Goal: Transaction & Acquisition: Purchase product/service

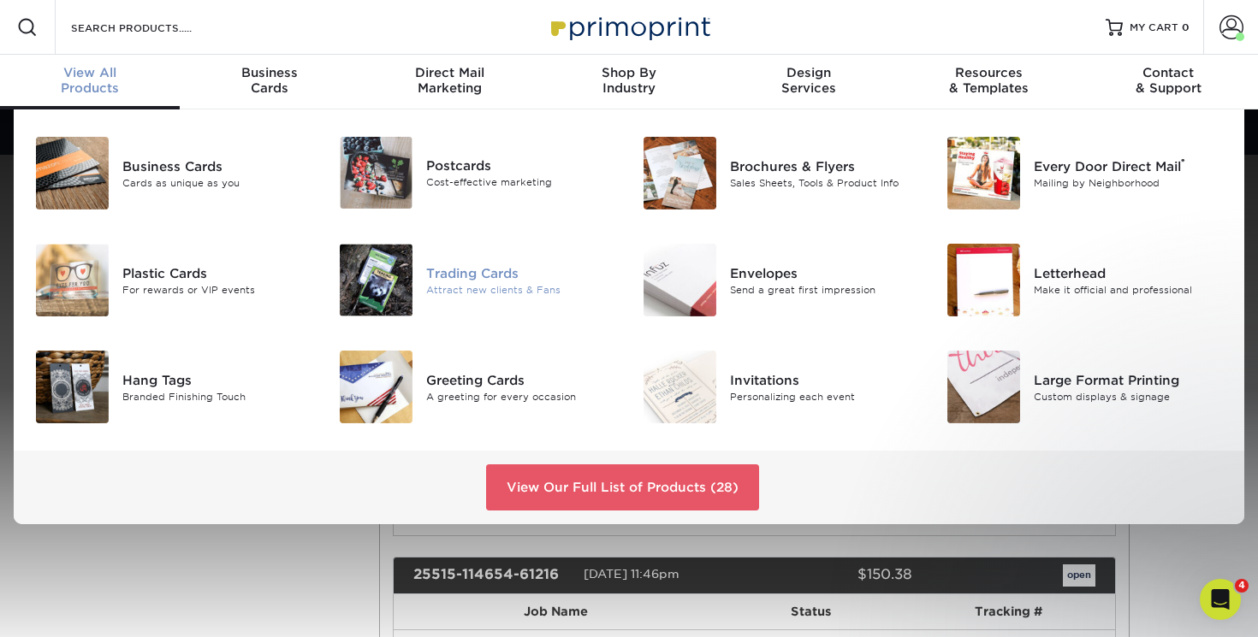
click at [486, 279] on div "Trading Cards" at bounding box center [521, 273] width 190 height 19
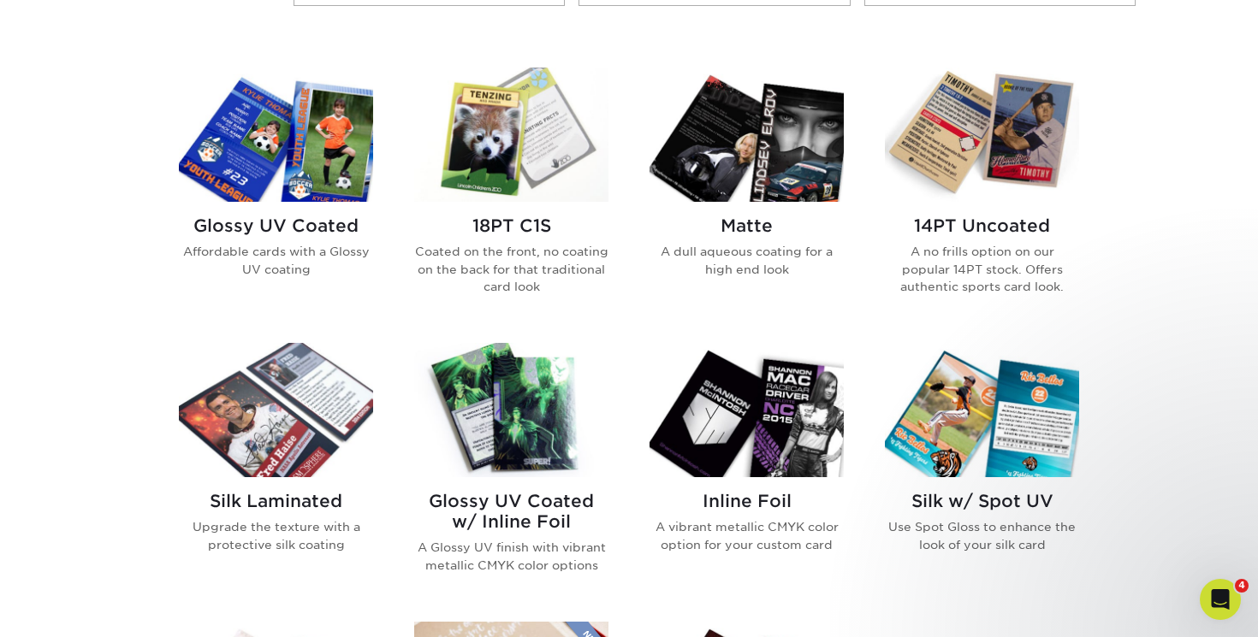
click at [275, 227] on h2 "Glossy UV Coated" at bounding box center [276, 226] width 194 height 21
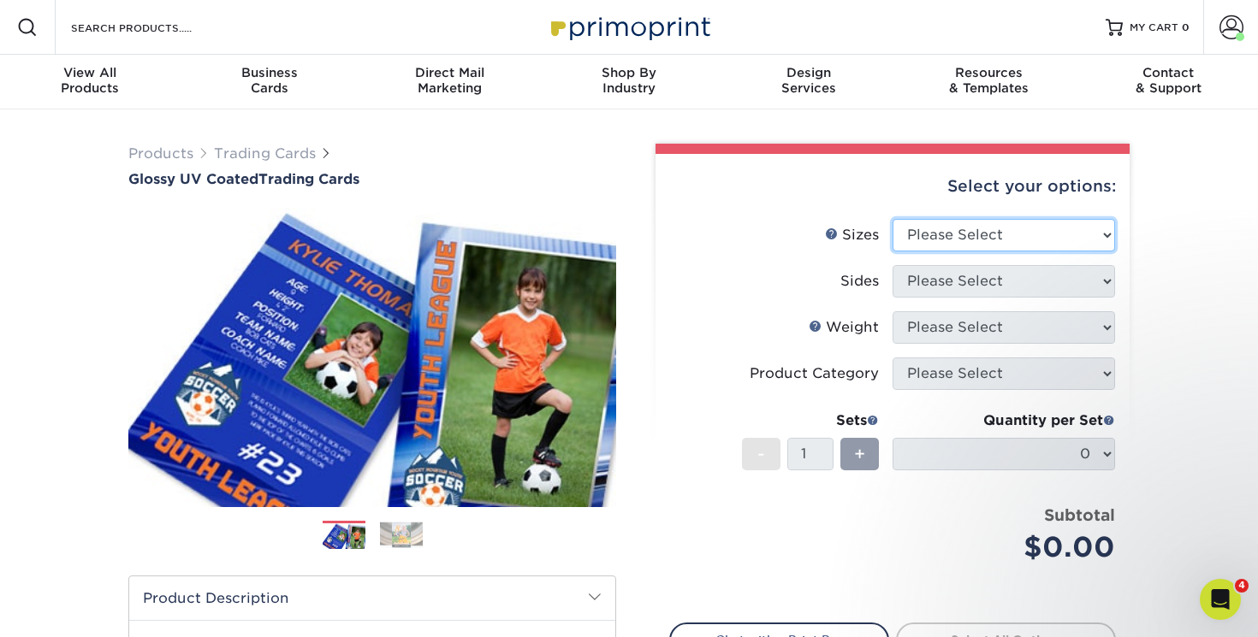
select select "2.50x3.50"
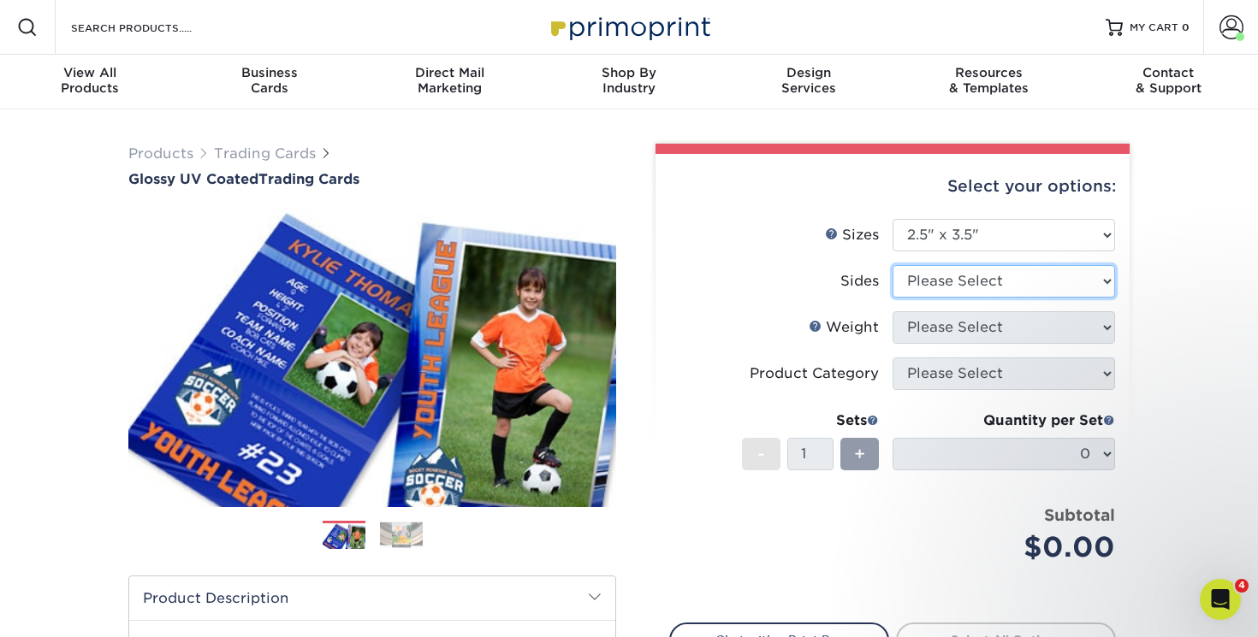
select select "13abbda7-1d64-4f25-8bb2-c179b224825d"
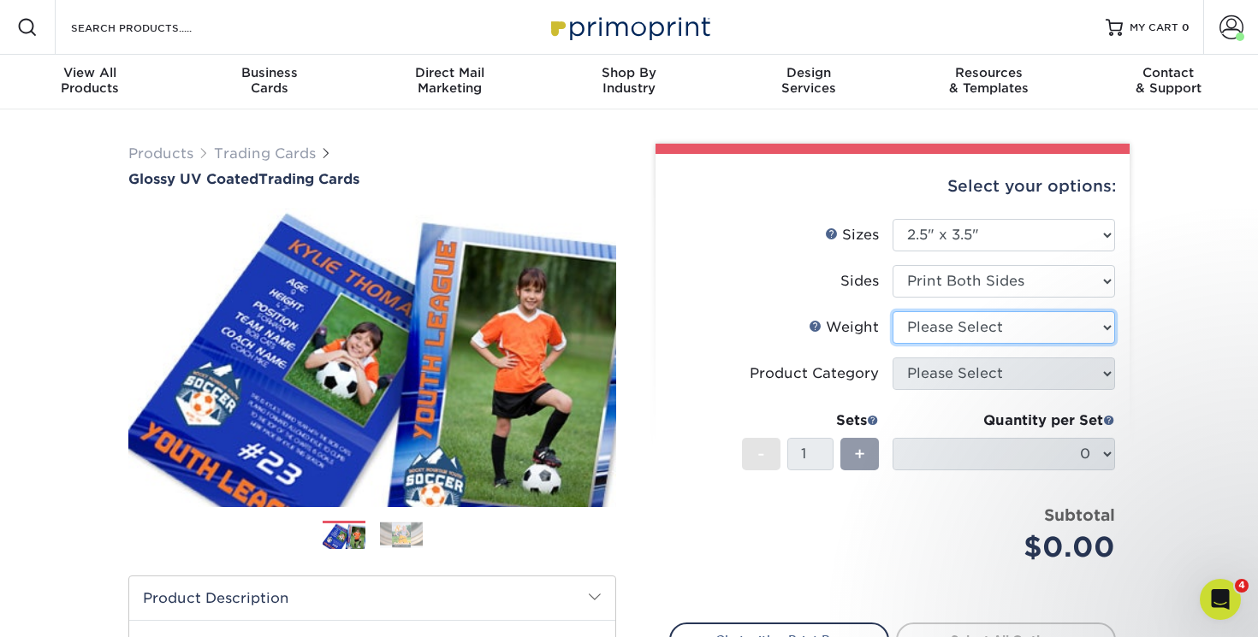
select select "16PT"
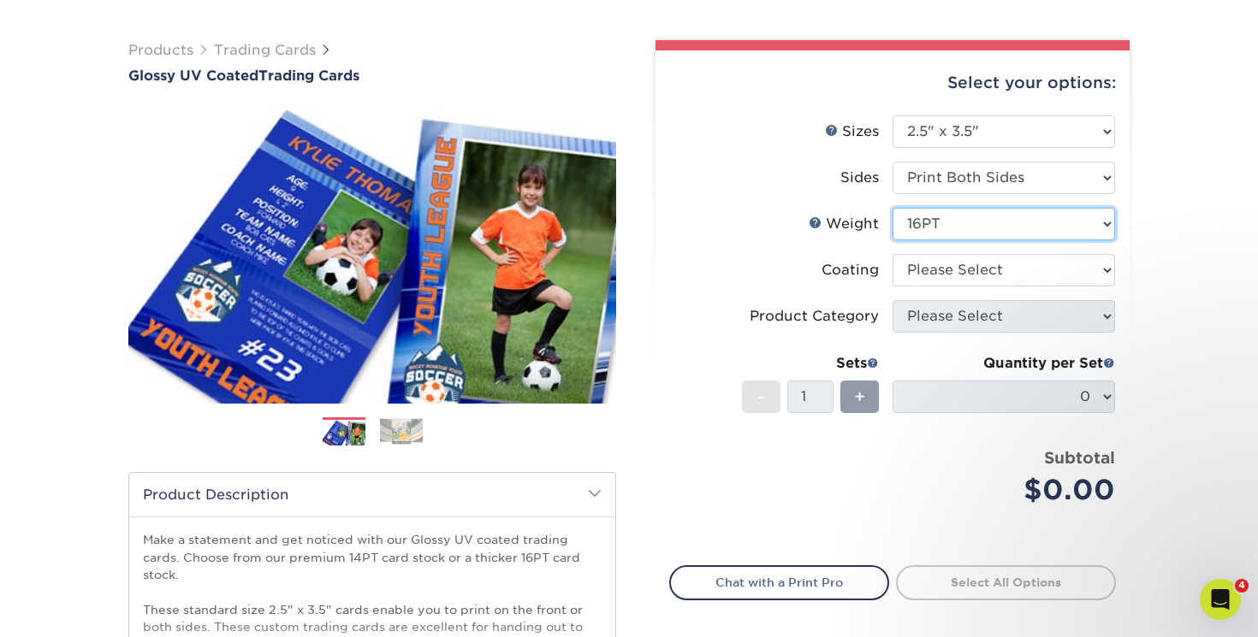
scroll to position [241, 0]
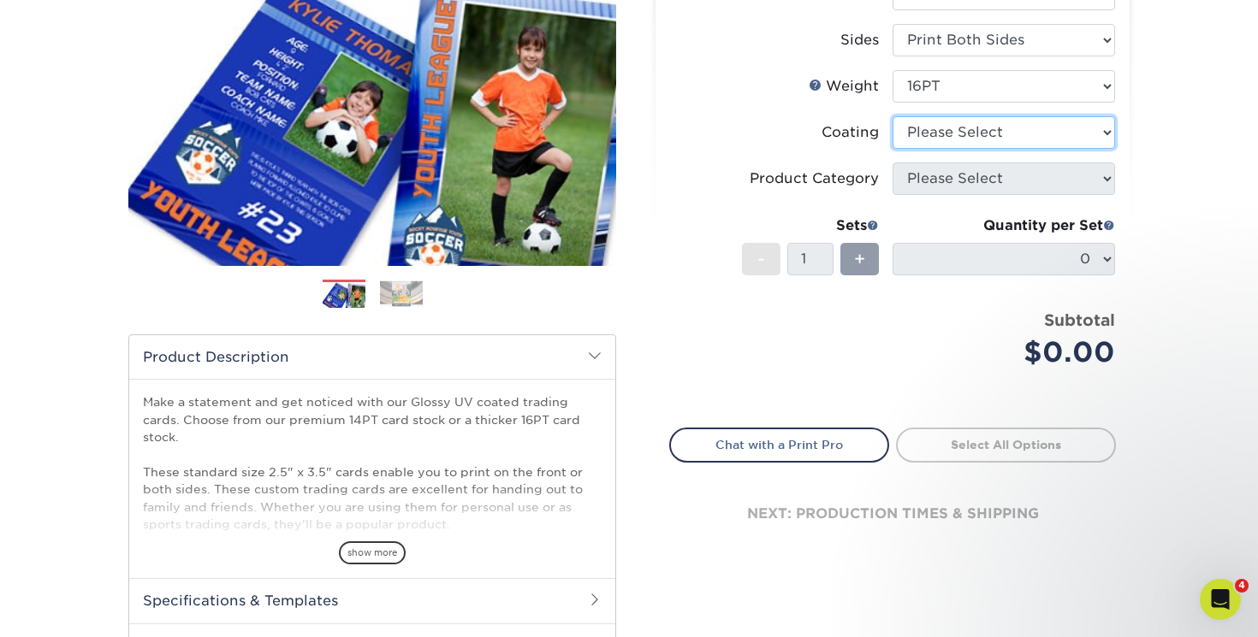
select select "ae367451-b2b8-45df-a344-0f05b6a12993"
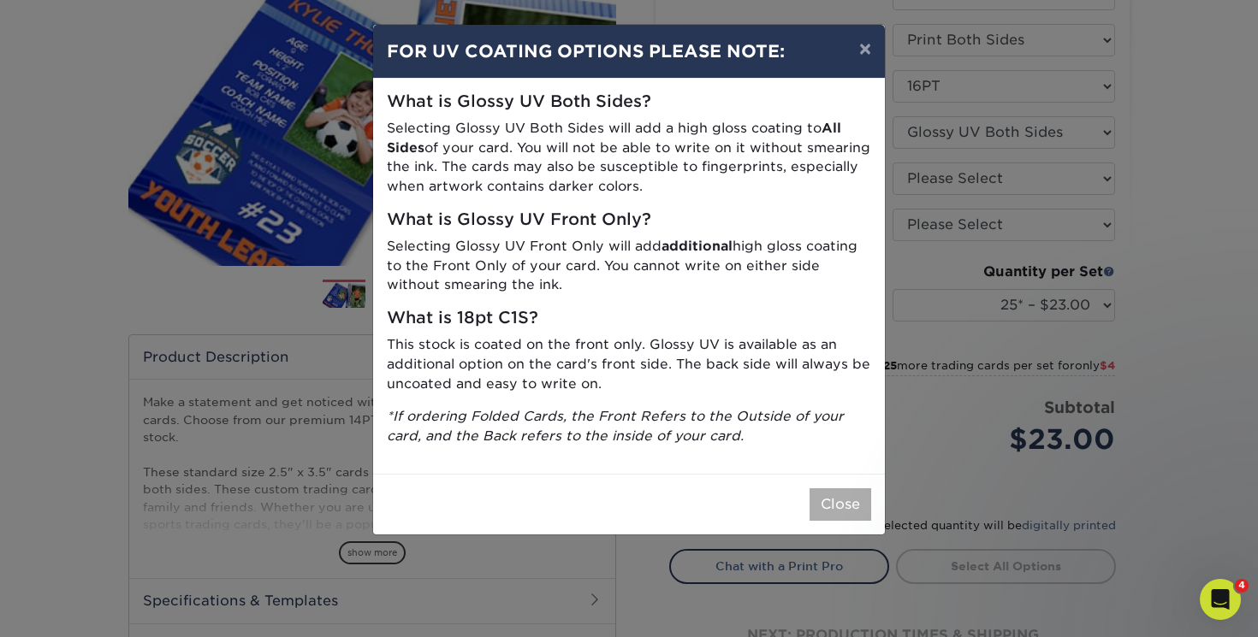
click at [827, 489] on button "Close" at bounding box center [840, 505] width 62 height 33
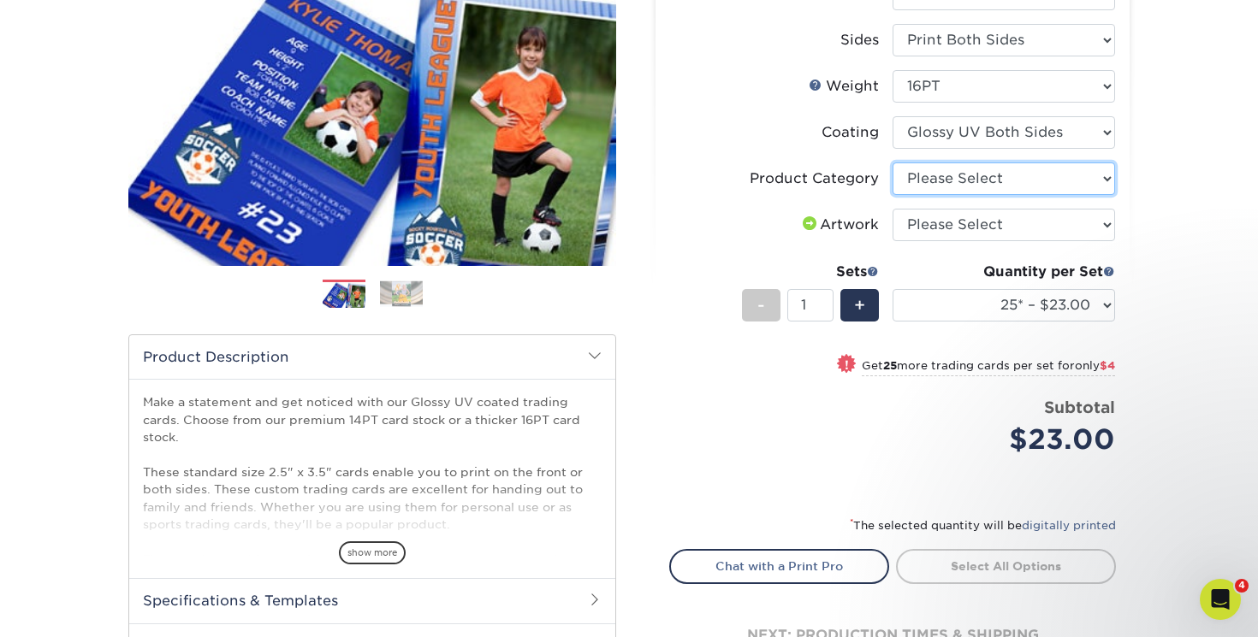
select select "c2f9bce9-36c2-409d-b101-c29d9d031e18"
select select "upload"
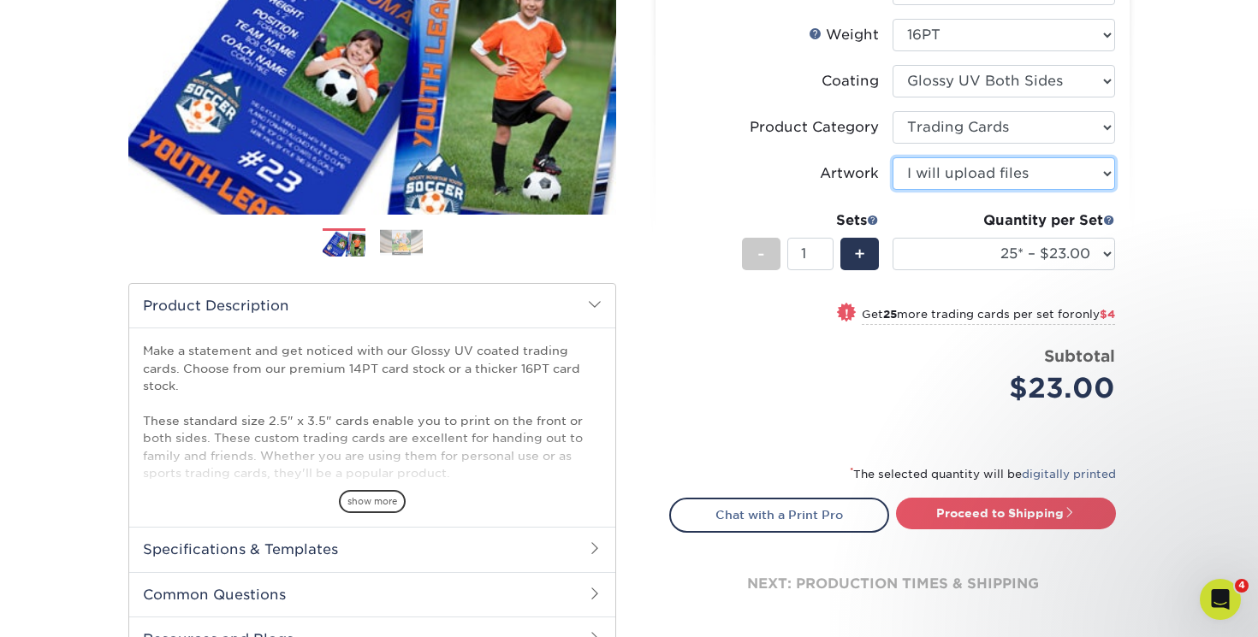
scroll to position [292, 0]
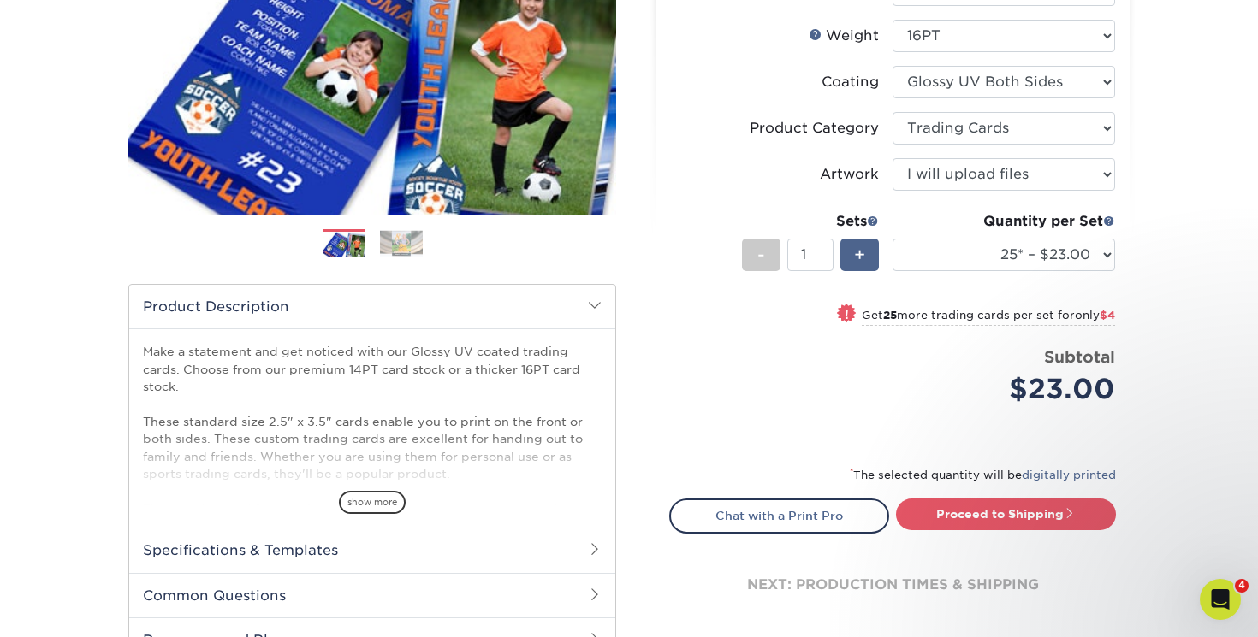
click at [864, 257] on span "+" at bounding box center [859, 255] width 11 height 26
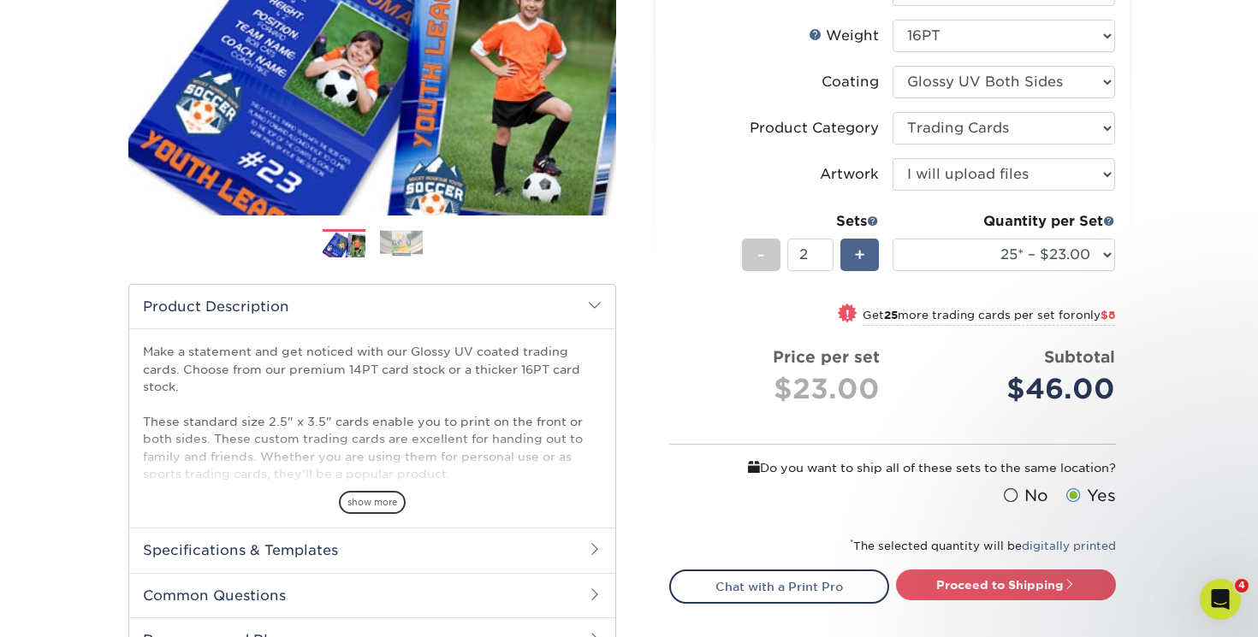
click at [864, 257] on span "+" at bounding box center [859, 255] width 11 height 26
type input "3"
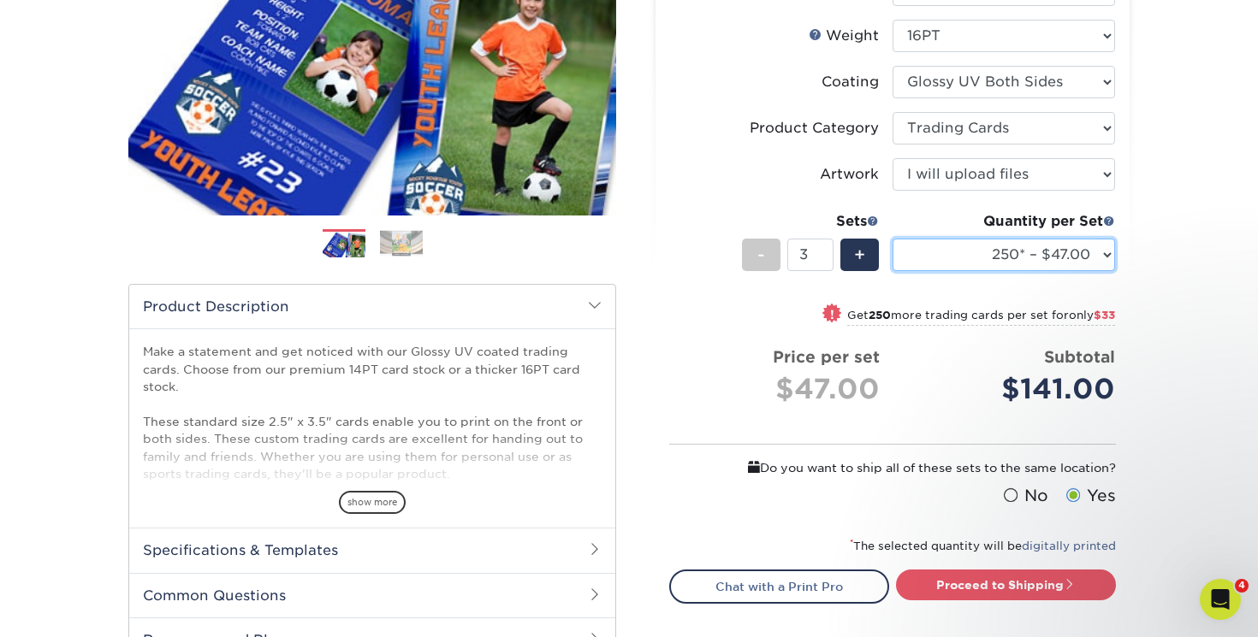
scroll to position [293, 0]
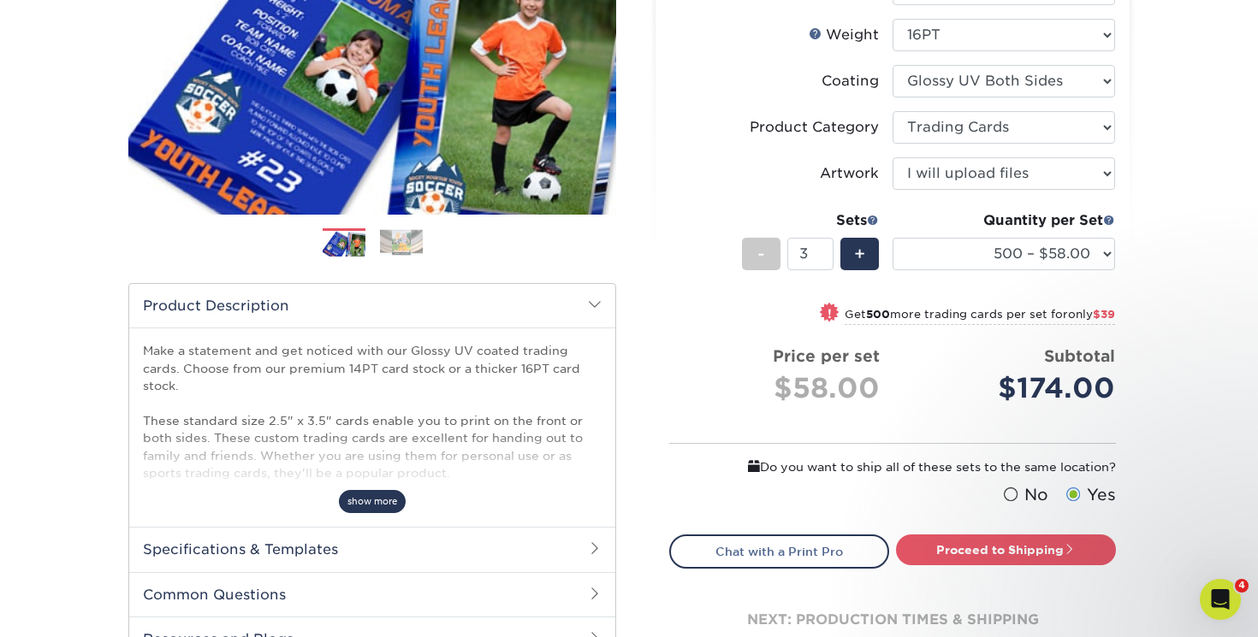
click at [356, 499] on span "show more" at bounding box center [372, 501] width 67 height 23
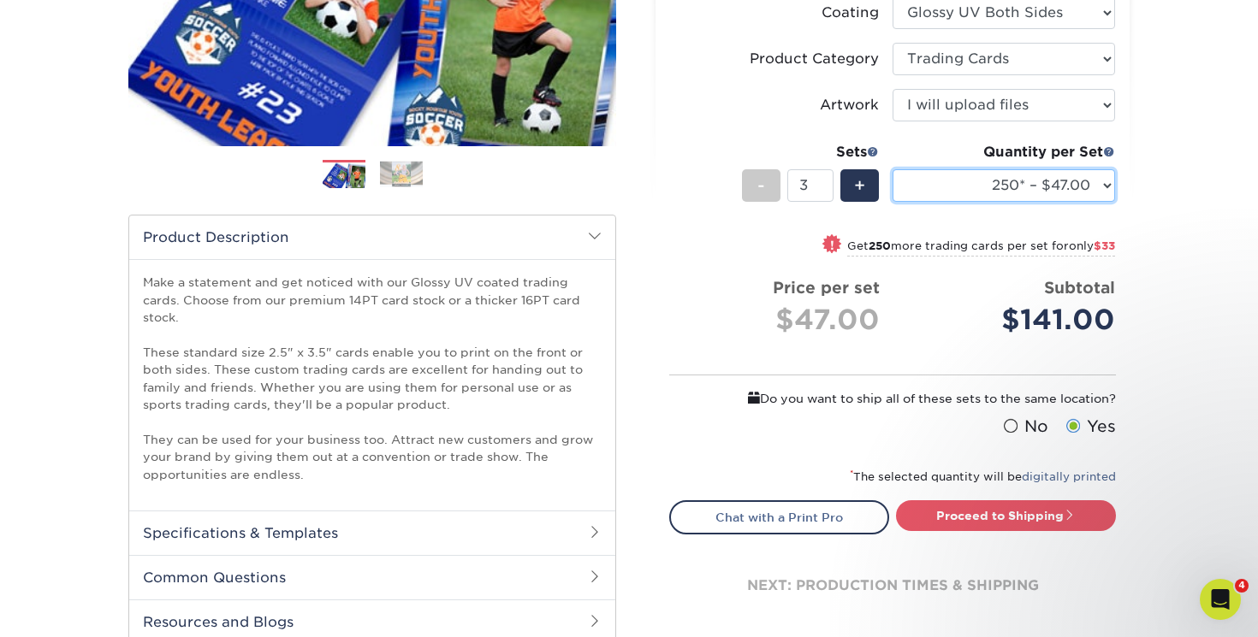
scroll to position [338, 0]
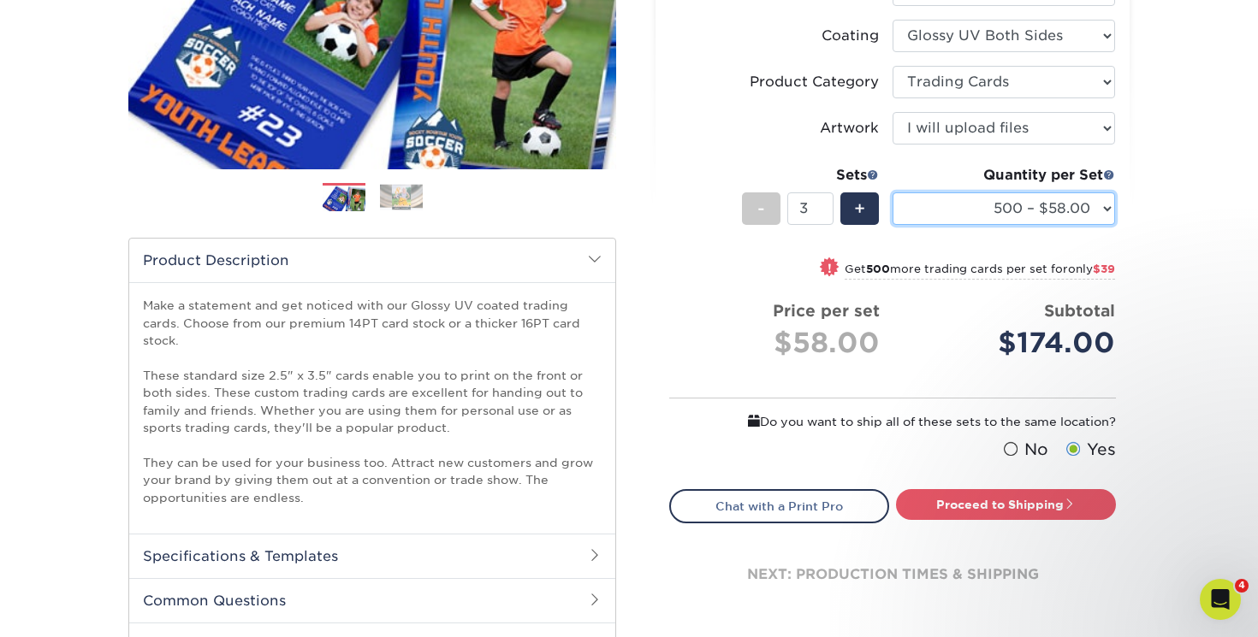
select select "250* – $47.00"
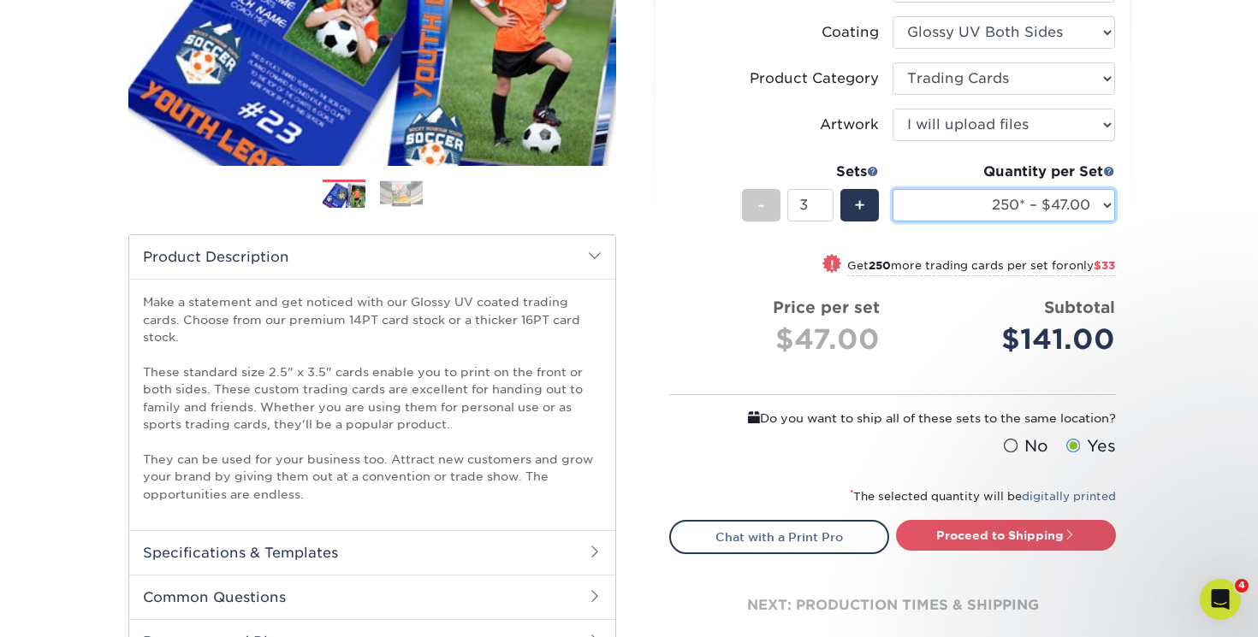
scroll to position [344, 0]
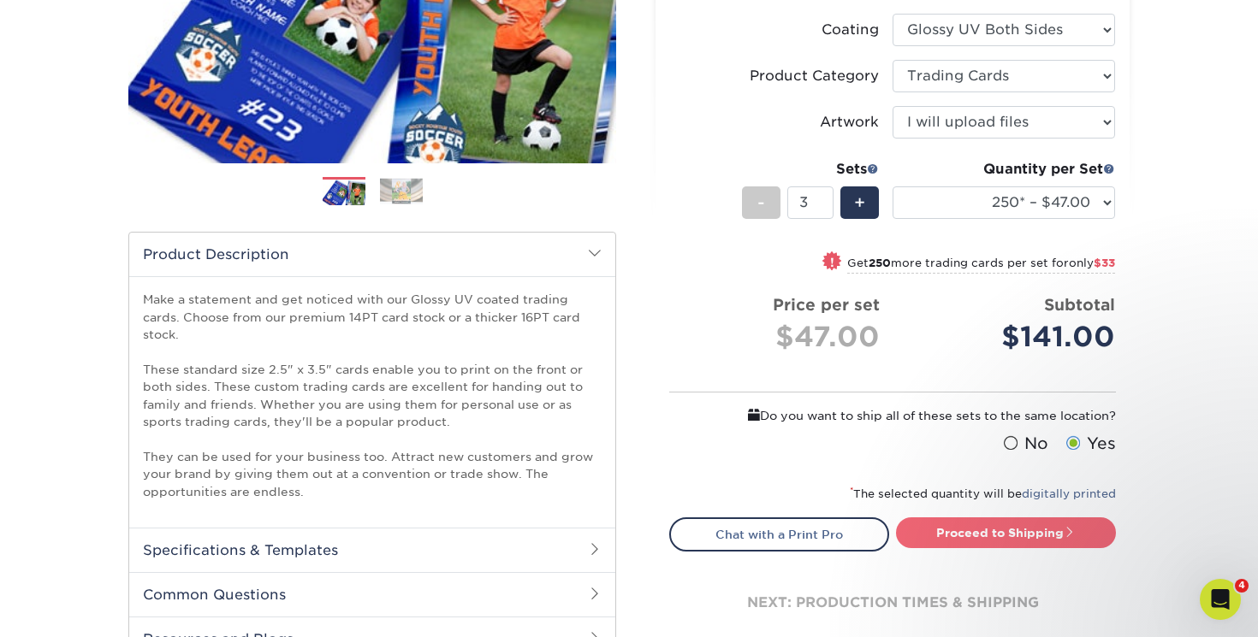
click at [993, 530] on link "Proceed to Shipping" at bounding box center [1006, 533] width 220 height 31
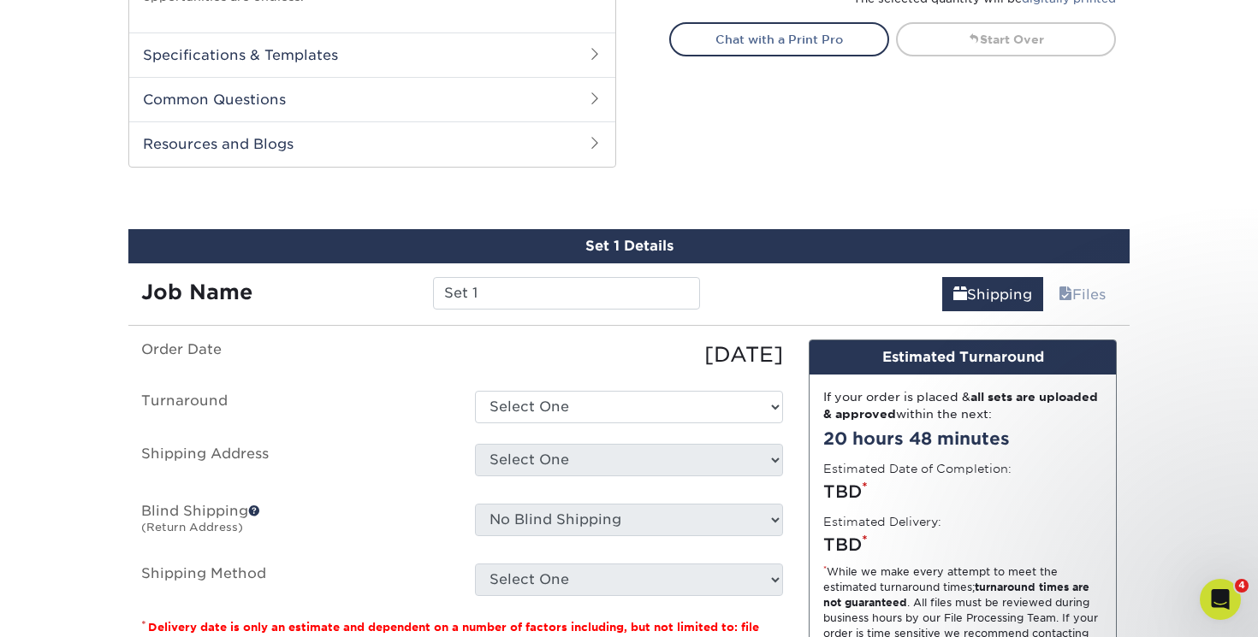
scroll to position [907, 0]
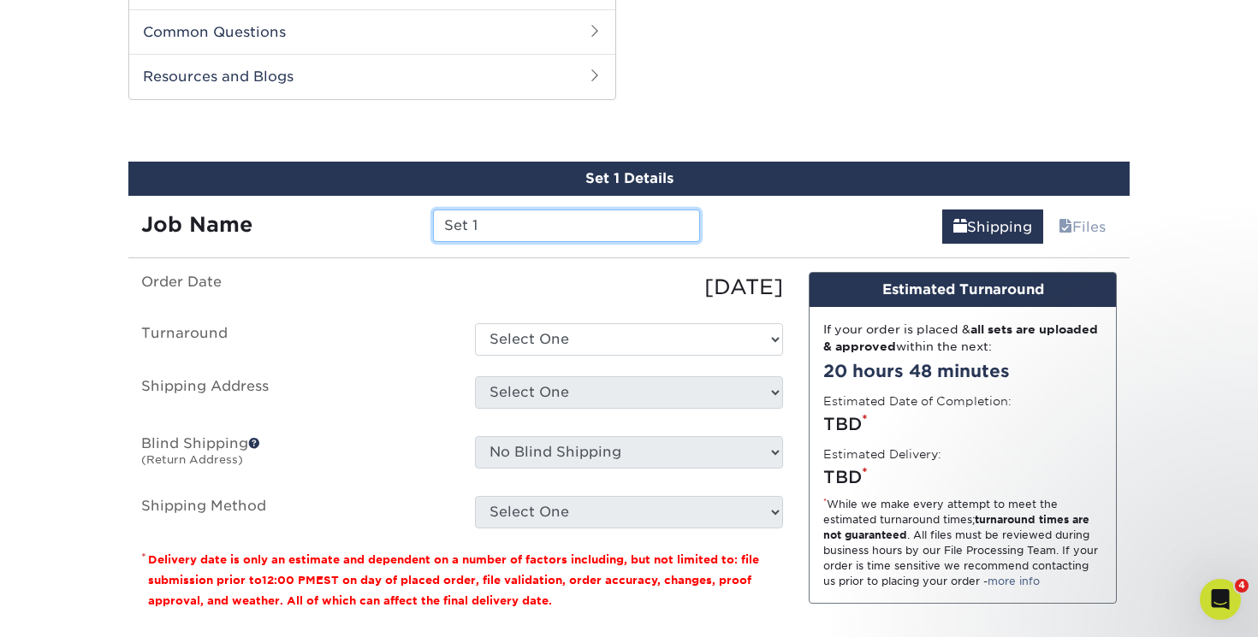
drag, startPoint x: 486, startPoint y: 218, endPoint x: 413, endPoint y: 223, distance: 72.9
click at [413, 223] on div "Job Name Set 1" at bounding box center [420, 226] width 584 height 33
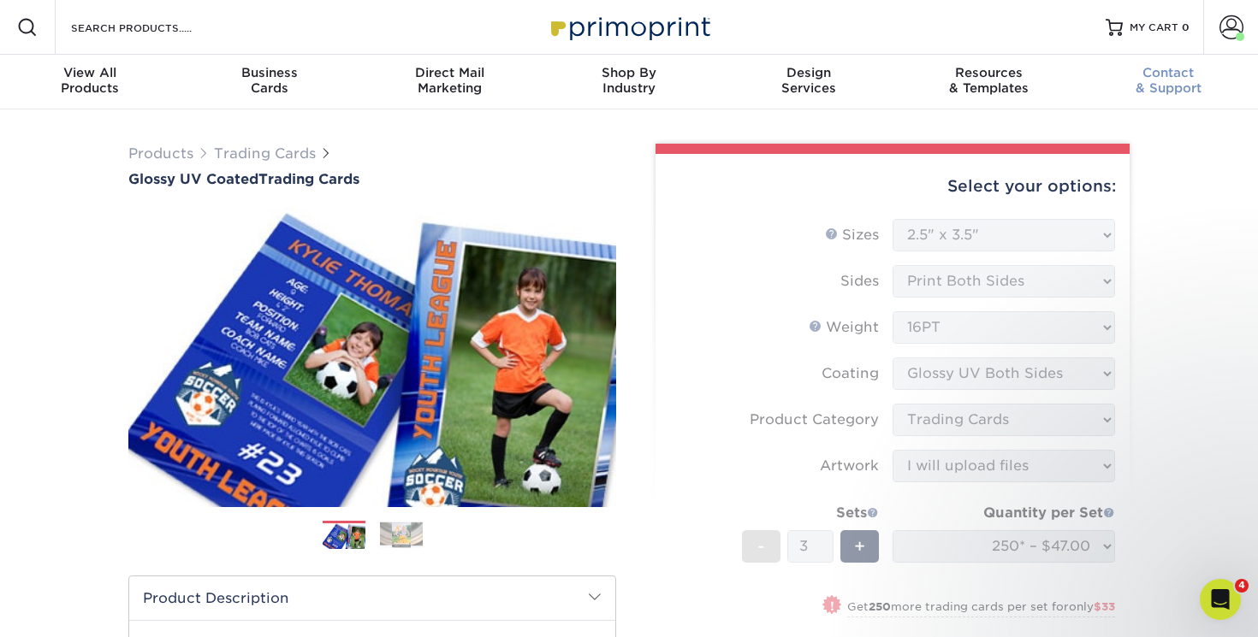
scroll to position [0, 0]
click at [1227, 30] on span at bounding box center [1231, 27] width 24 height 24
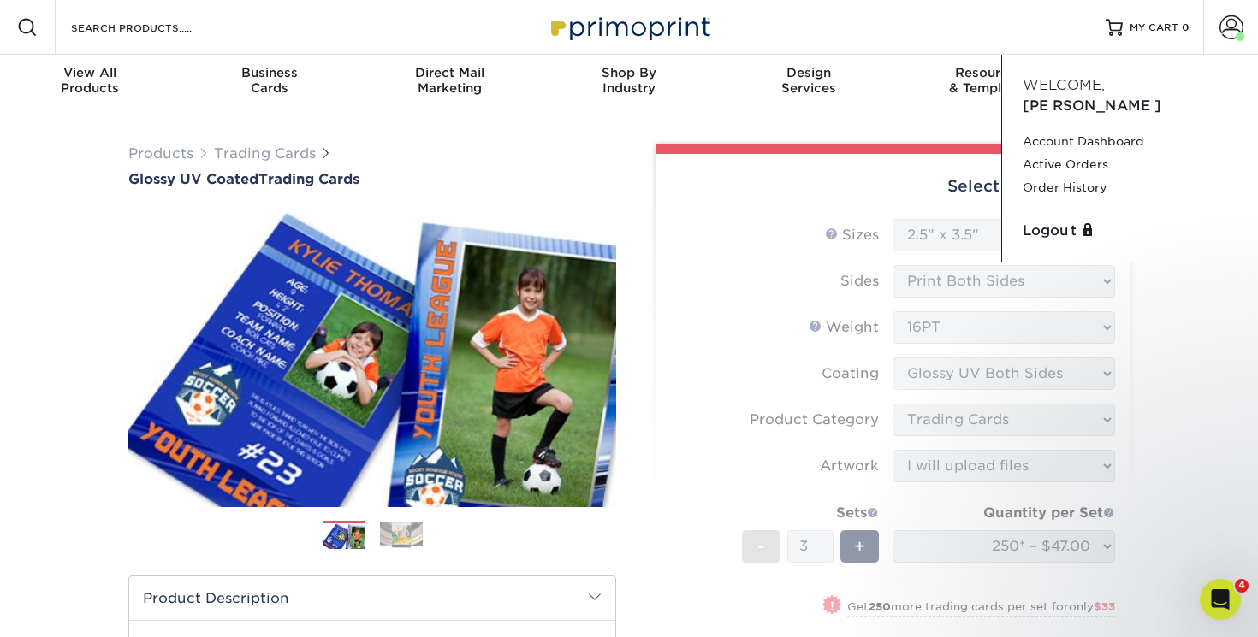
click at [725, 247] on form "Sizes Help Sizes Please Select 2.5" x 3.5" Sides Please Select 16PT - 3" at bounding box center [892, 513] width 447 height 588
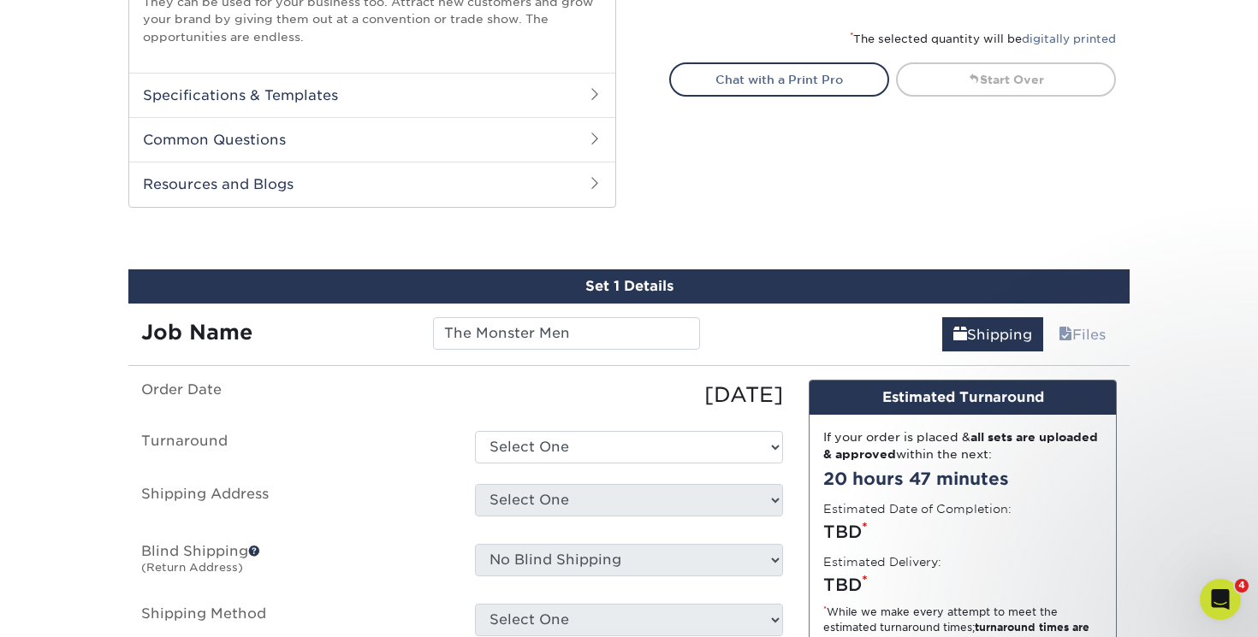
scroll to position [774, 0]
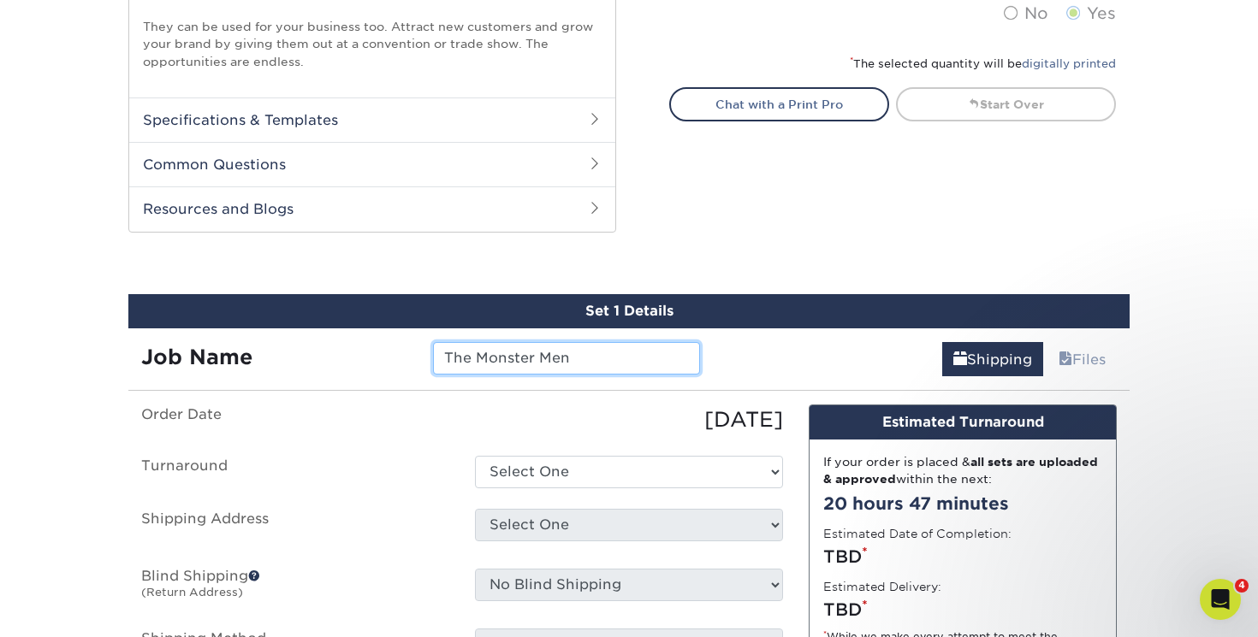
click at [607, 344] on input "The Monster Men" at bounding box center [566, 358] width 266 height 33
click at [595, 374] on div "Set 1 Details Job Name The Monster Men Shipping Files You've choosen mailing se…" at bounding box center [628, 566] width 1001 height 544
click at [603, 349] on input "The Monster Men" at bounding box center [566, 358] width 266 height 33
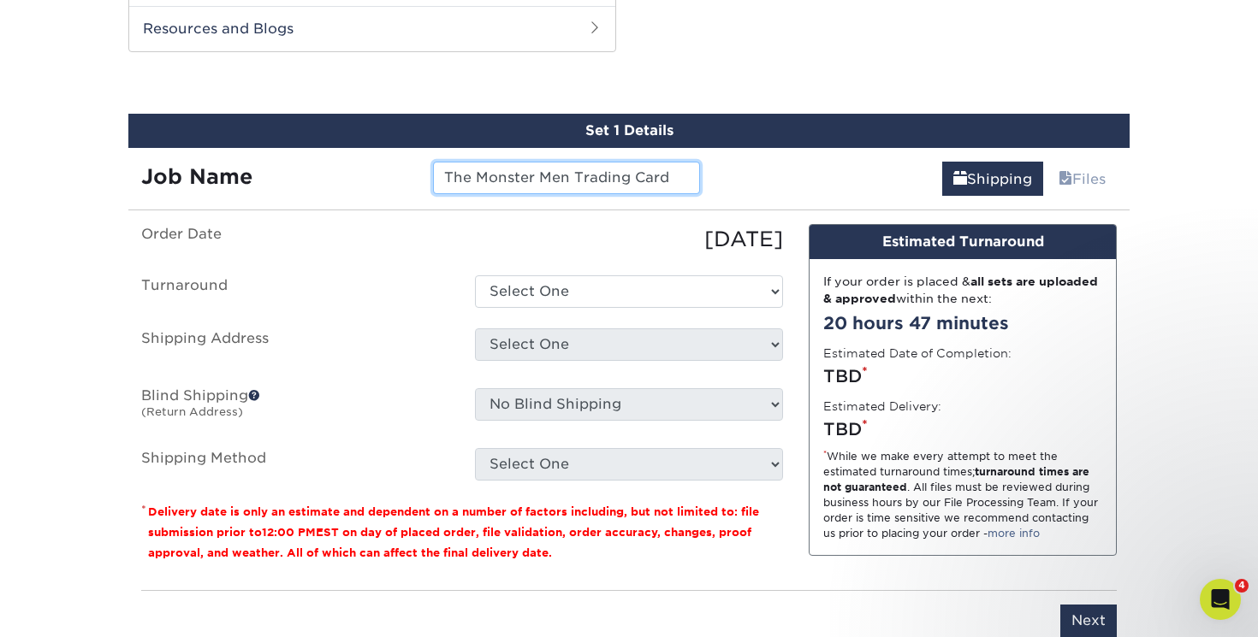
scroll to position [953, 0]
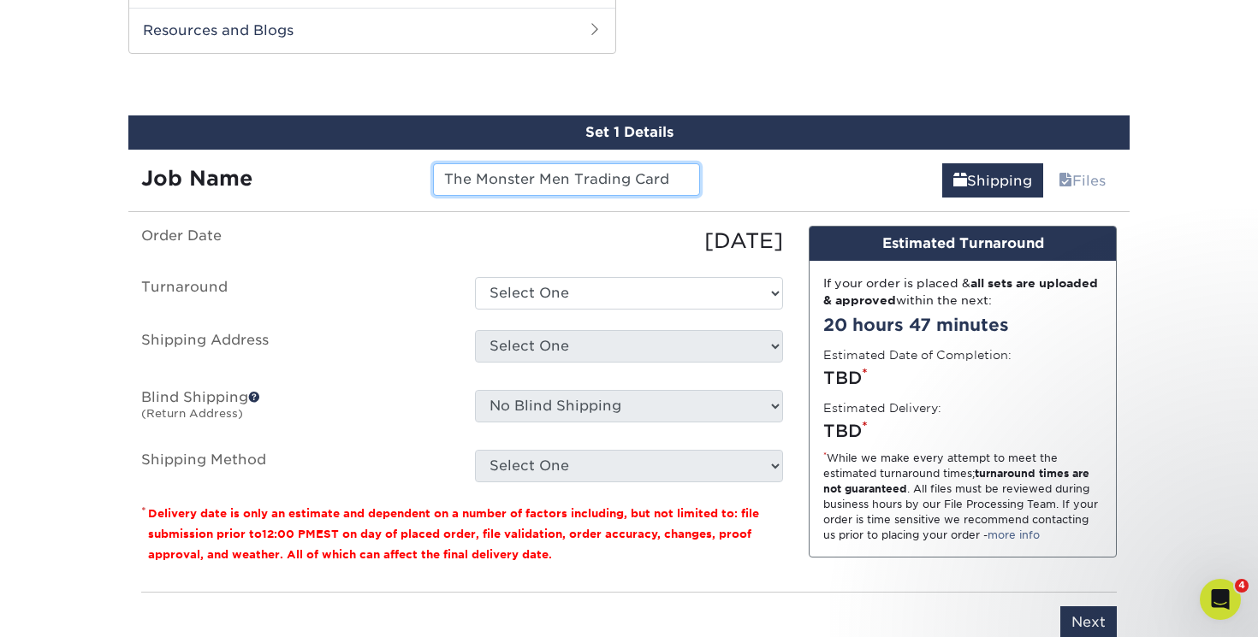
type input "The Monster Men Trading Card"
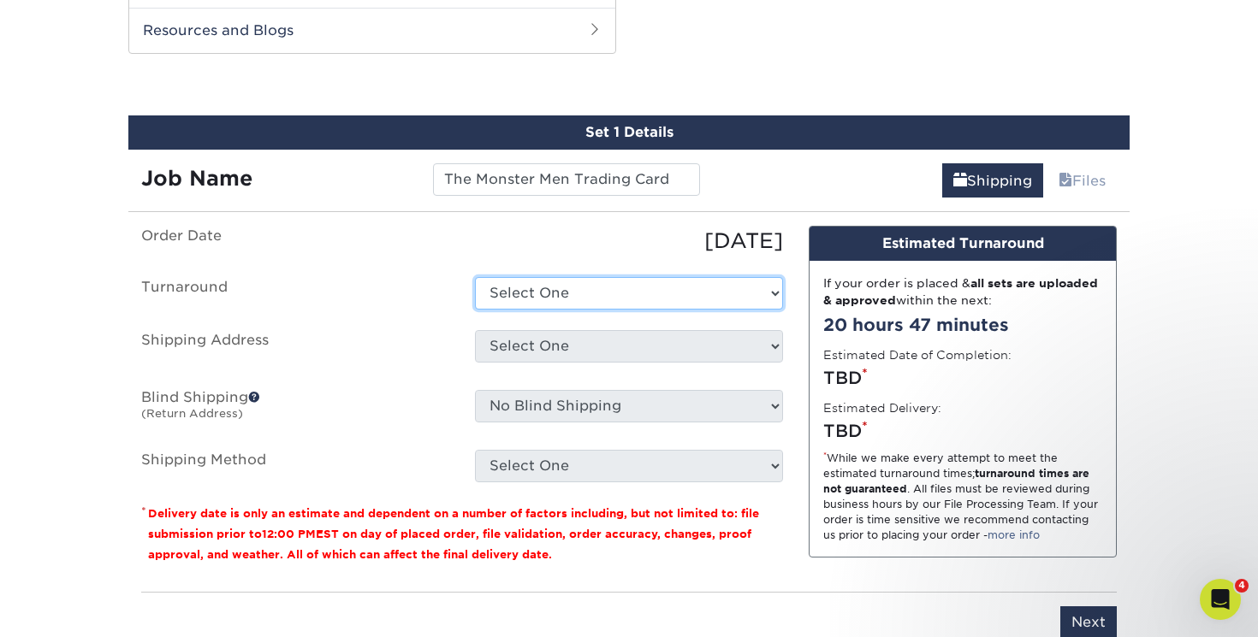
select select "26502710-eeab-489e-9526-1e8c4bcb7dac"
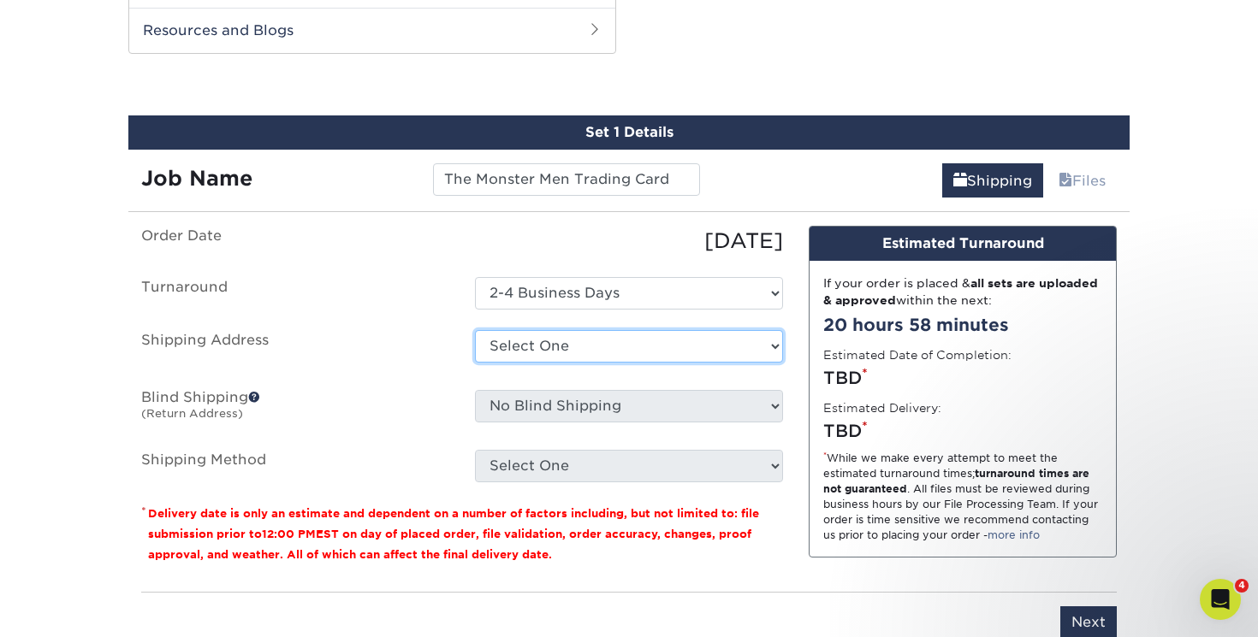
select select "181841"
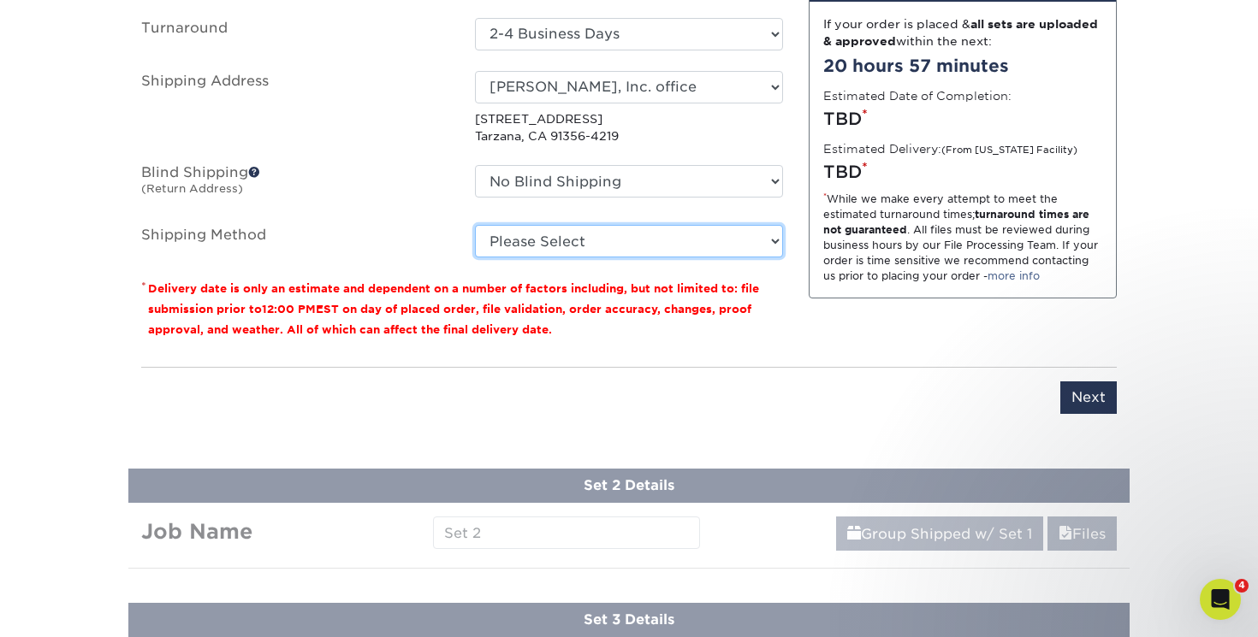
scroll to position [1211, 0]
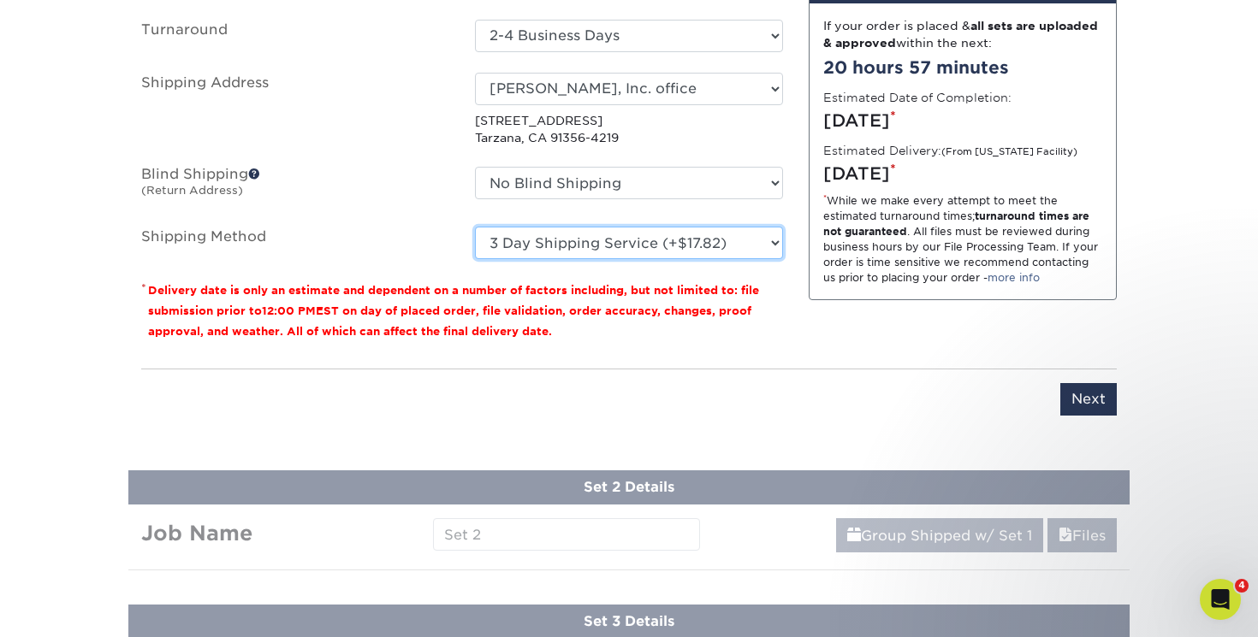
select select "03"
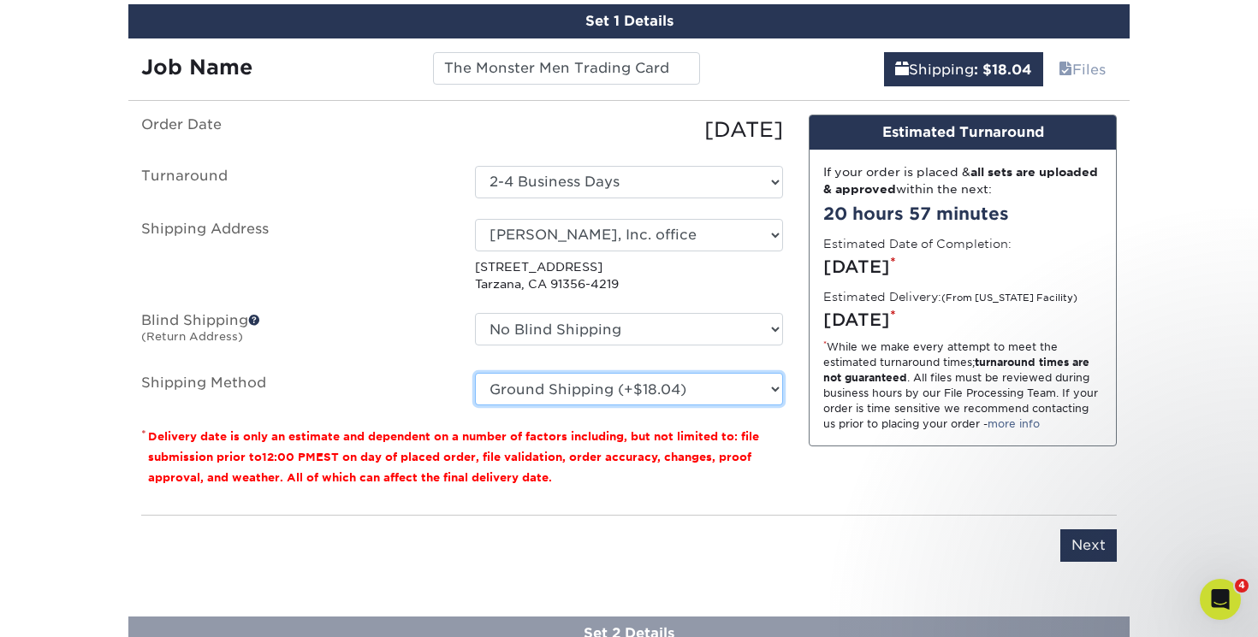
scroll to position [1037, 0]
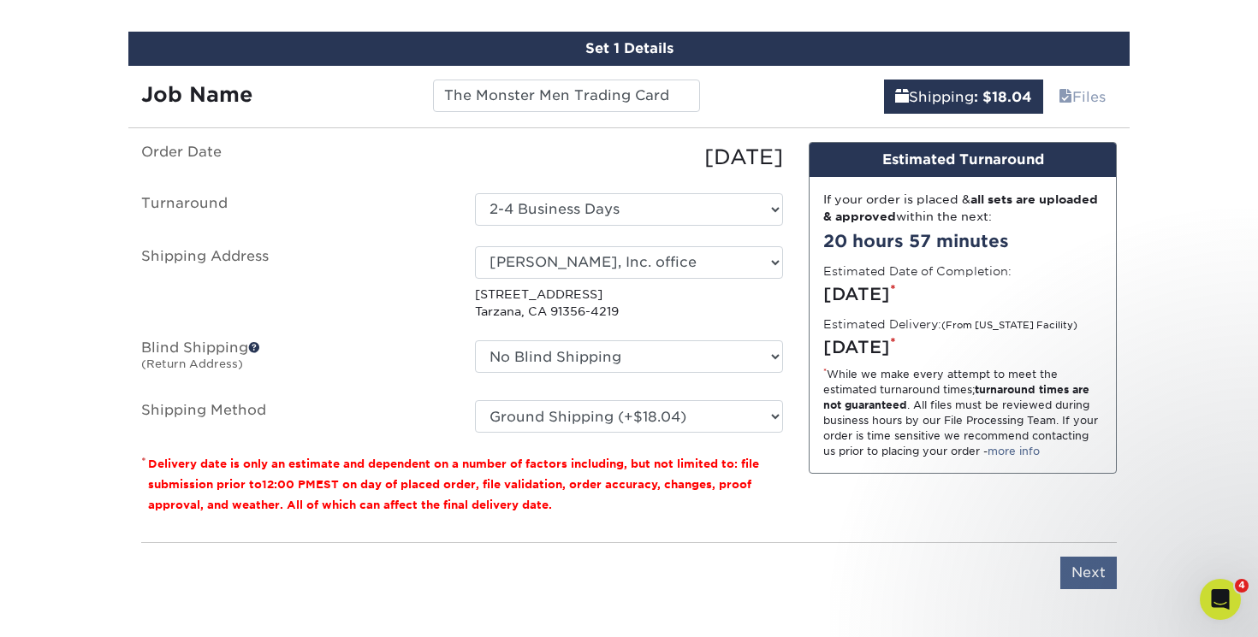
click at [1087, 567] on input "Next" at bounding box center [1088, 573] width 56 height 33
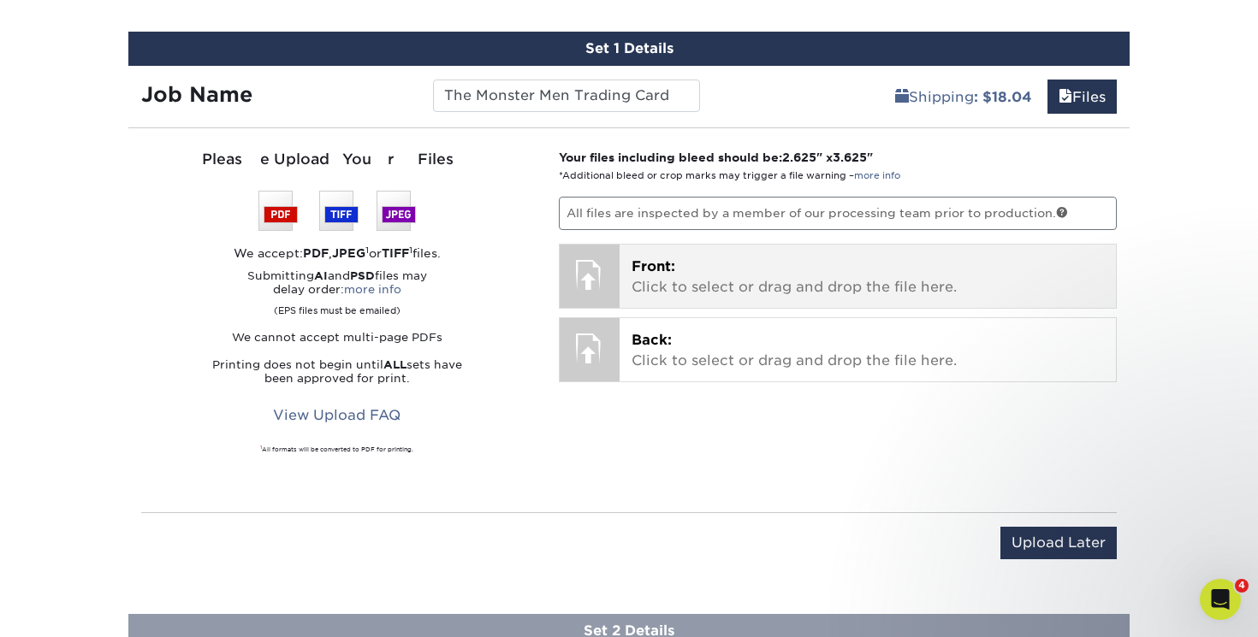
click at [737, 275] on p "Front: Click to select or drag and drop the file here." at bounding box center [867, 277] width 473 height 41
click at [820, 281] on p "Front: Click to select or drag and drop the file here." at bounding box center [867, 277] width 473 height 41
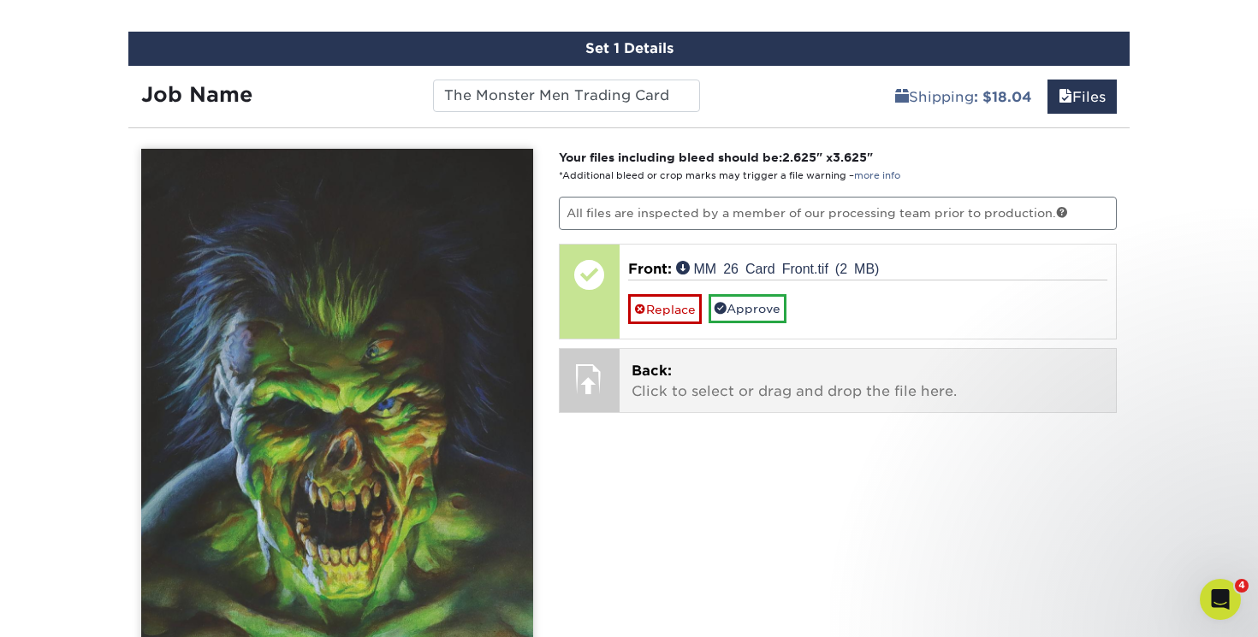
click at [756, 364] on p "Back: Click to select or drag and drop the file here." at bounding box center [867, 381] width 473 height 41
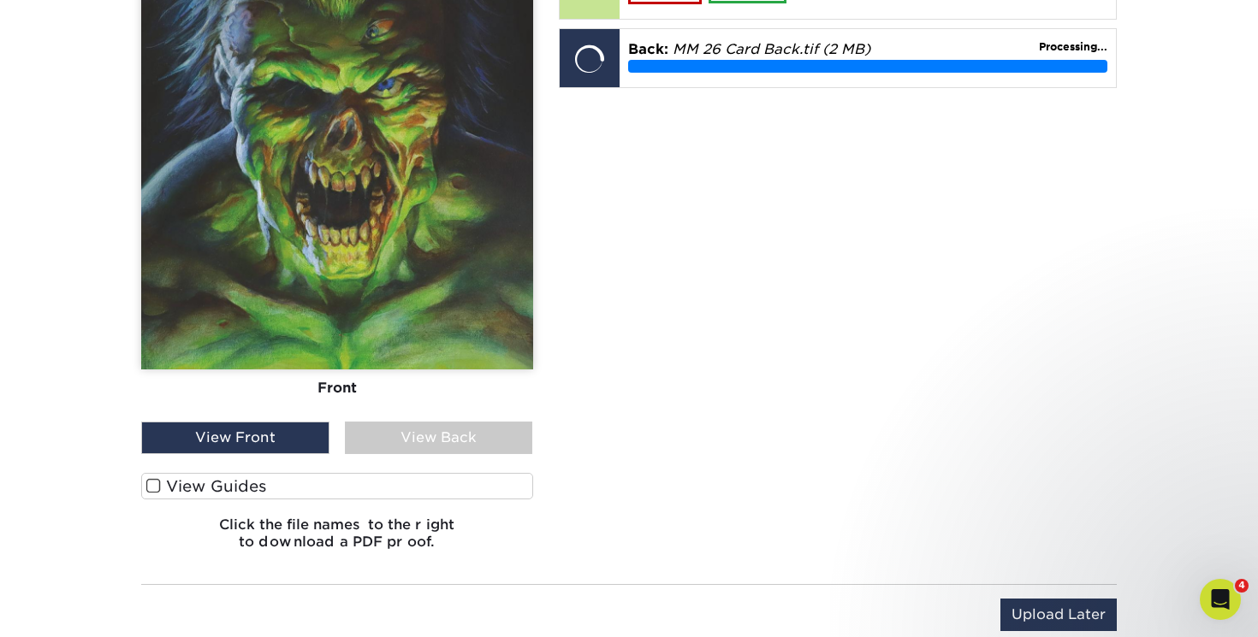
scroll to position [1354, 0]
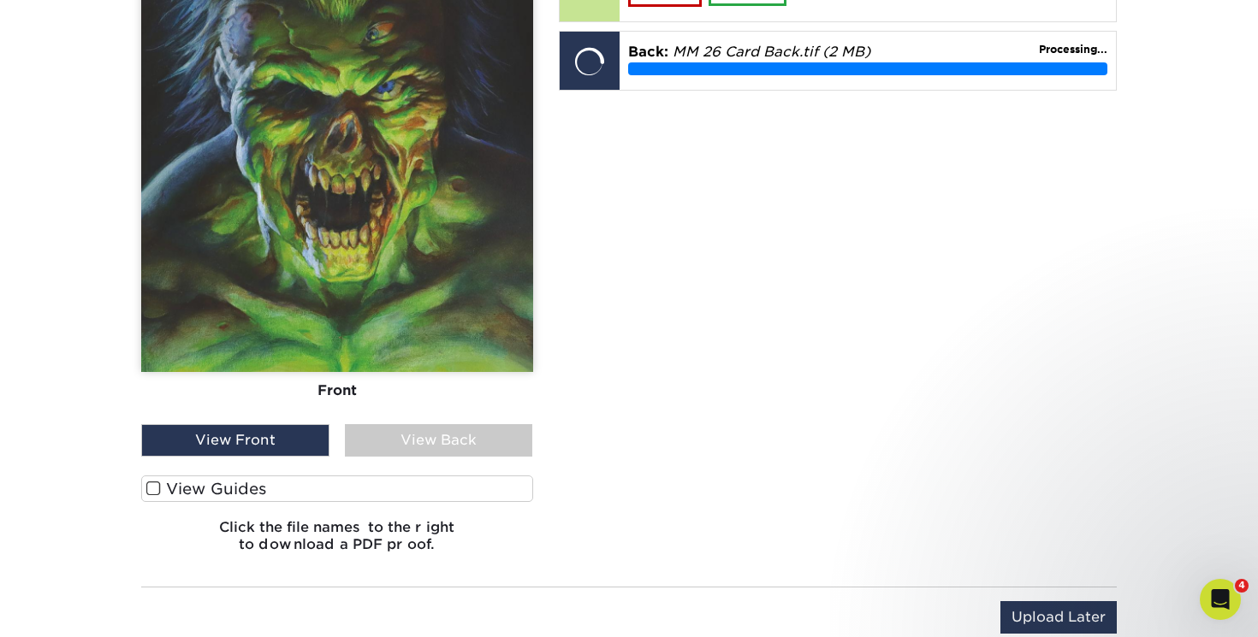
click at [149, 486] on span at bounding box center [153, 489] width 15 height 16
click at [0, 0] on input "View Guides" at bounding box center [0, 0] width 0 height 0
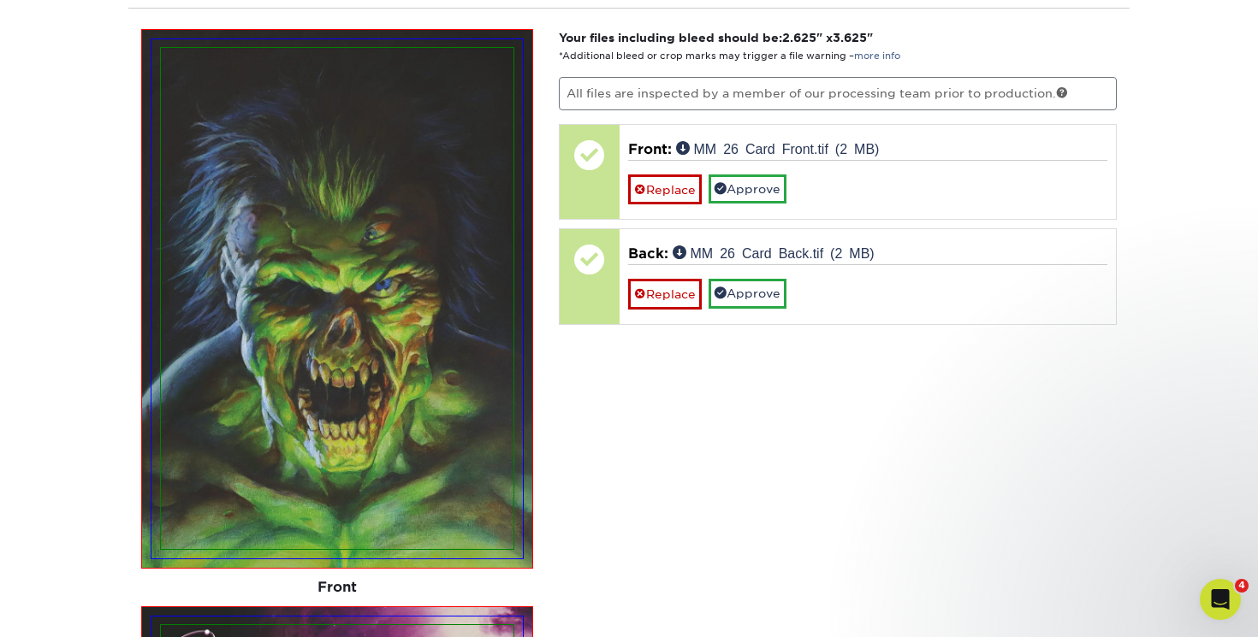
scroll to position [1159, 0]
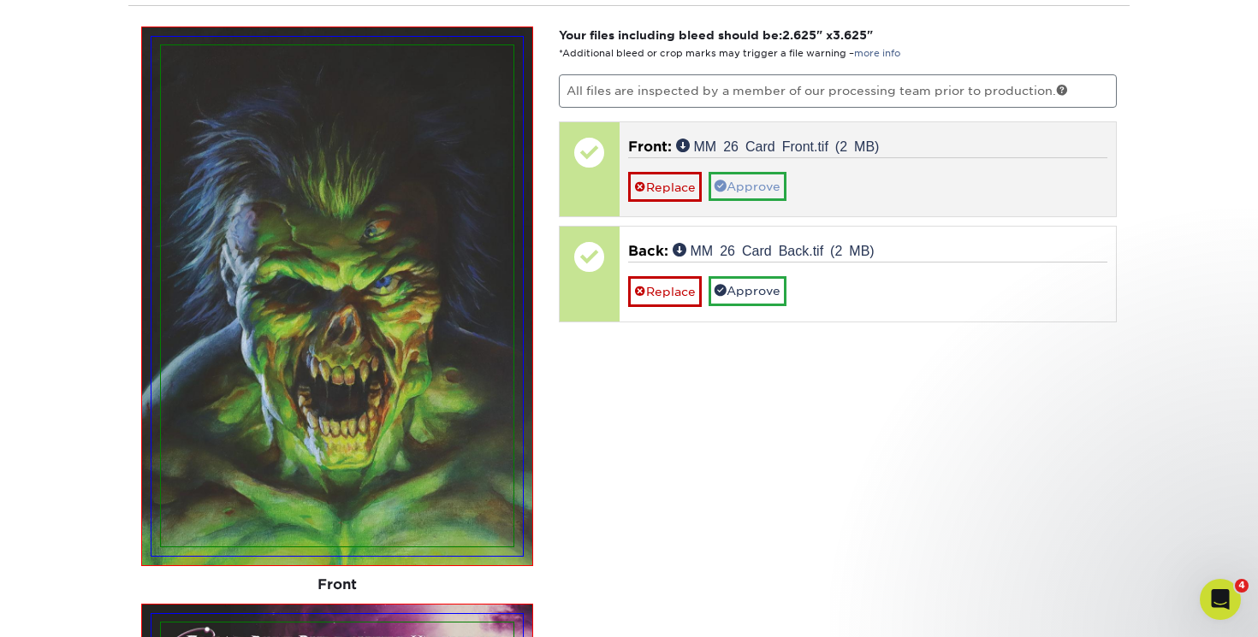
click at [754, 186] on link "Approve" at bounding box center [747, 186] width 78 height 29
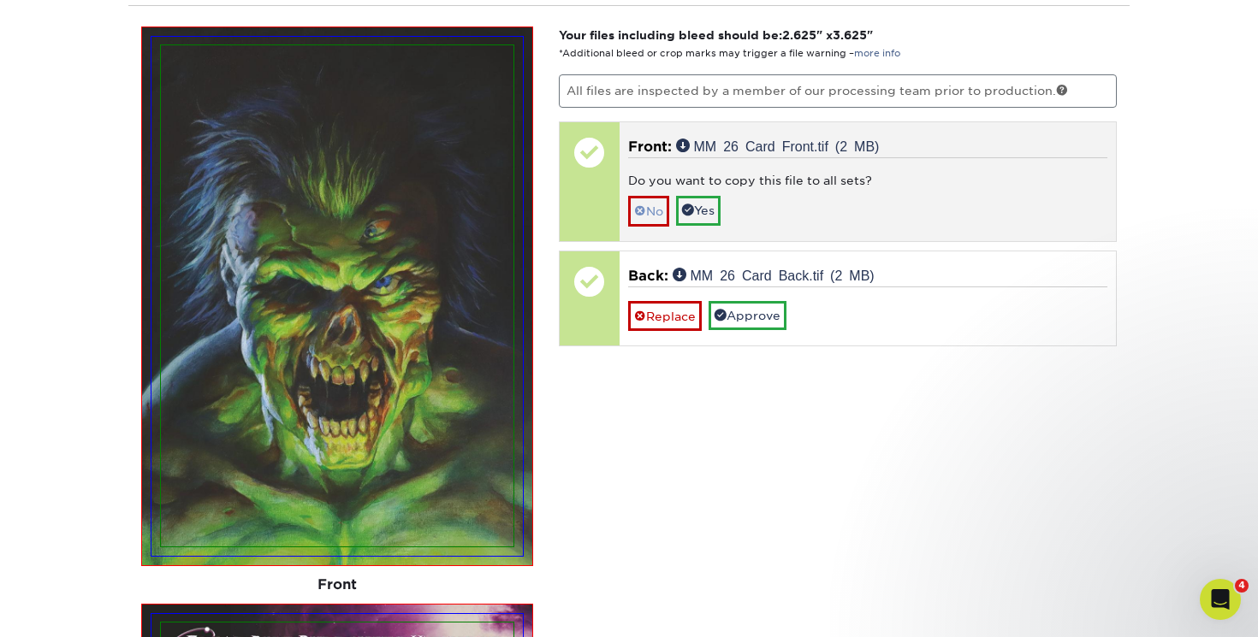
click at [651, 207] on link "No" at bounding box center [648, 211] width 41 height 30
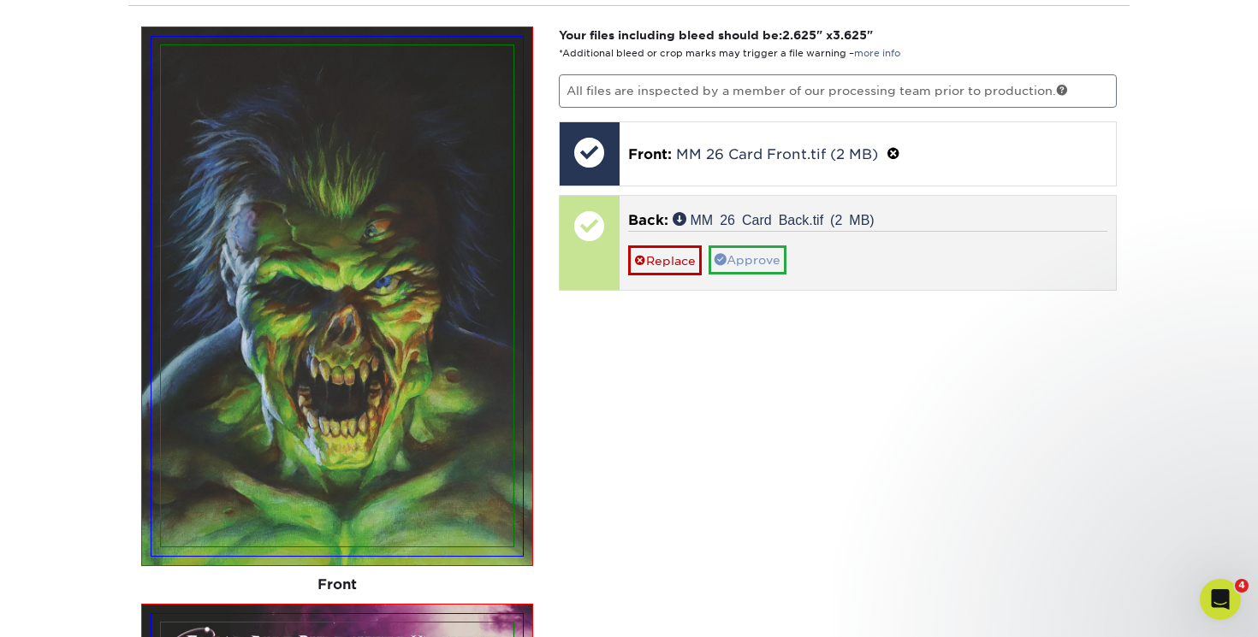
click at [758, 253] on link "Approve" at bounding box center [747, 260] width 78 height 29
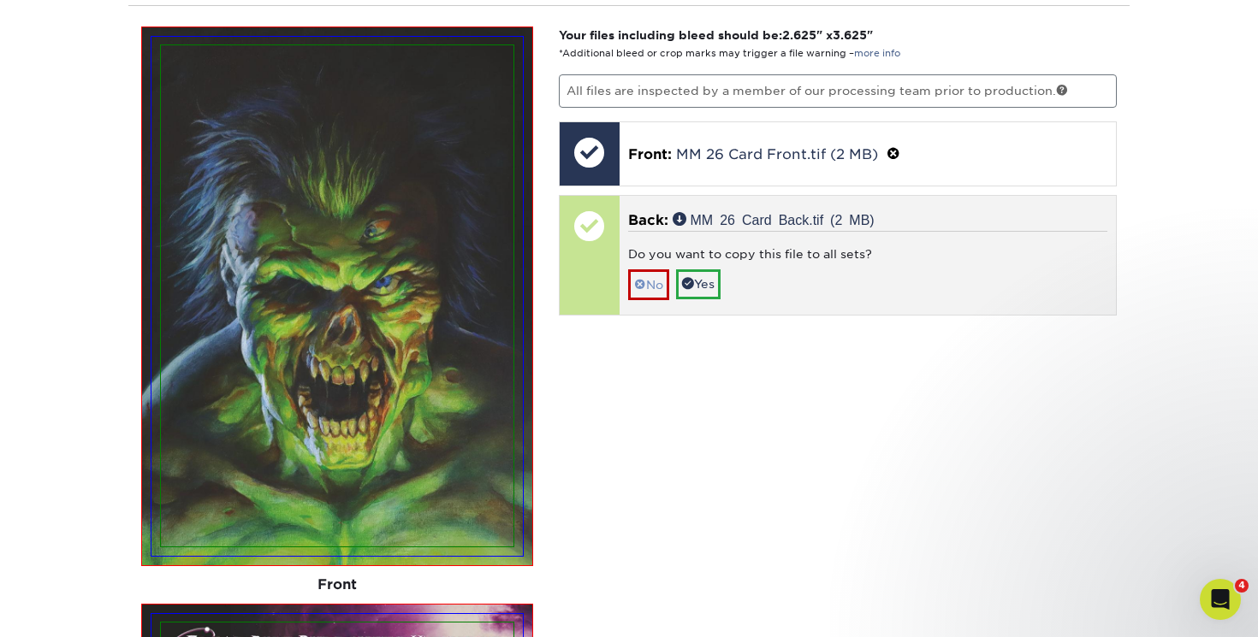
click at [648, 276] on link "No" at bounding box center [648, 284] width 41 height 30
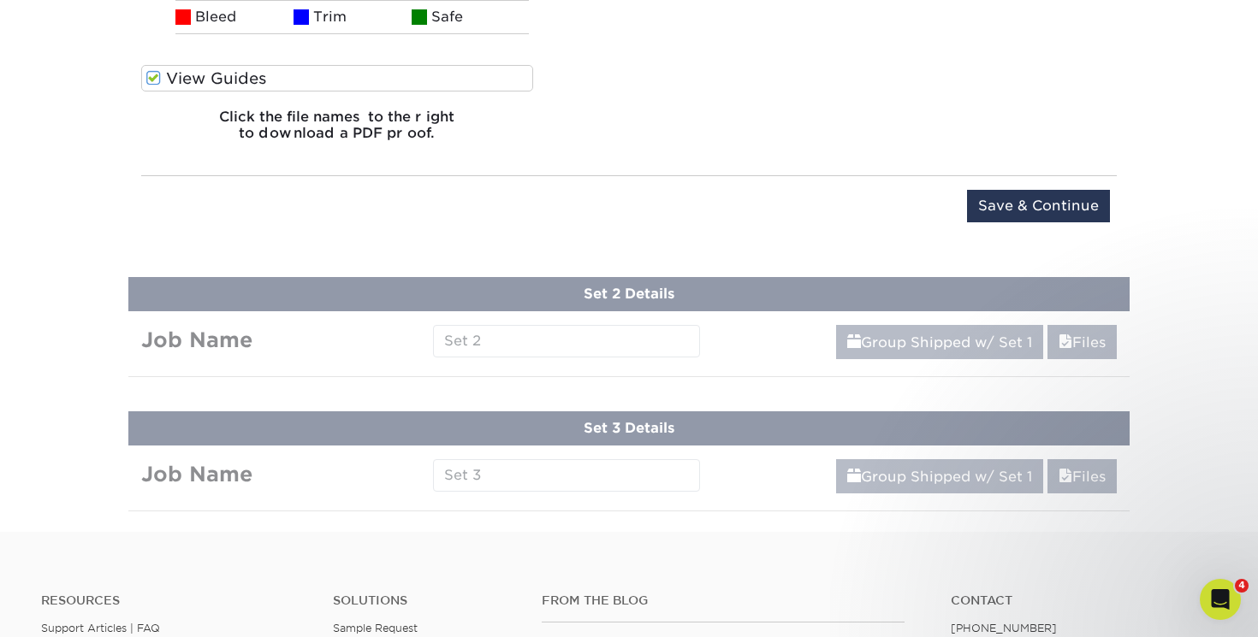
scroll to position [2324, 0]
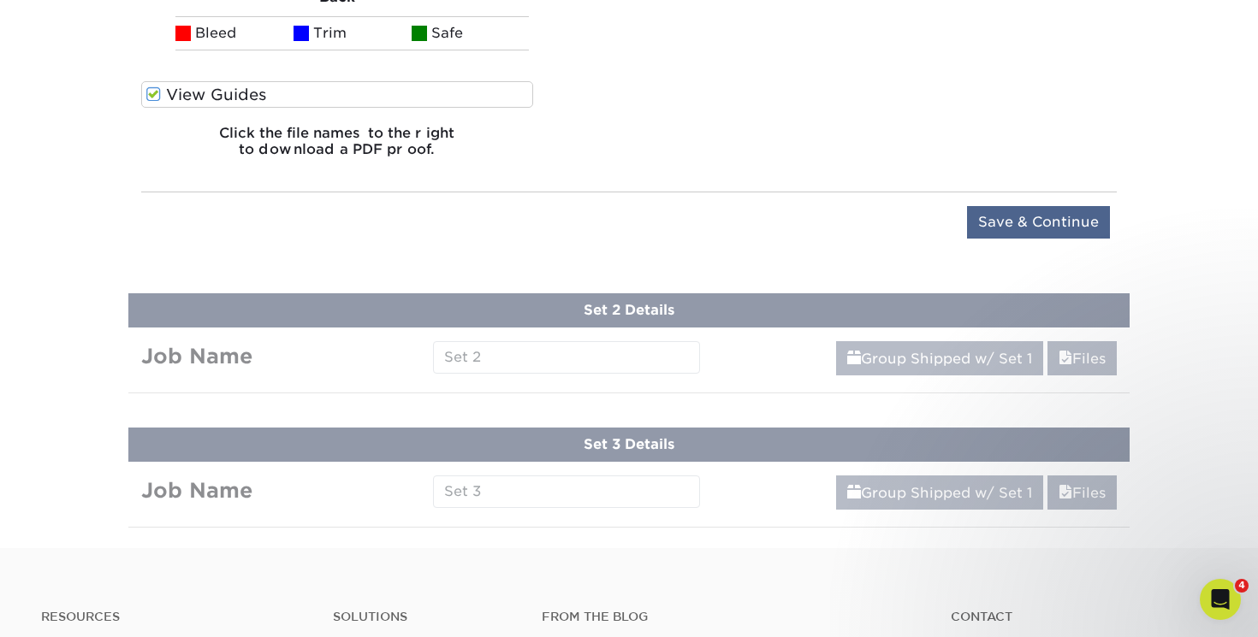
click at [1040, 214] on input "Save & Continue" at bounding box center [1038, 222] width 143 height 33
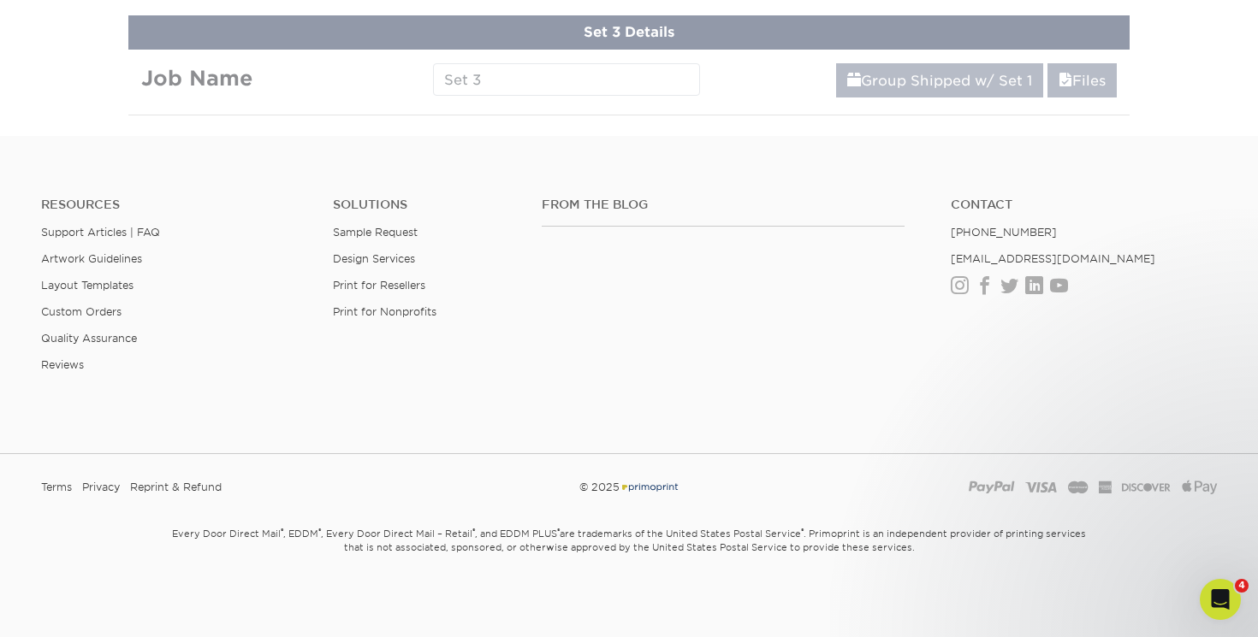
scroll to position [940, 0]
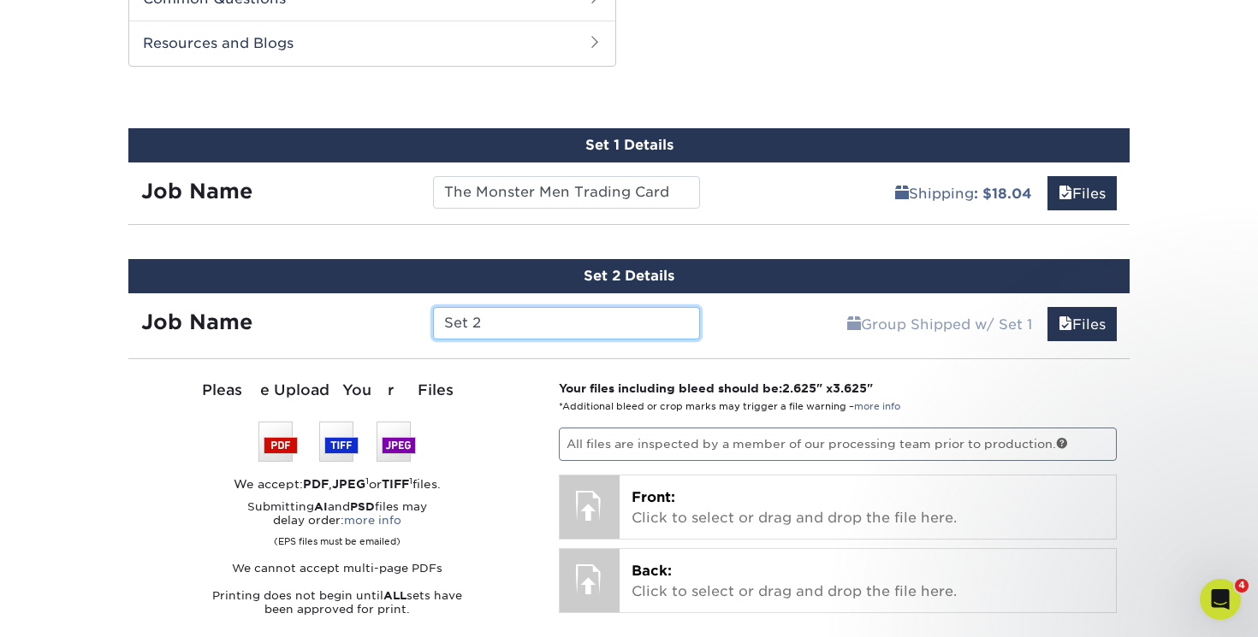
drag, startPoint x: 536, startPoint y: 318, endPoint x: 419, endPoint y: 307, distance: 116.9
click at [415, 314] on div "Job Name Set 2" at bounding box center [420, 323] width 584 height 33
type input "Return of the Monster Men Trading Card"
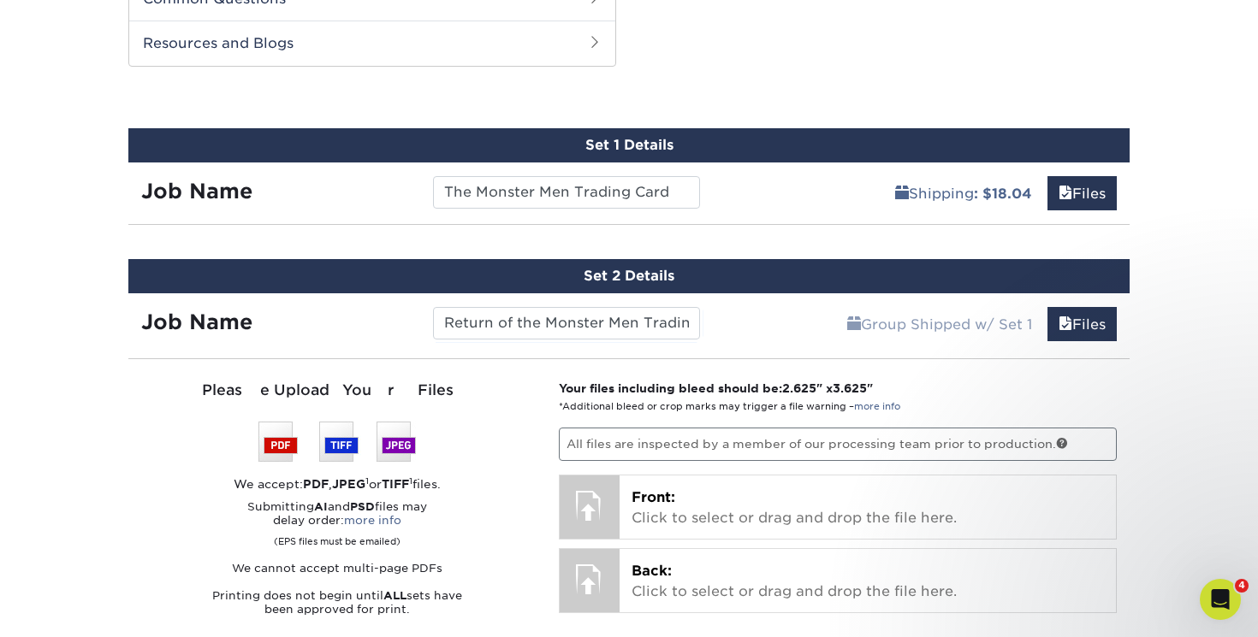
click at [772, 305] on div "Group Shipped w/ Set 1 Files Continue" at bounding box center [921, 318] width 417 height 51
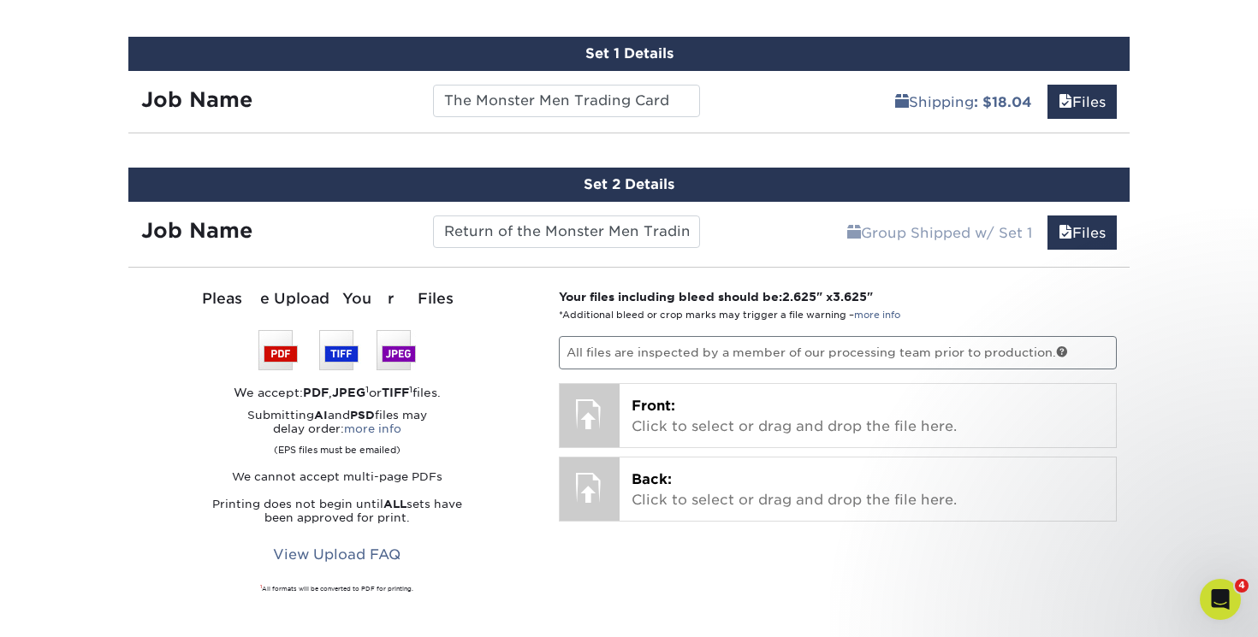
scroll to position [1038, 0]
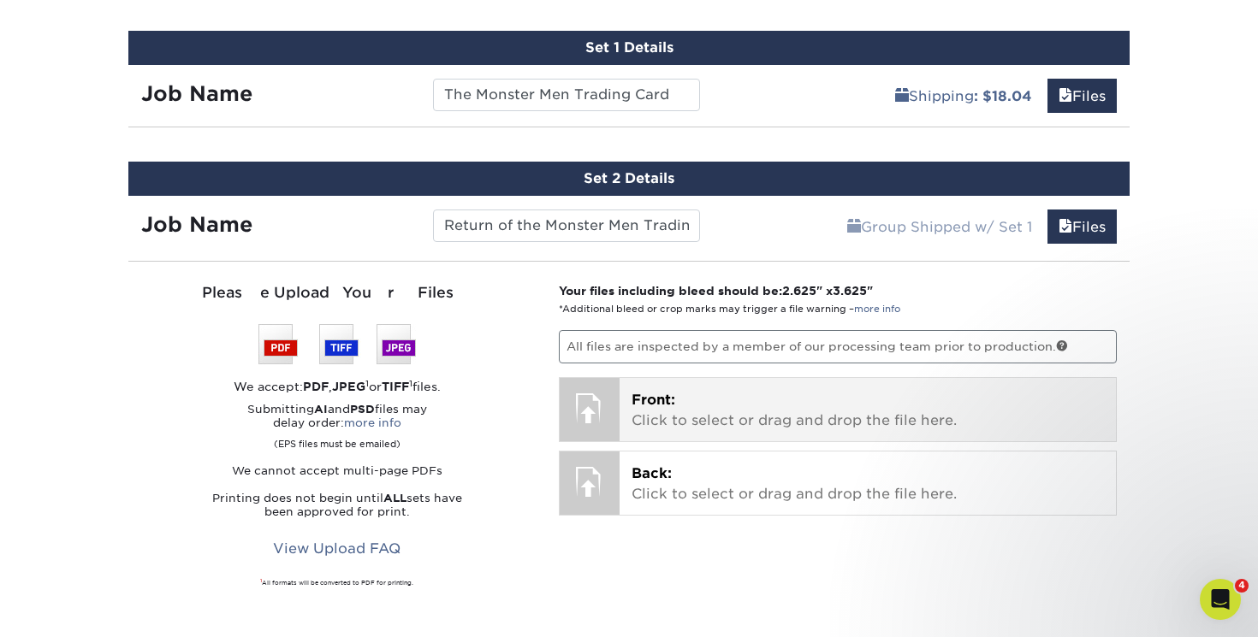
click at [696, 394] on p "Front: Click to select or drag and drop the file here." at bounding box center [867, 410] width 473 height 41
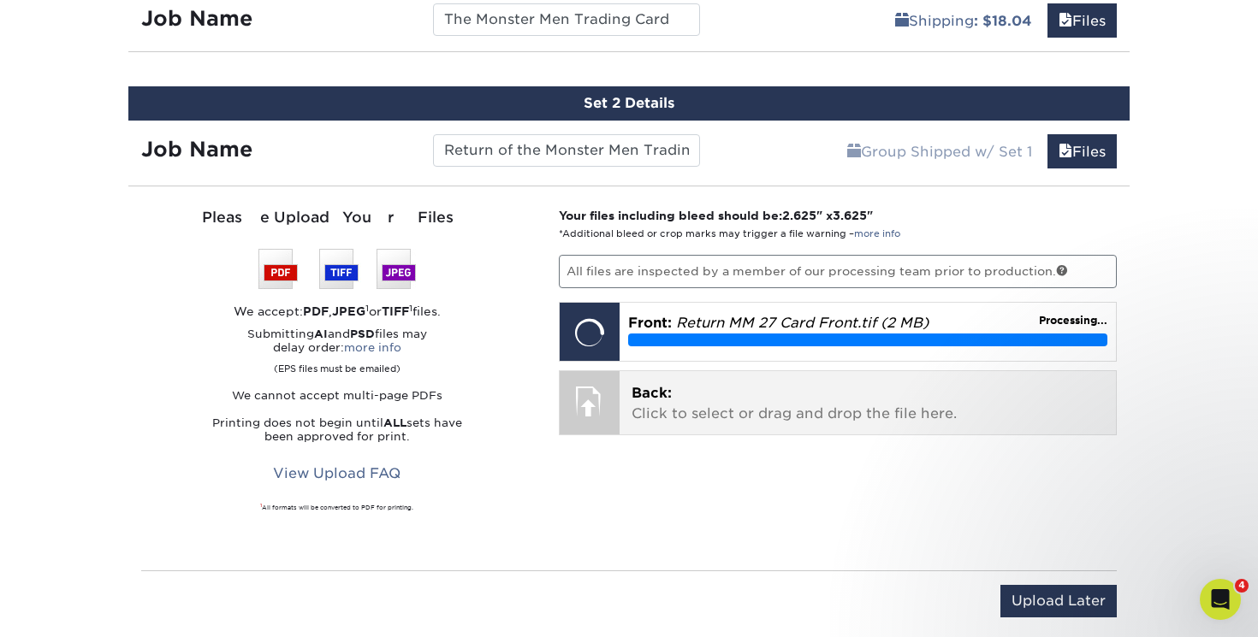
scroll to position [1121, 0]
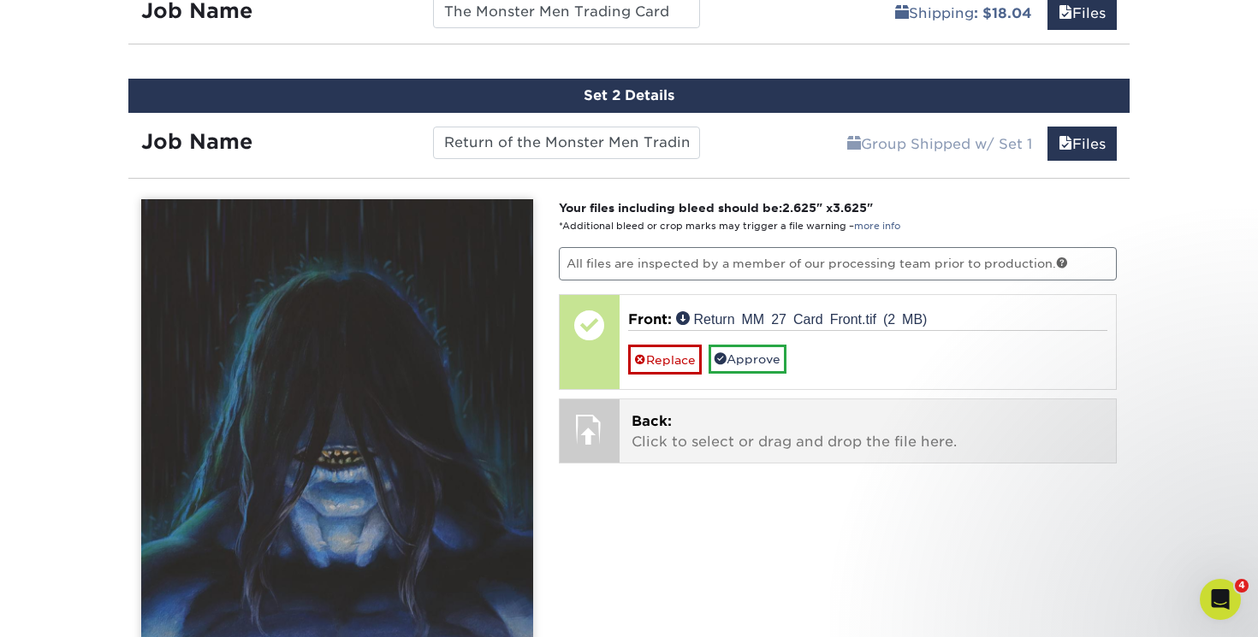
click at [796, 427] on p "Back: Click to select or drag and drop the file here." at bounding box center [867, 432] width 473 height 41
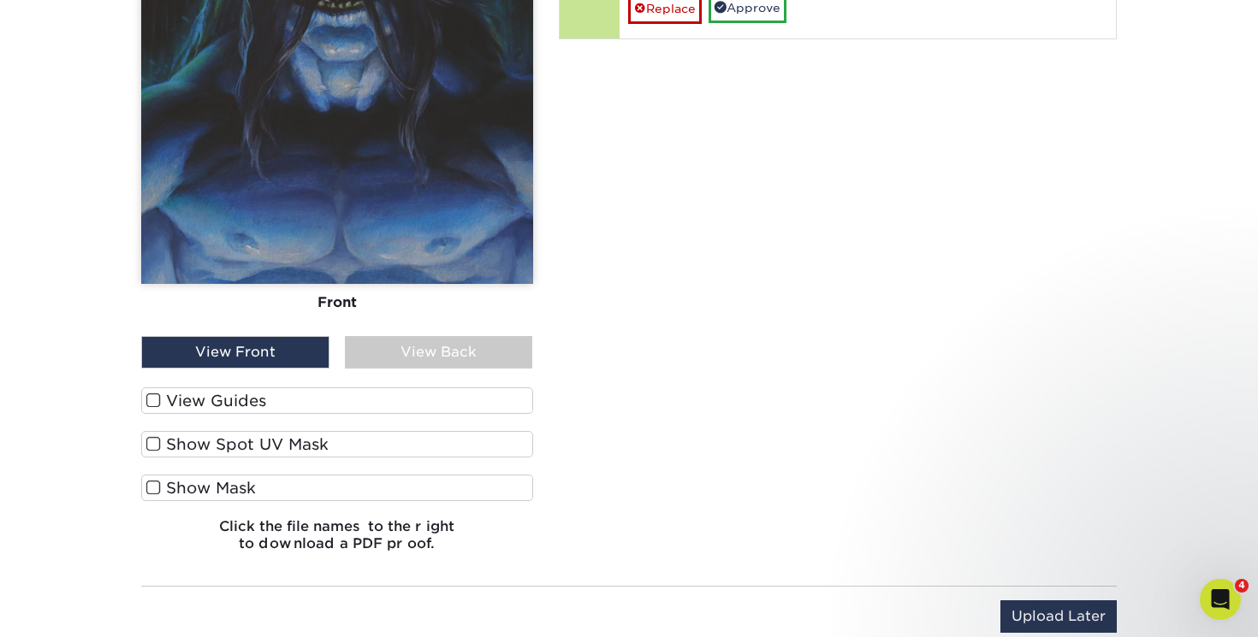
scroll to position [1578, 0]
click at [161, 396] on label "View Guides" at bounding box center [337, 400] width 392 height 27
click at [0, 0] on input "View Guides" at bounding box center [0, 0] width 0 height 0
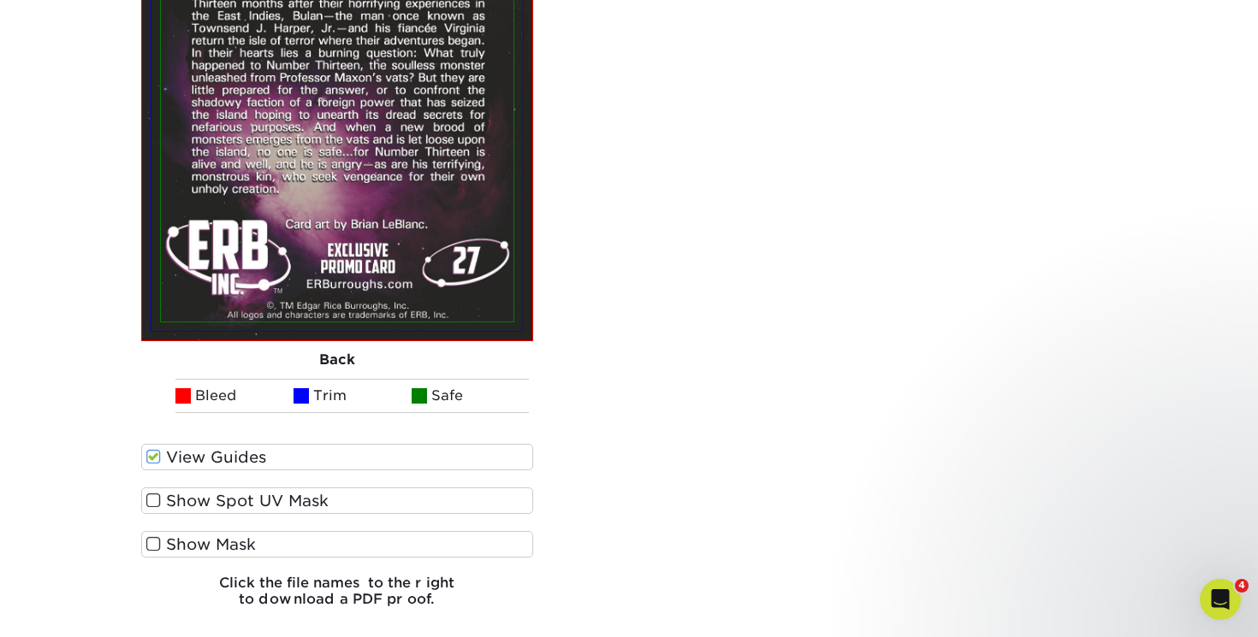
scroll to position [2091, 0]
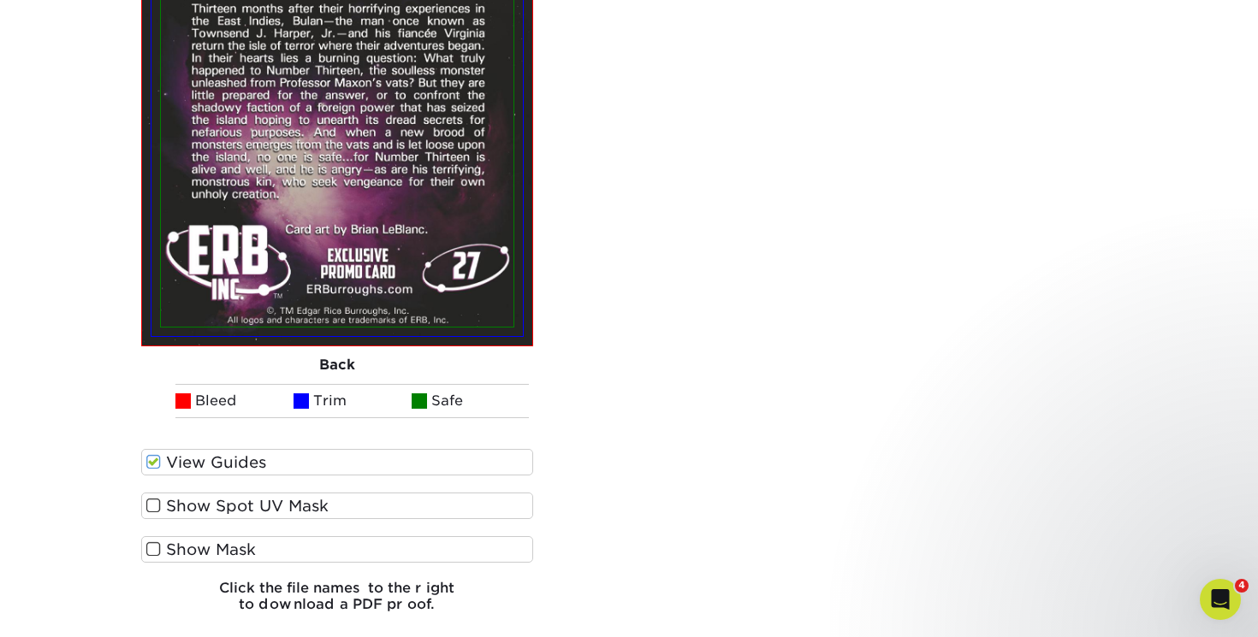
click at [151, 498] on span at bounding box center [153, 506] width 15 height 16
click at [0, 0] on input "Show Spot UV Mask" at bounding box center [0, 0] width 0 height 0
click at [151, 498] on span at bounding box center [153, 506] width 15 height 16
click at [0, 0] on input "Show Spot UV Mask" at bounding box center [0, 0] width 0 height 0
click at [154, 542] on span at bounding box center [153, 550] width 15 height 16
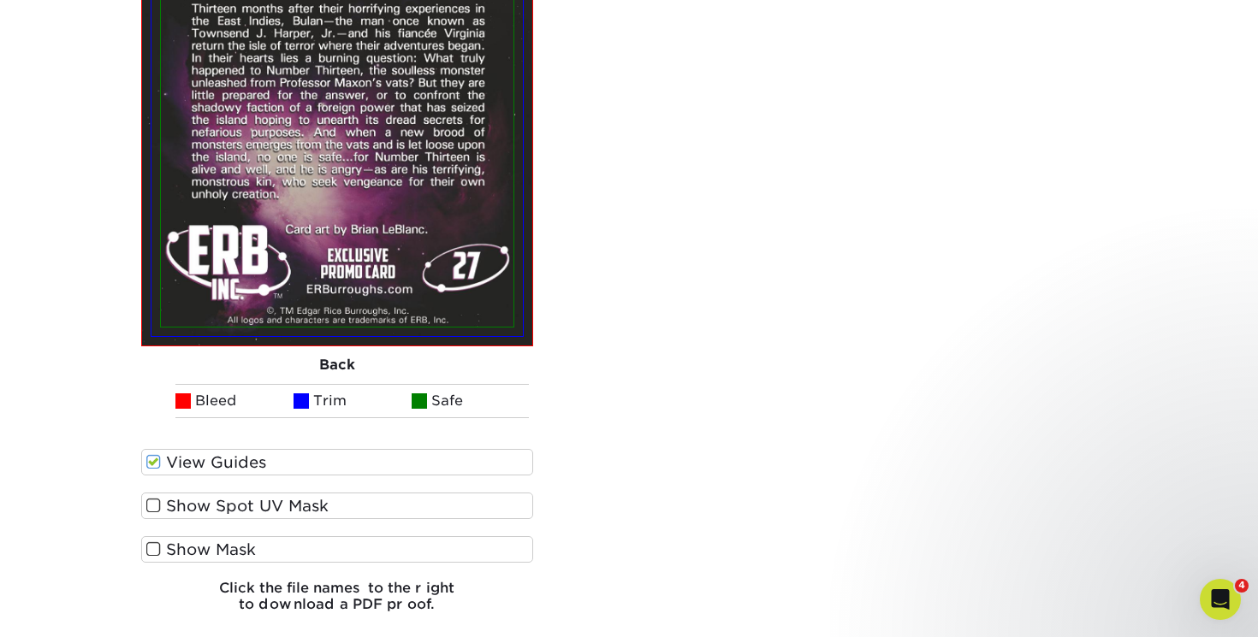
click at [0, 0] on input "Show Mask" at bounding box center [0, 0] width 0 height 0
click at [154, 542] on span at bounding box center [153, 550] width 15 height 16
click at [0, 0] on input "Show Mask" at bounding box center [0, 0] width 0 height 0
click at [154, 542] on span at bounding box center [153, 550] width 15 height 16
click at [0, 0] on input "Show Mask" at bounding box center [0, 0] width 0 height 0
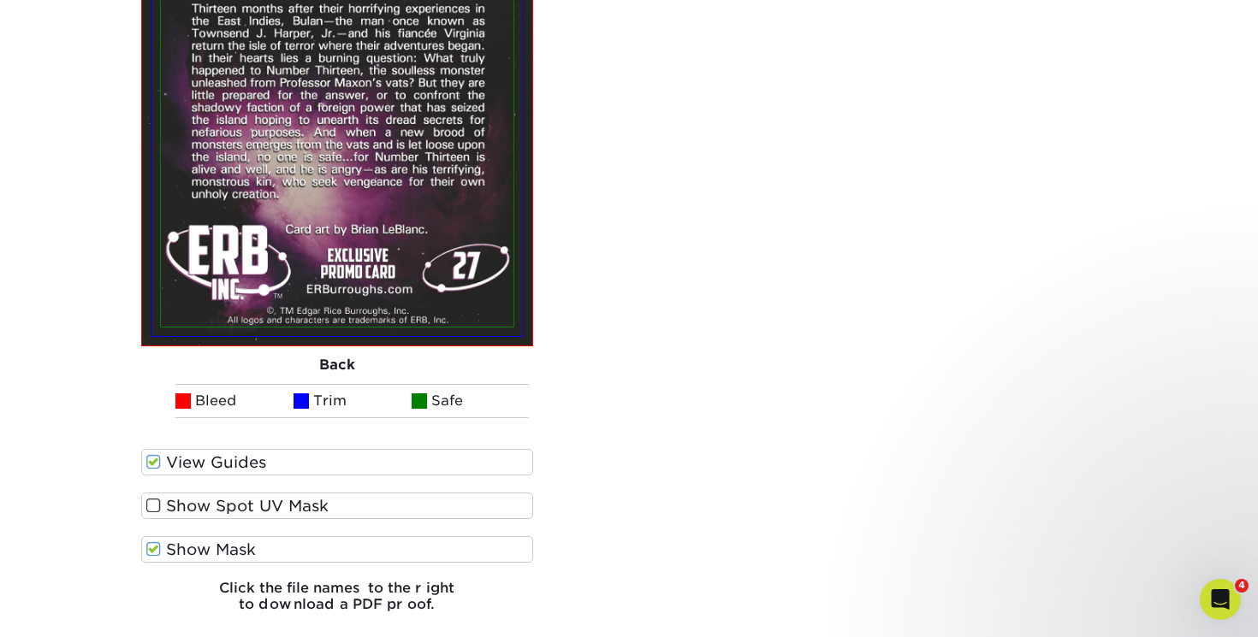
click at [154, 542] on span at bounding box center [153, 550] width 15 height 16
click at [0, 0] on input "Show Mask" at bounding box center [0, 0] width 0 height 0
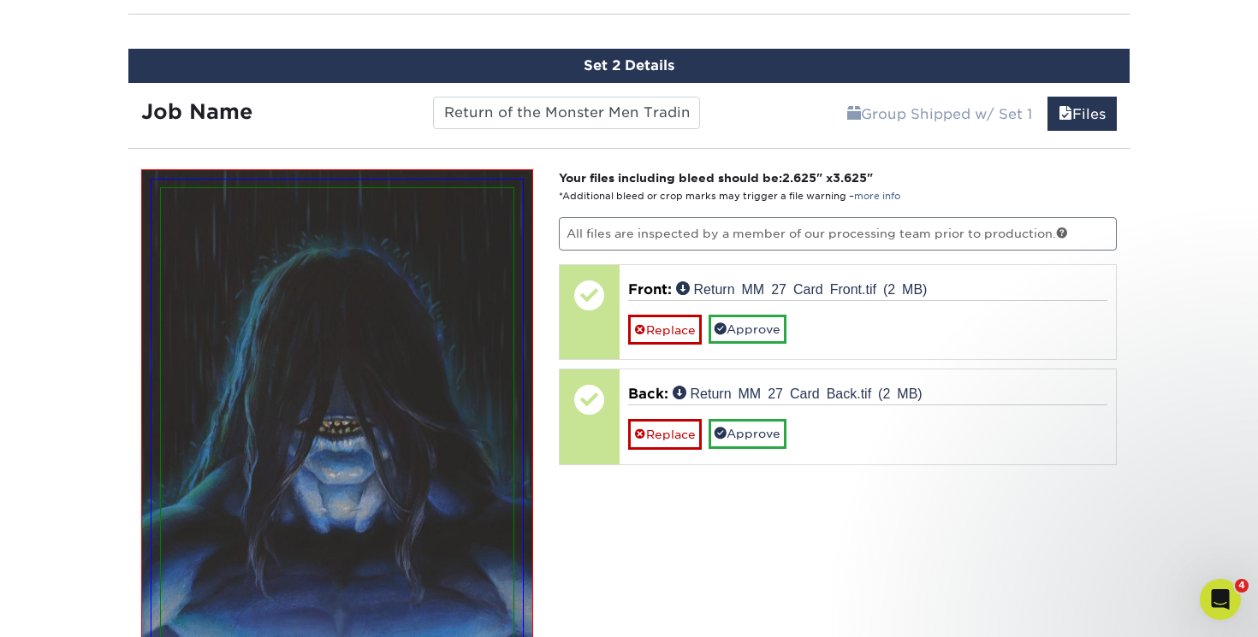
scroll to position [1235, 0]
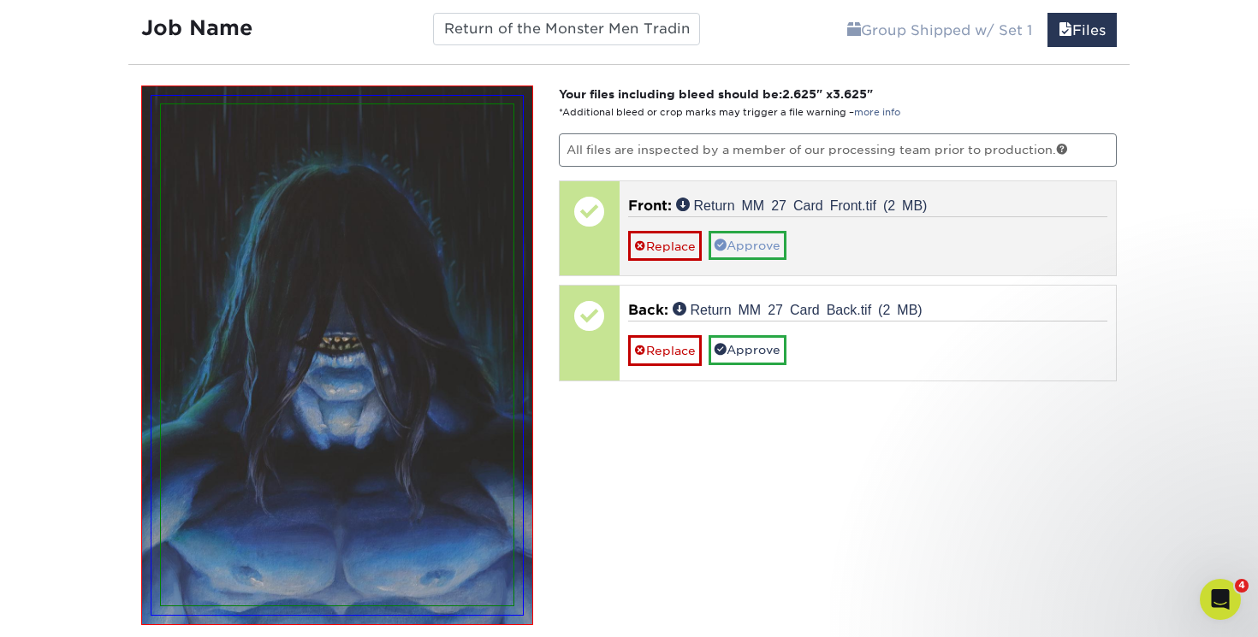
click at [761, 238] on link "Approve" at bounding box center [747, 245] width 78 height 29
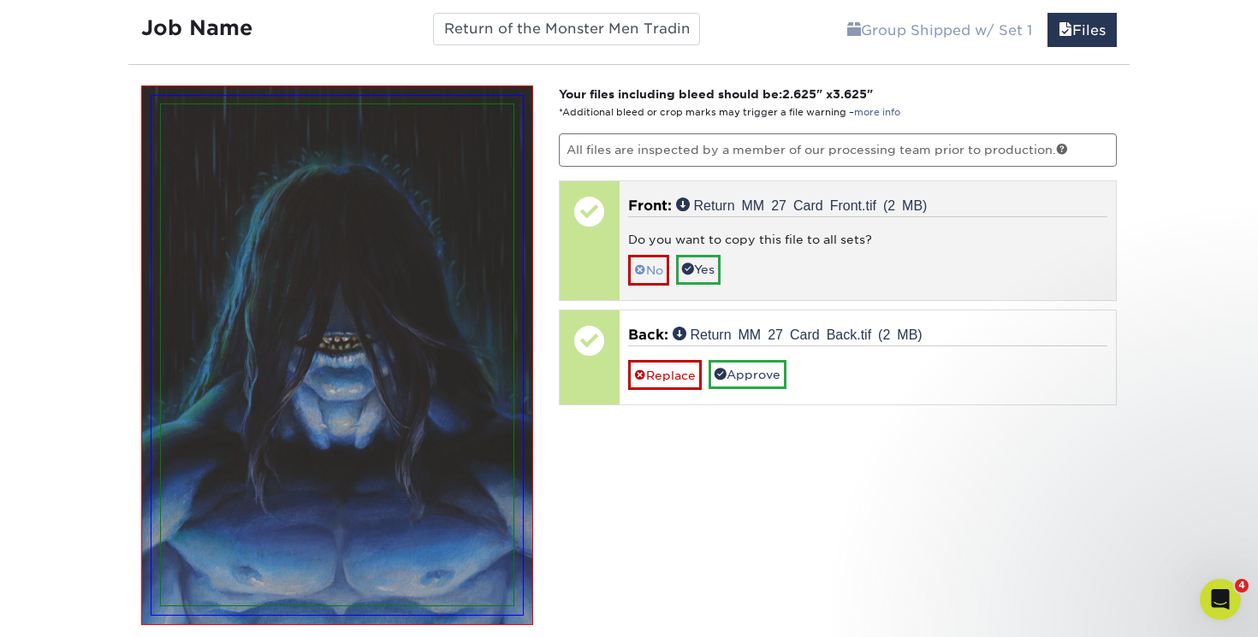
click at [651, 265] on link "No" at bounding box center [648, 270] width 41 height 30
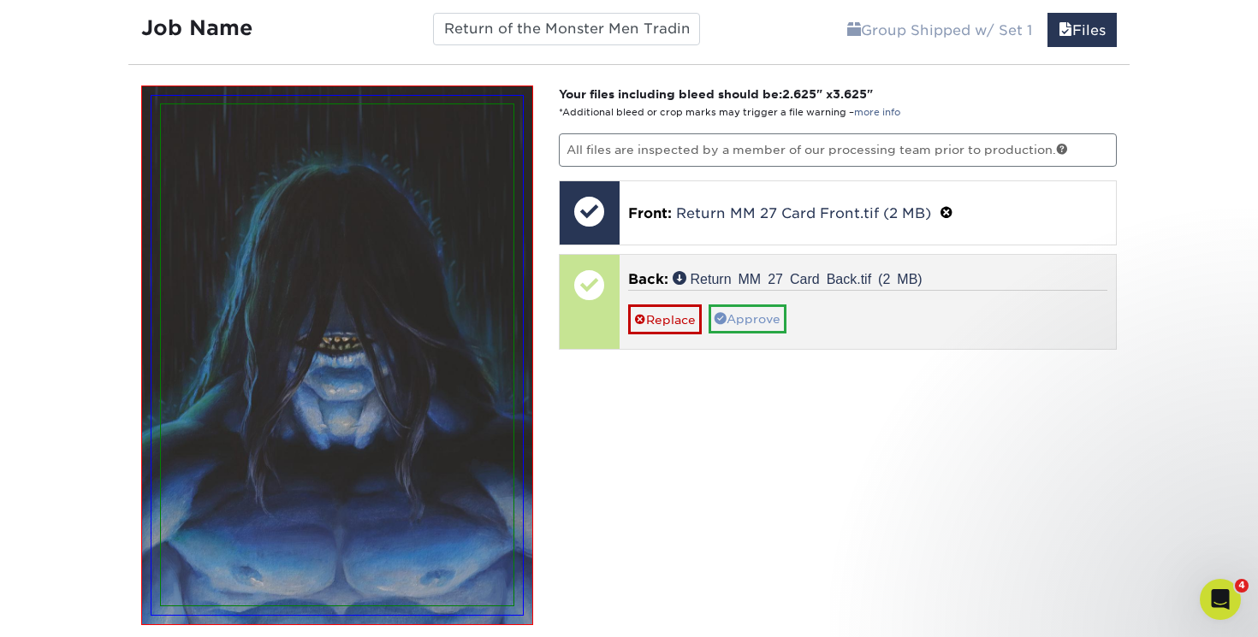
click at [752, 308] on link "Approve" at bounding box center [747, 319] width 78 height 29
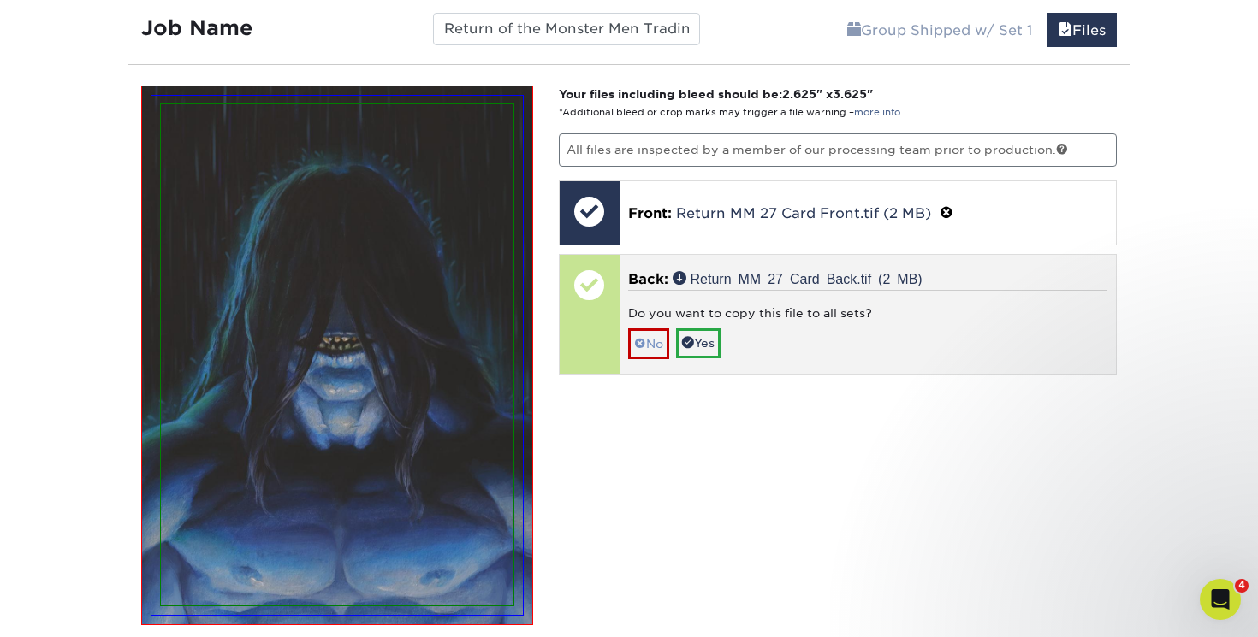
click at [648, 339] on link "No" at bounding box center [648, 344] width 41 height 30
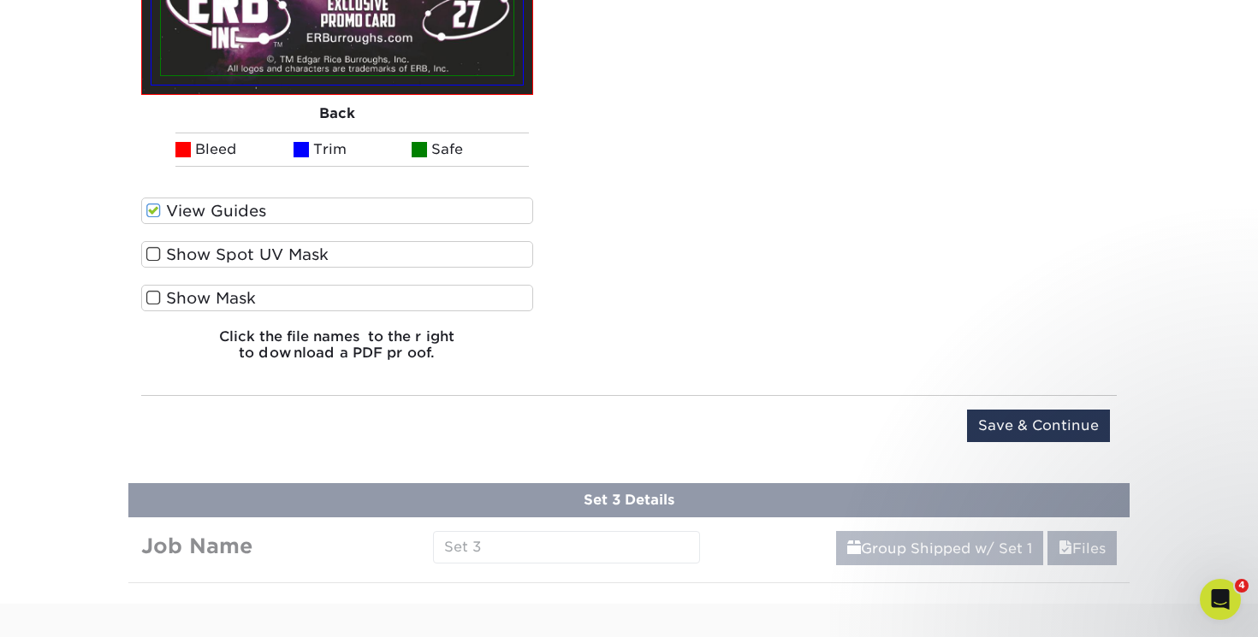
scroll to position [2383, 0]
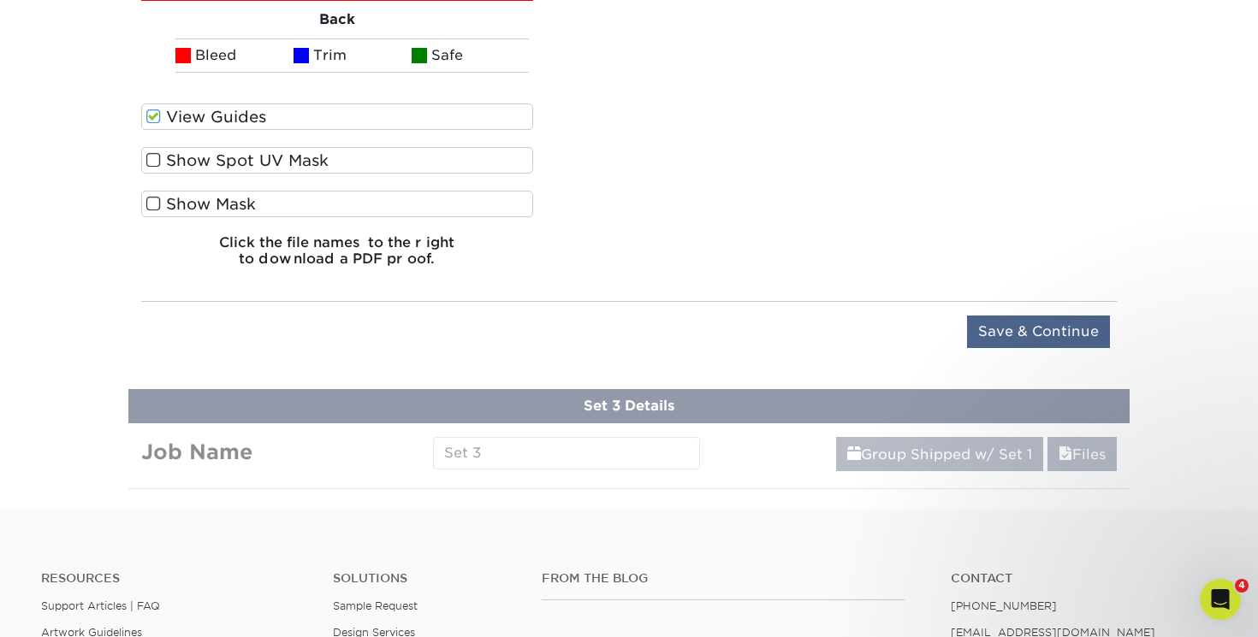
click at [1028, 323] on input "Save & Continue" at bounding box center [1038, 332] width 143 height 33
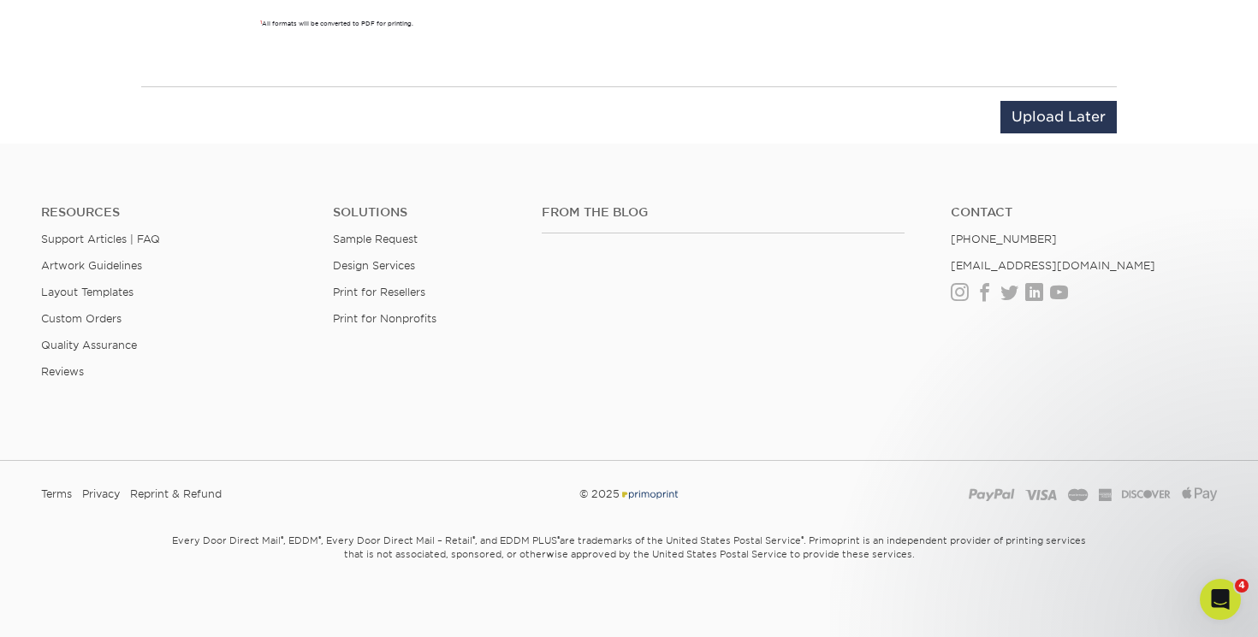
scroll to position [1075, 0]
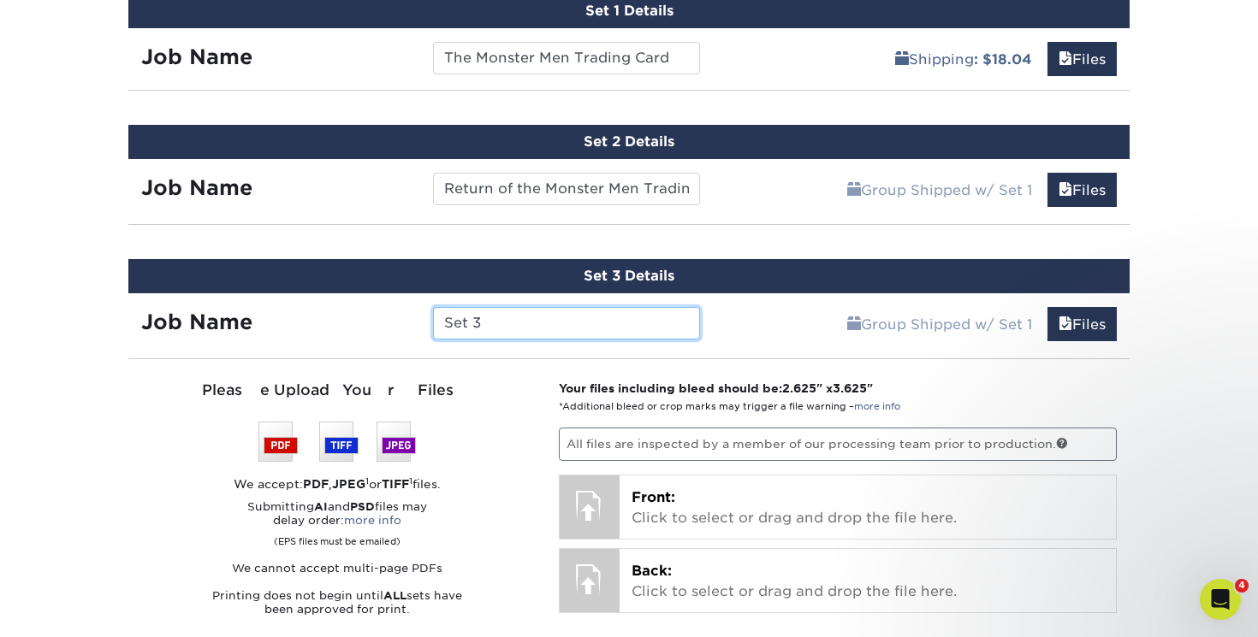
drag, startPoint x: 493, startPoint y: 313, endPoint x: 413, endPoint y: 314, distance: 79.6
click at [410, 316] on div "Job Name Set 3" at bounding box center [420, 323] width 584 height 33
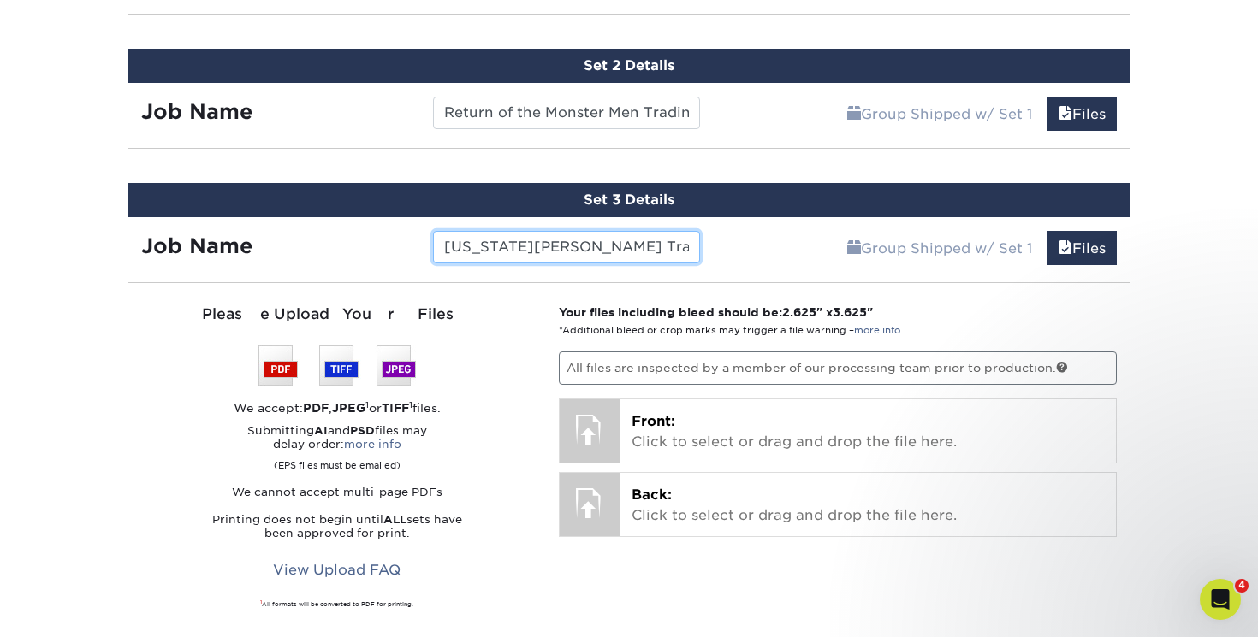
scroll to position [1152, 0]
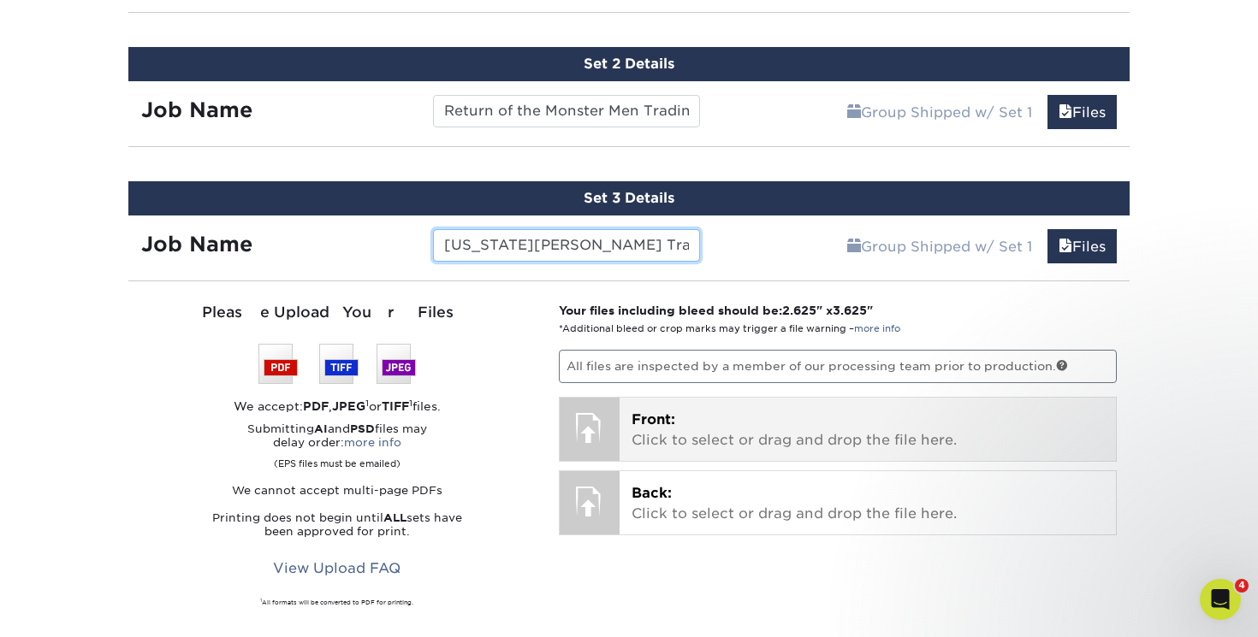
type input "[US_STATE][PERSON_NAME] Trading Card"
click at [694, 423] on p "Front: Click to select or drag and drop the file here." at bounding box center [867, 430] width 473 height 41
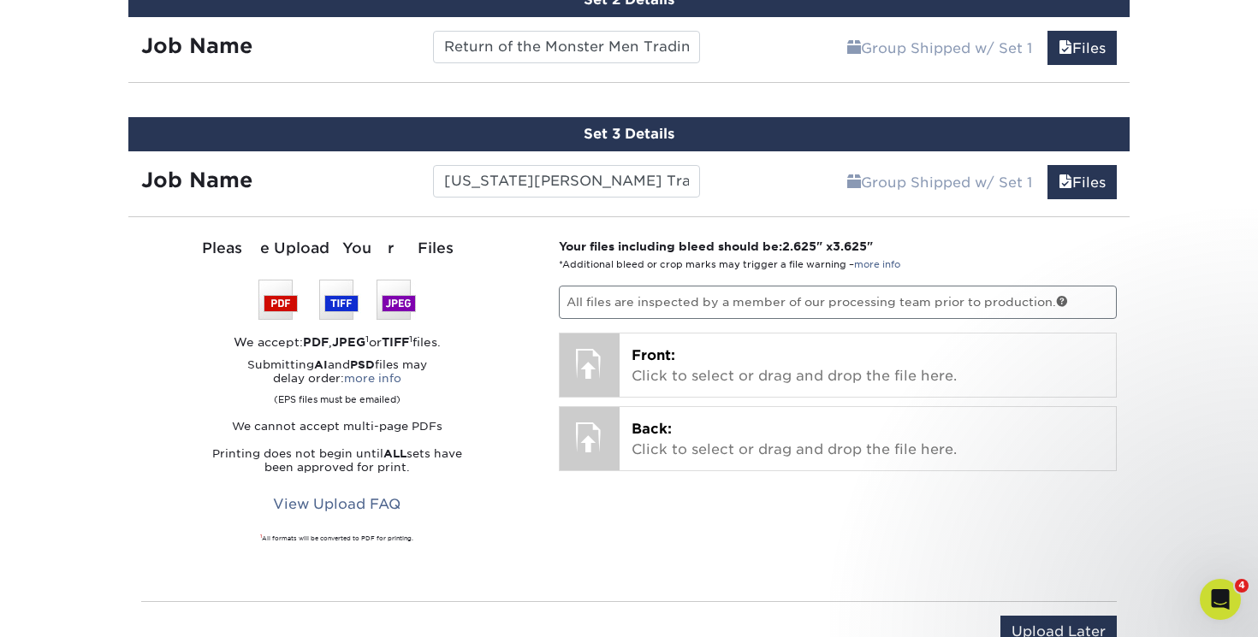
scroll to position [1216, 0]
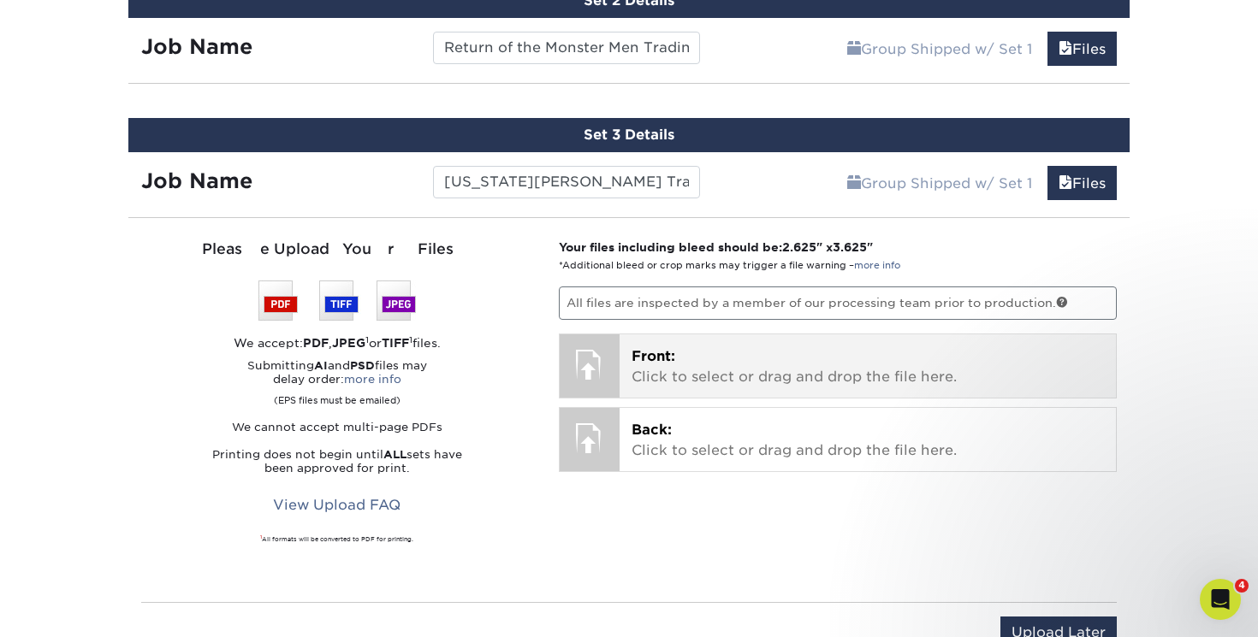
click at [731, 361] on p "Front: Click to select or drag and drop the file here." at bounding box center [867, 366] width 473 height 41
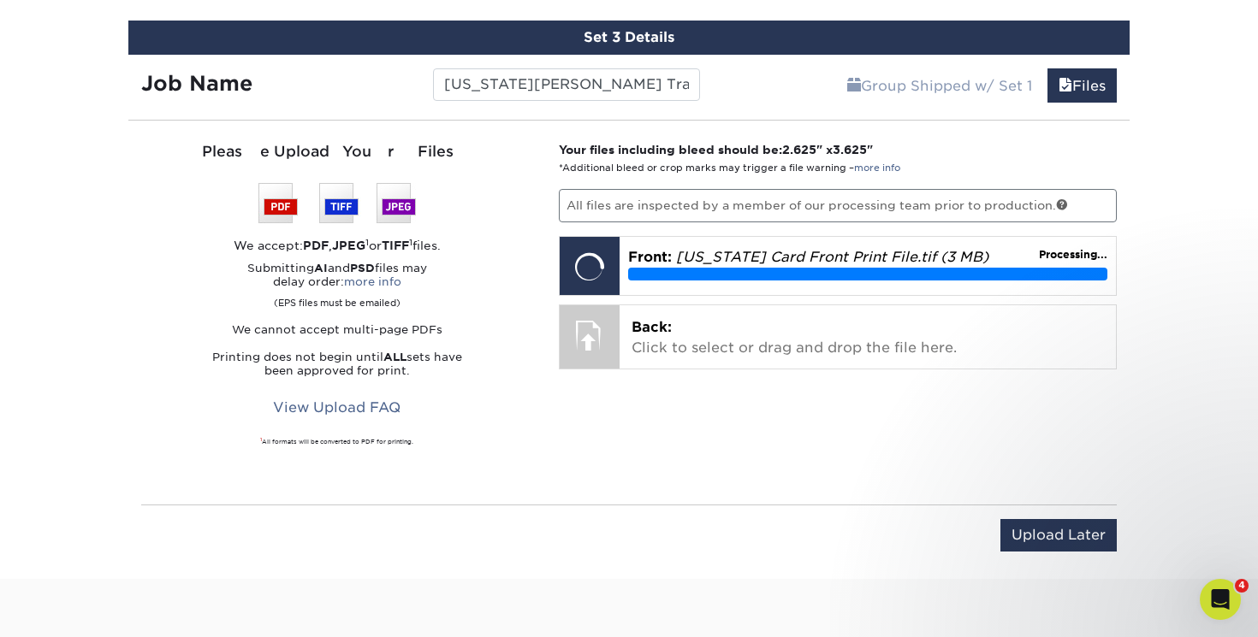
scroll to position [1317, 0]
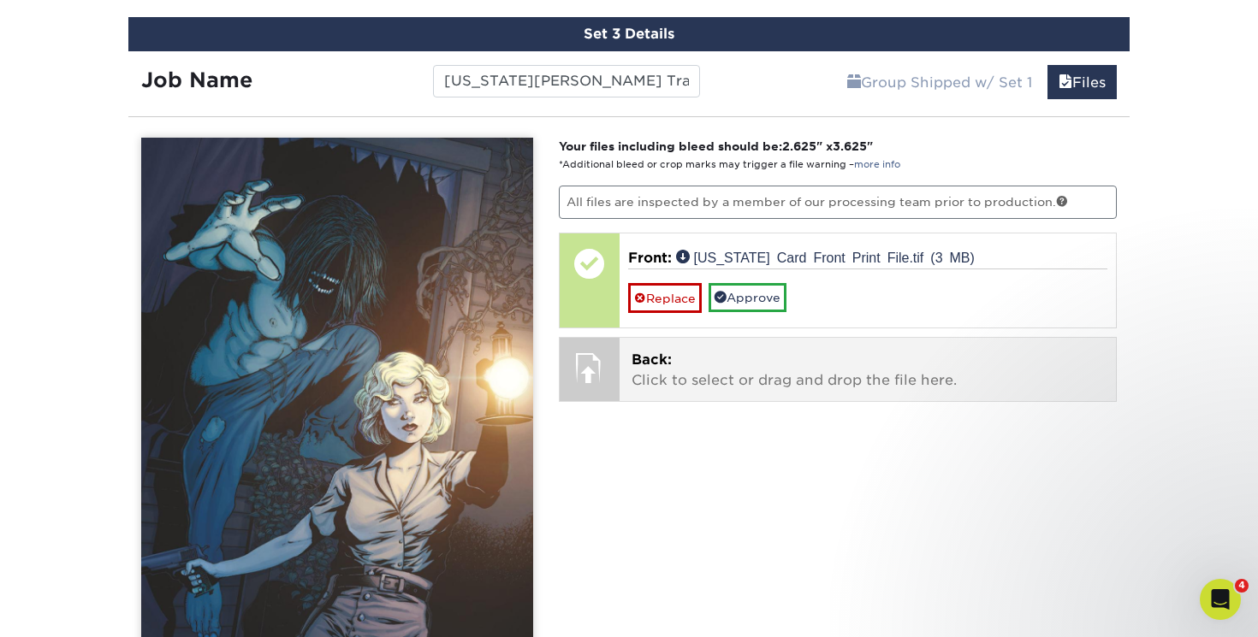
click at [735, 364] on p "Back: Click to select or drag and drop the file here." at bounding box center [867, 370] width 473 height 41
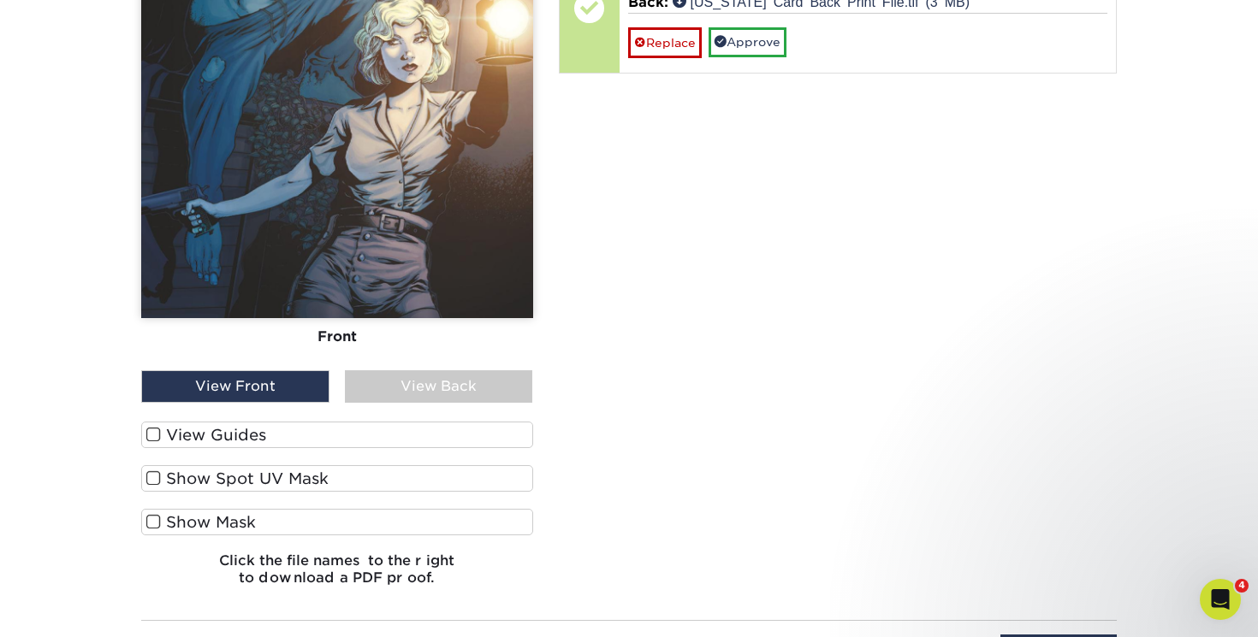
scroll to position [1682, 0]
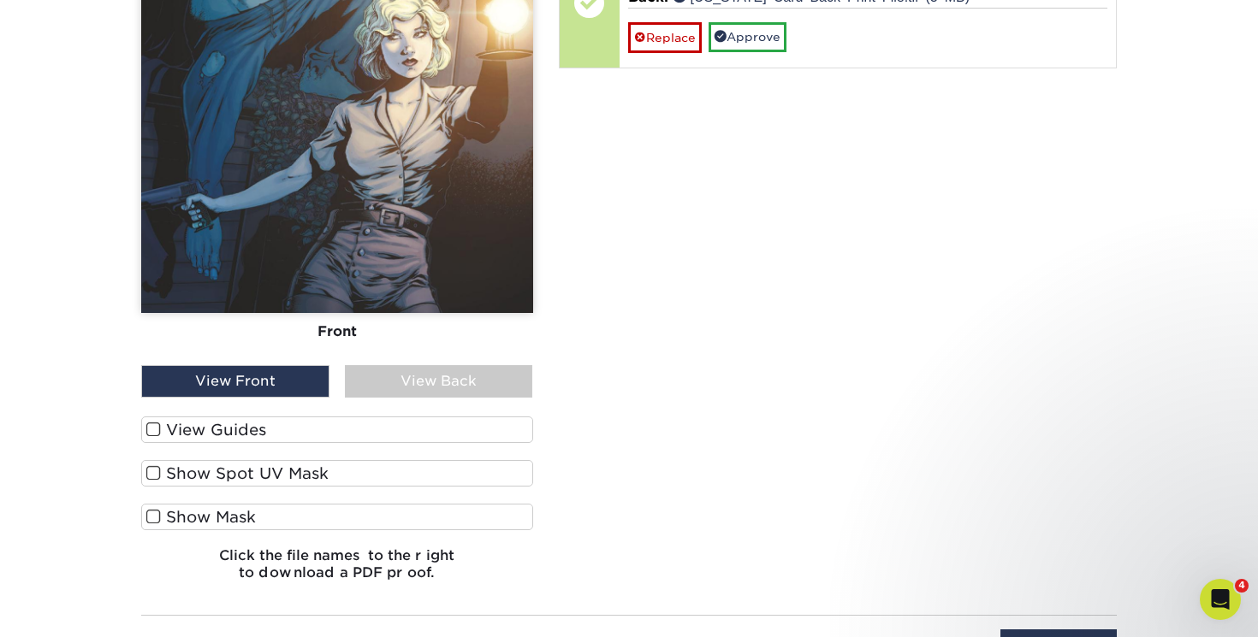
click at [185, 427] on label "View Guides" at bounding box center [337, 430] width 392 height 27
click at [0, 0] on input "View Guides" at bounding box center [0, 0] width 0 height 0
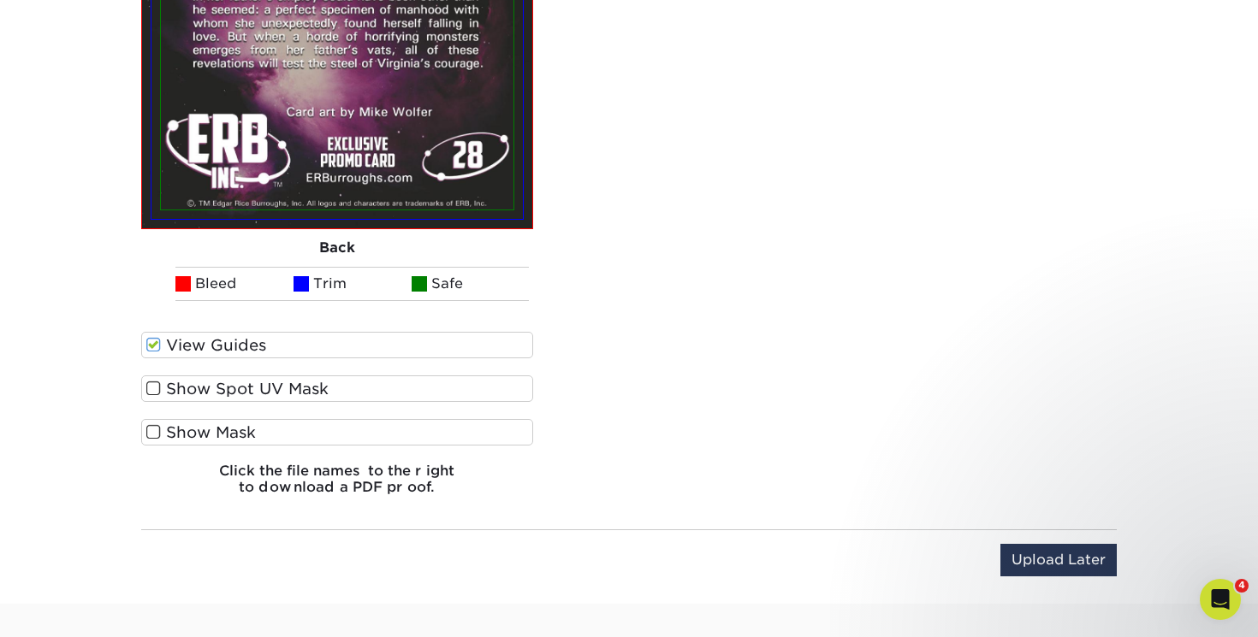
scroll to position [2335, 0]
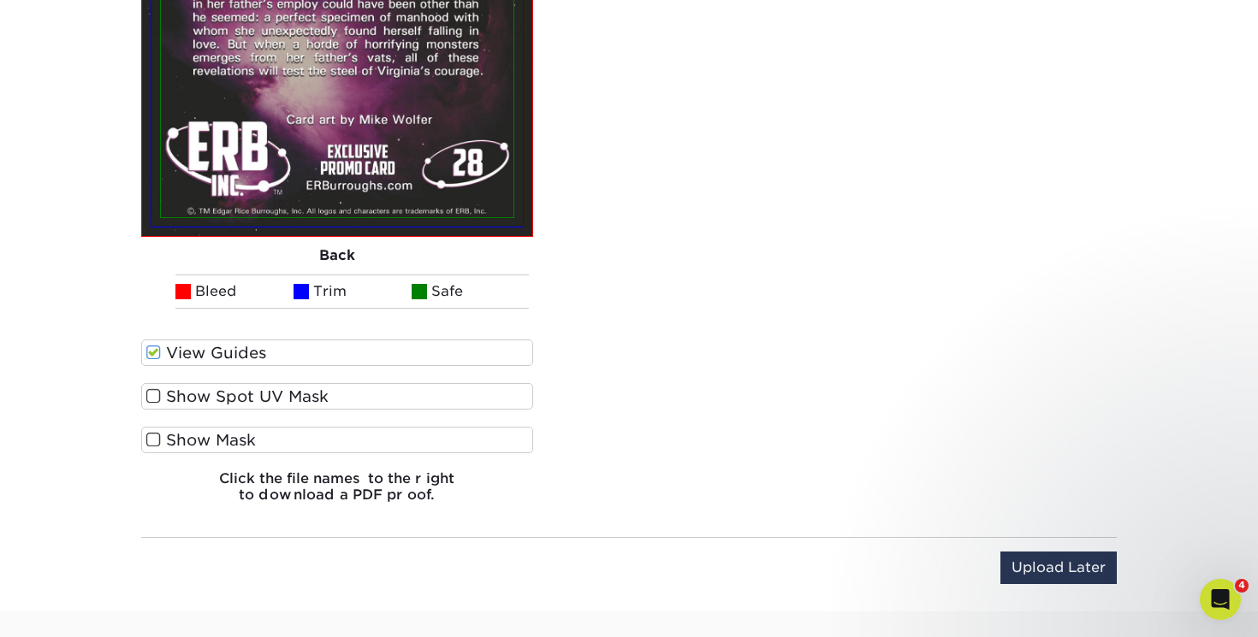
click at [180, 392] on label "Show Spot UV Mask" at bounding box center [337, 396] width 392 height 27
click at [0, 0] on input "Show Spot UV Mask" at bounding box center [0, 0] width 0 height 0
click at [180, 392] on label "Show Spot UV Mask" at bounding box center [337, 396] width 392 height 27
click at [0, 0] on input "Show Spot UV Mask" at bounding box center [0, 0] width 0 height 0
click at [165, 431] on label "Show Mask" at bounding box center [337, 440] width 392 height 27
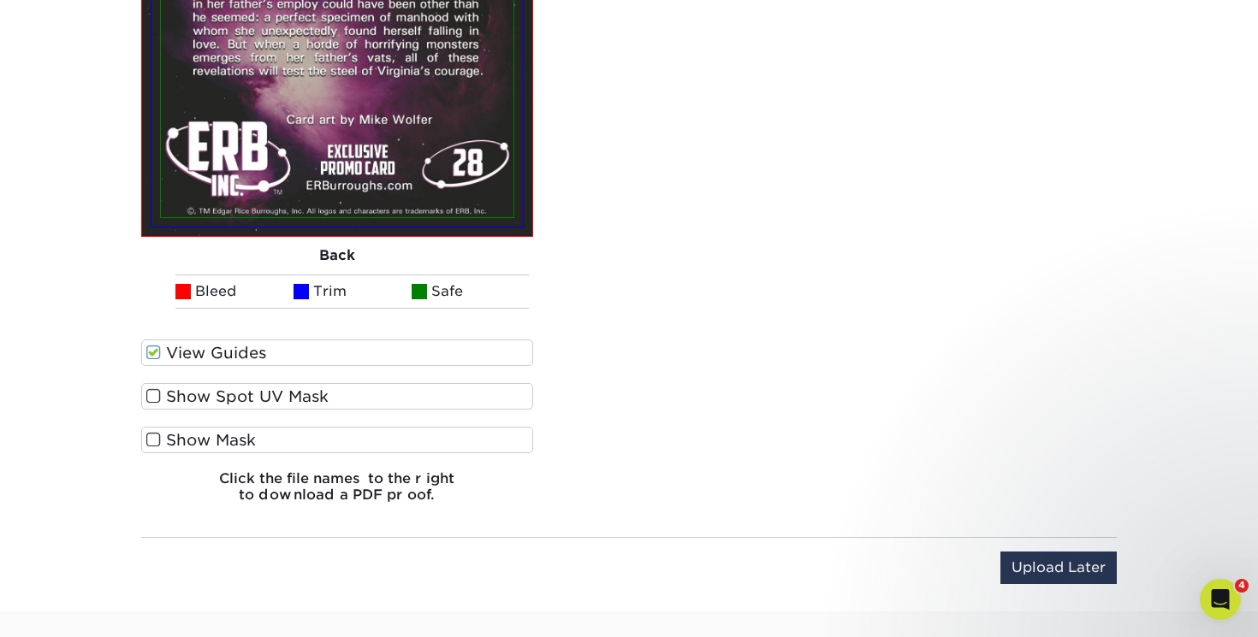
click at [0, 0] on input "Show Mask" at bounding box center [0, 0] width 0 height 0
click at [165, 431] on label "Show Mask" at bounding box center [337, 440] width 392 height 27
click at [0, 0] on input "Show Mask" at bounding box center [0, 0] width 0 height 0
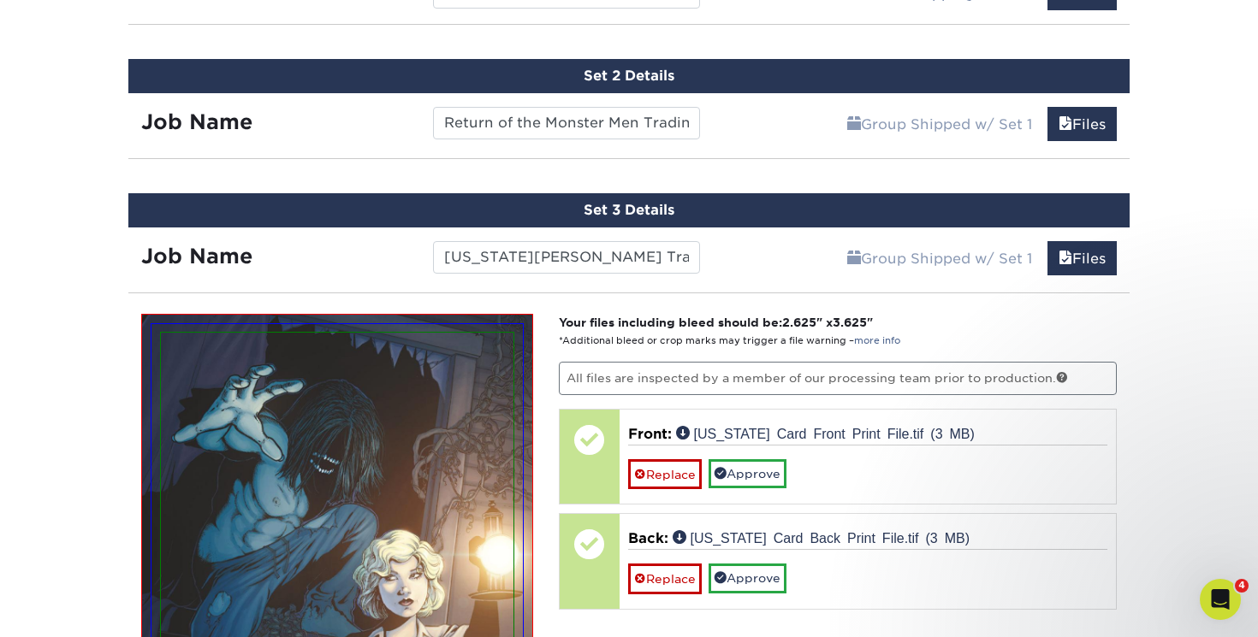
scroll to position [1245, 0]
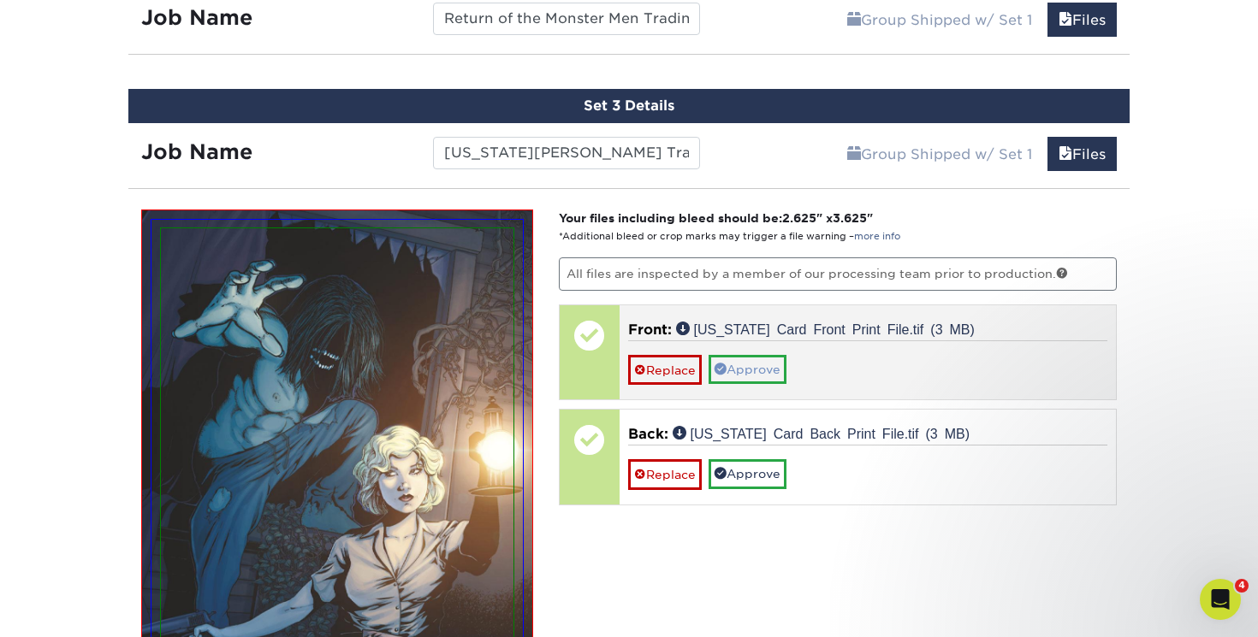
click at [756, 365] on link "Approve" at bounding box center [747, 369] width 78 height 29
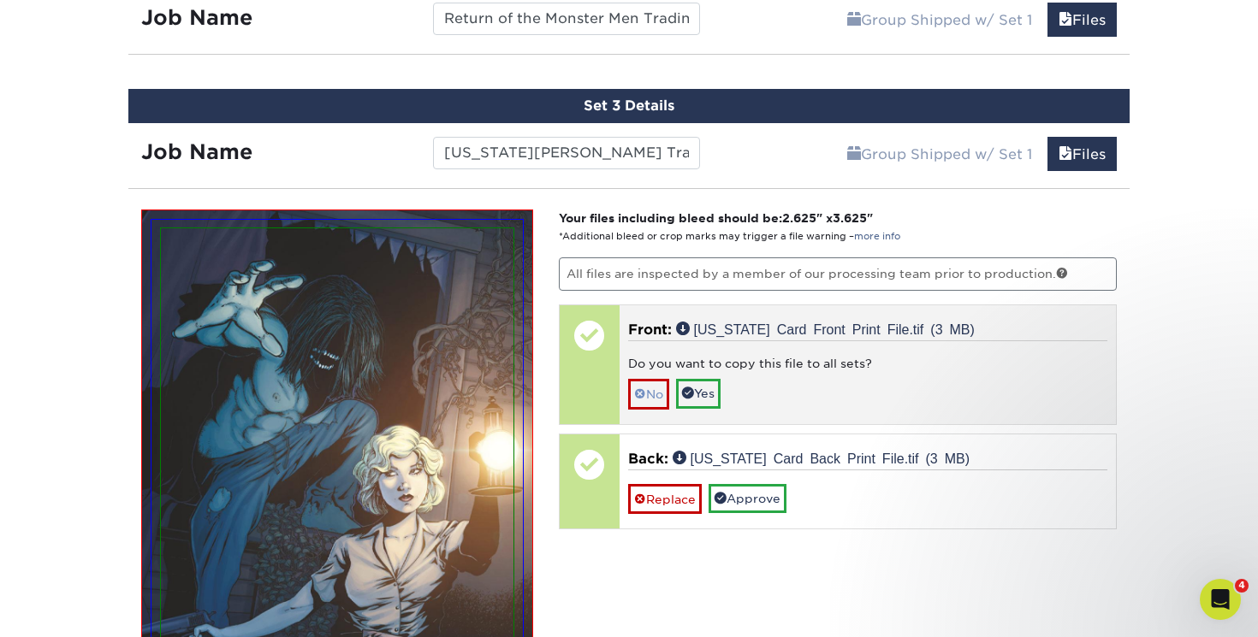
click at [648, 388] on link "No" at bounding box center [648, 394] width 41 height 30
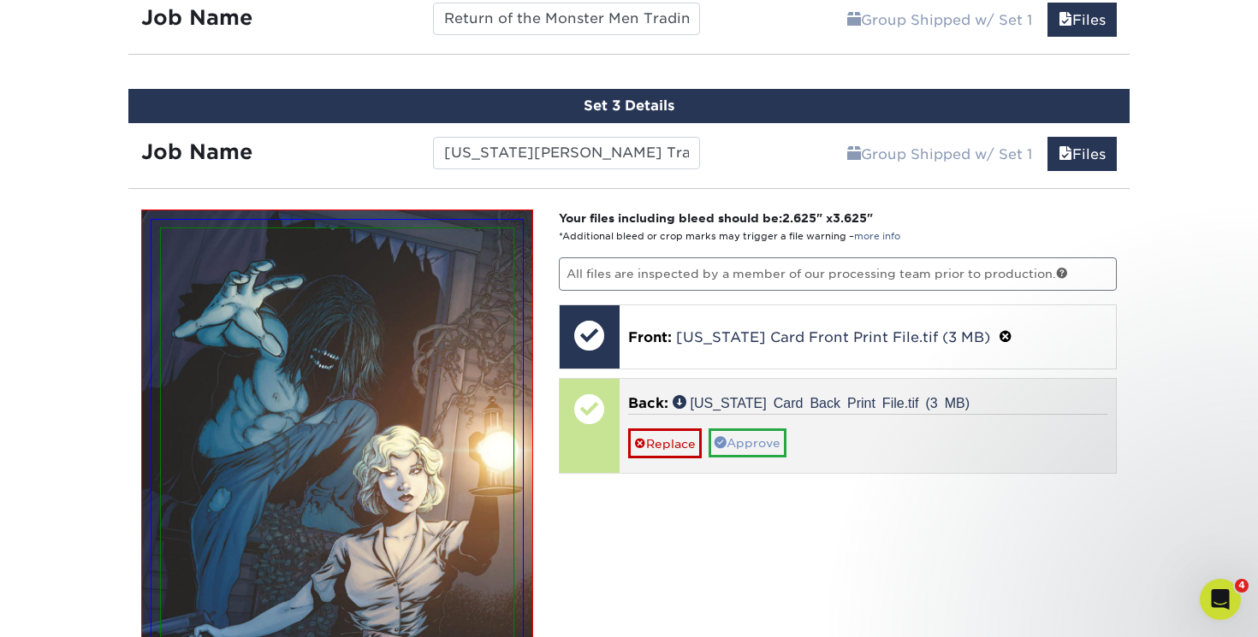
click at [763, 436] on link "Approve" at bounding box center [747, 443] width 78 height 29
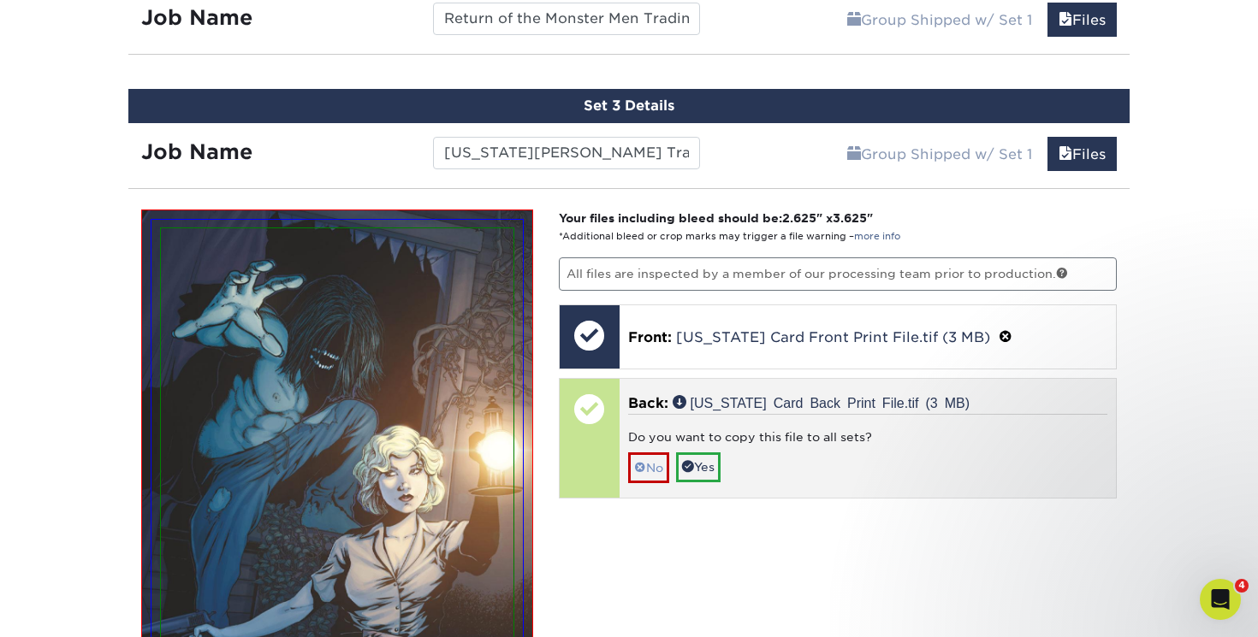
click at [650, 460] on link "No" at bounding box center [648, 468] width 41 height 30
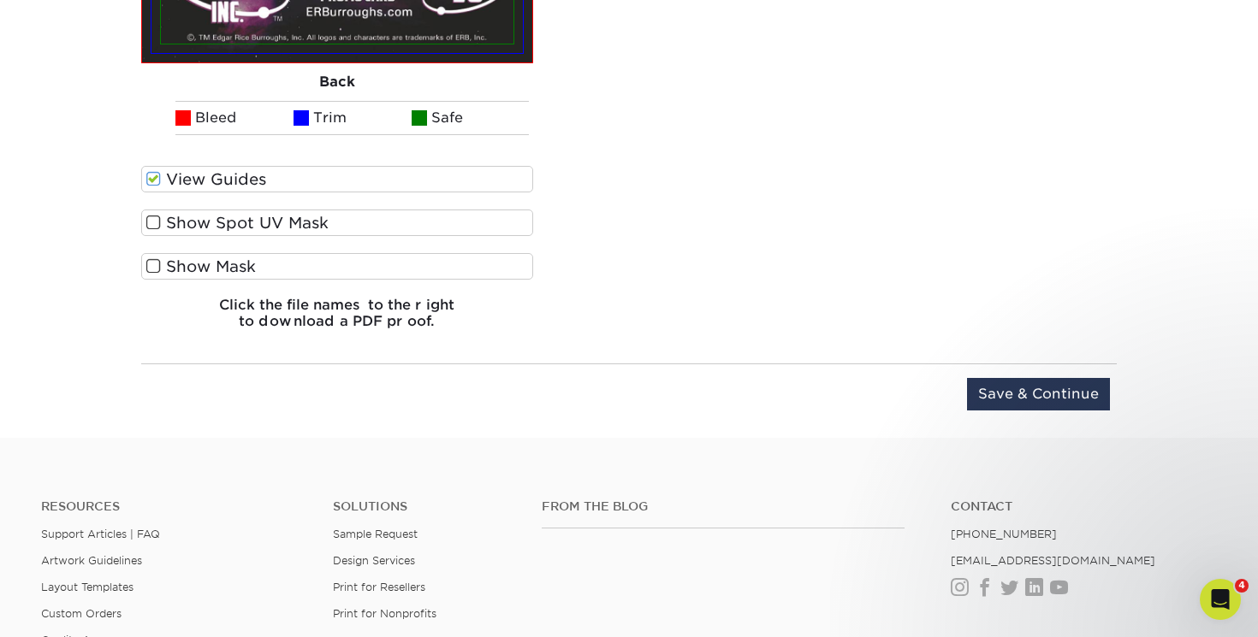
scroll to position [2515, 0]
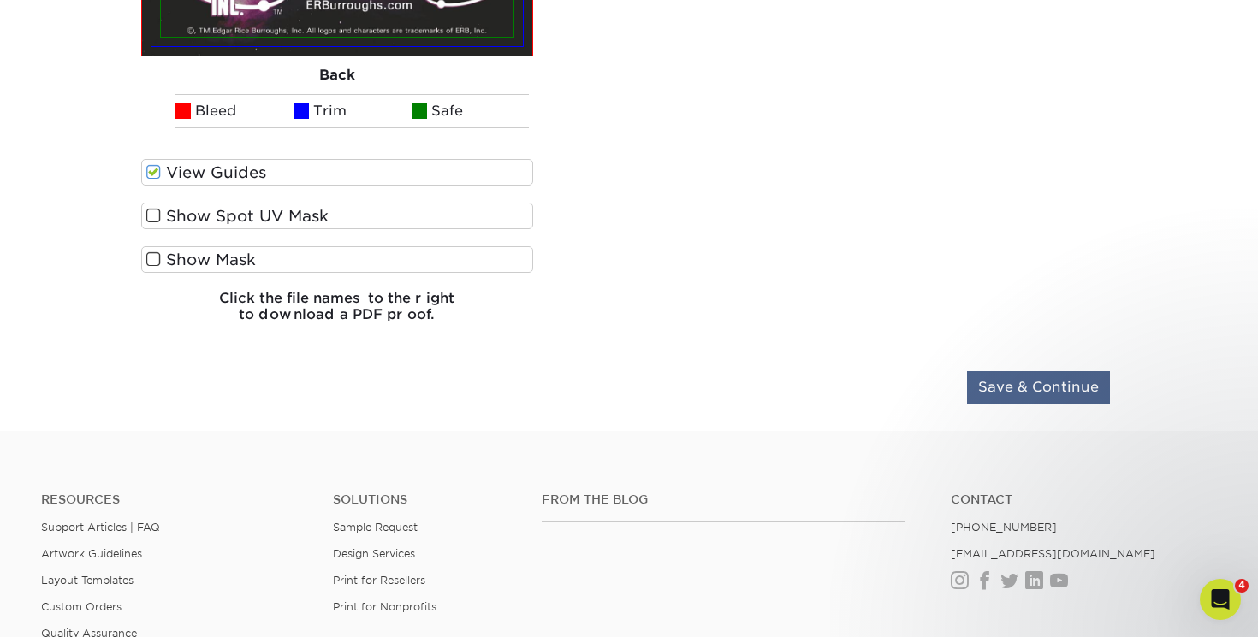
click at [1039, 386] on input "Save & Continue" at bounding box center [1038, 387] width 143 height 33
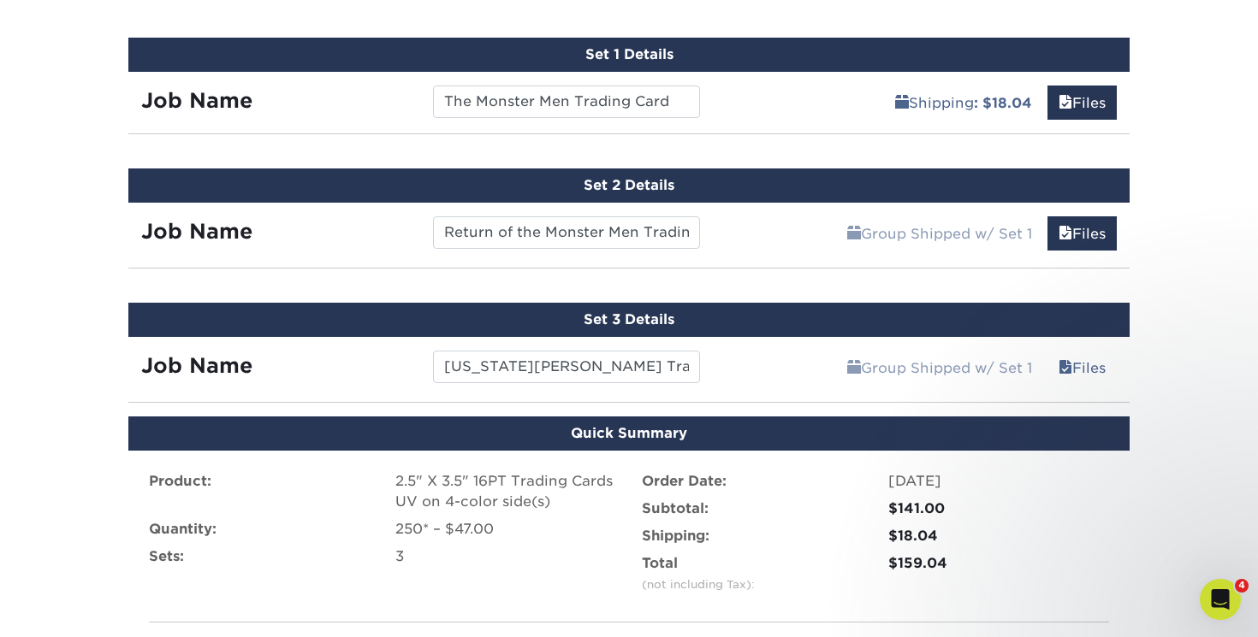
scroll to position [1225, 0]
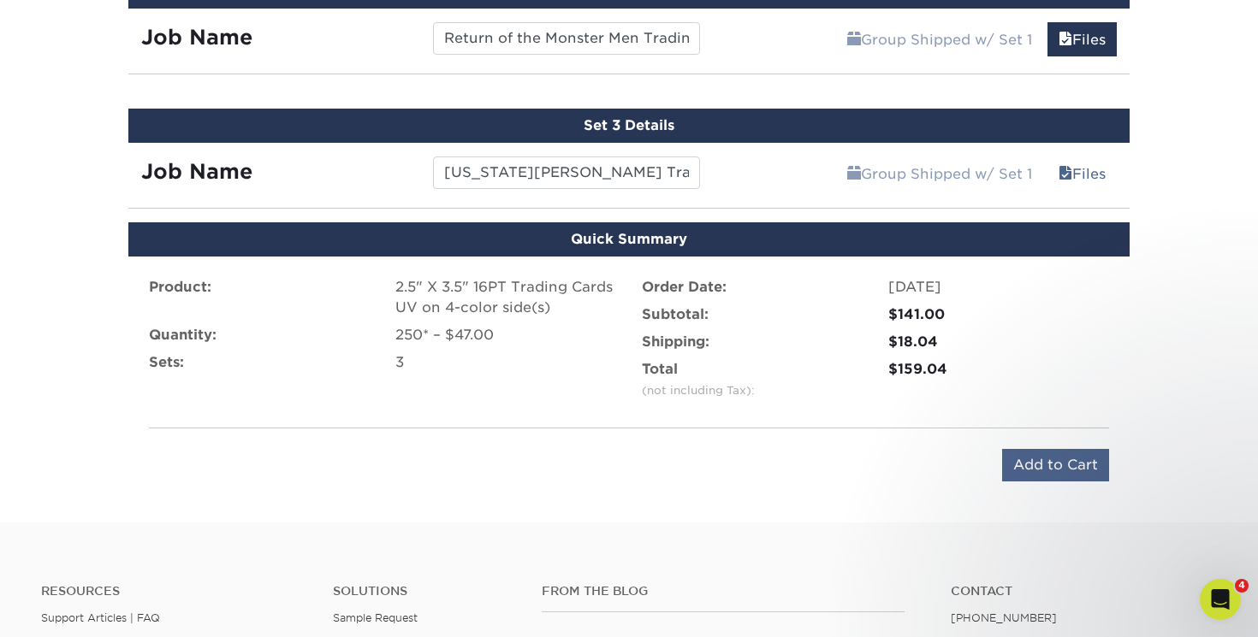
click at [1073, 464] on input "Add to Cart" at bounding box center [1055, 465] width 107 height 33
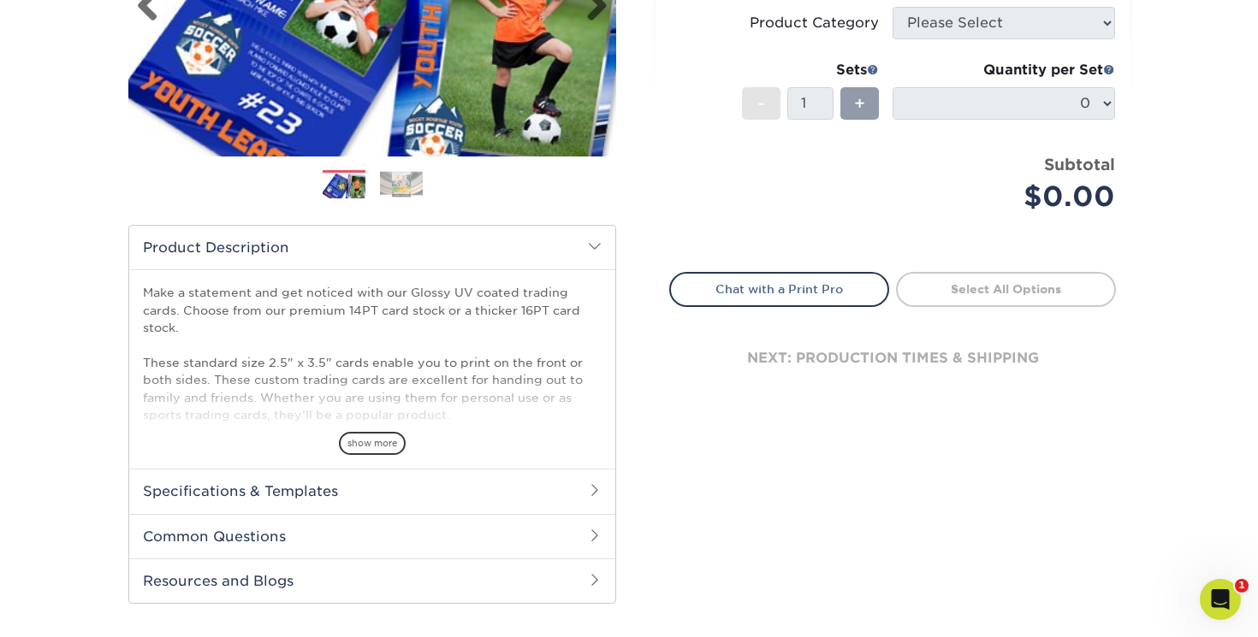
scroll to position [356, 0]
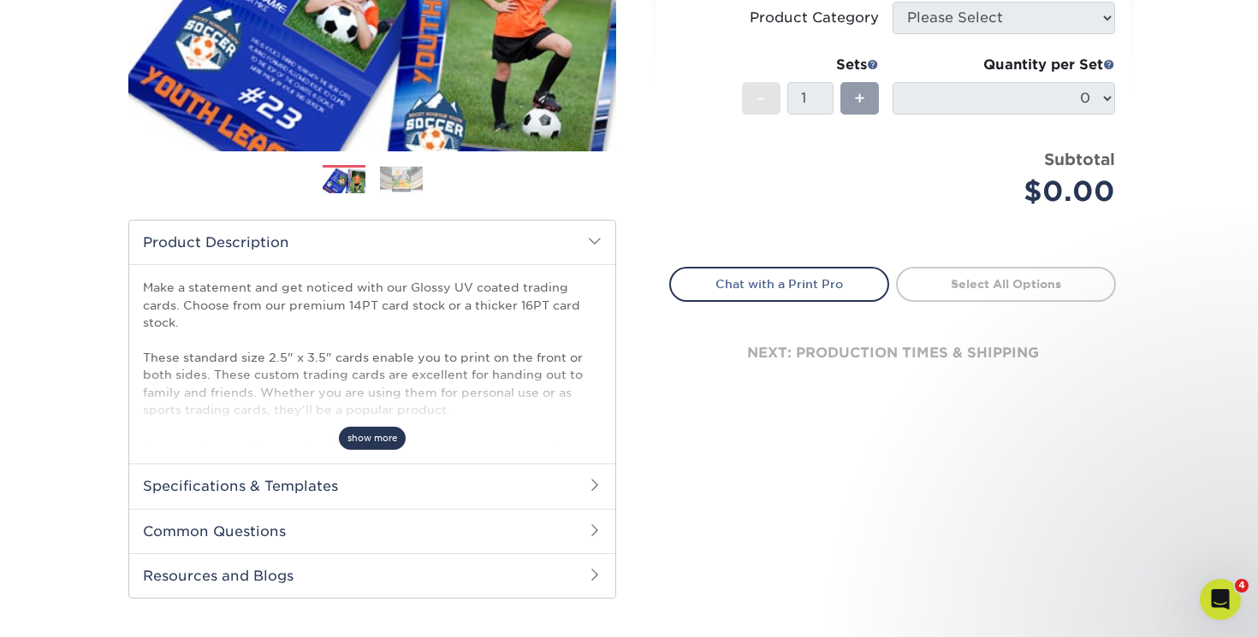
click at [373, 439] on span "show more" at bounding box center [372, 438] width 67 height 23
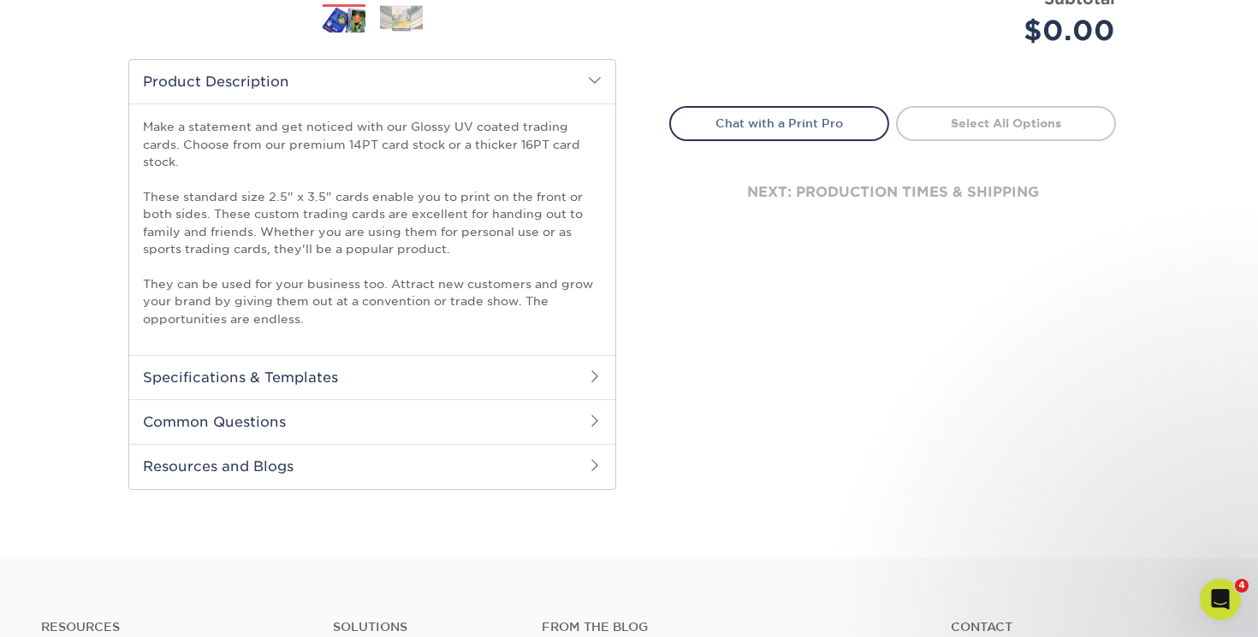
scroll to position [534, 0]
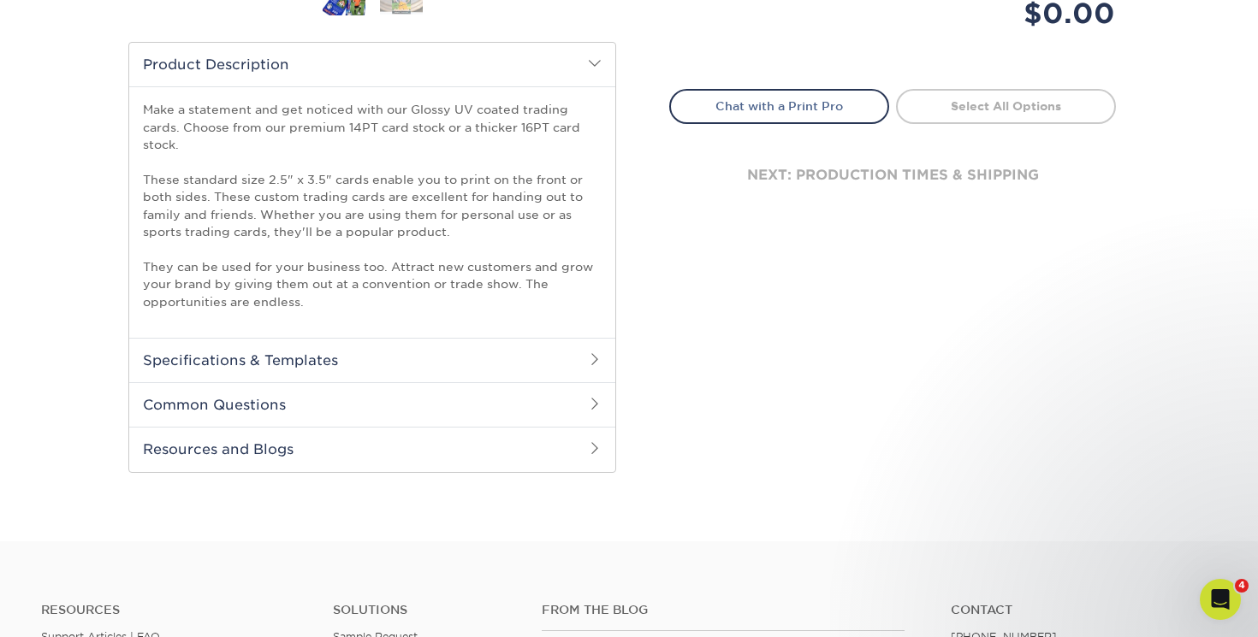
click at [583, 399] on h2 "Common Questions" at bounding box center [372, 404] width 486 height 44
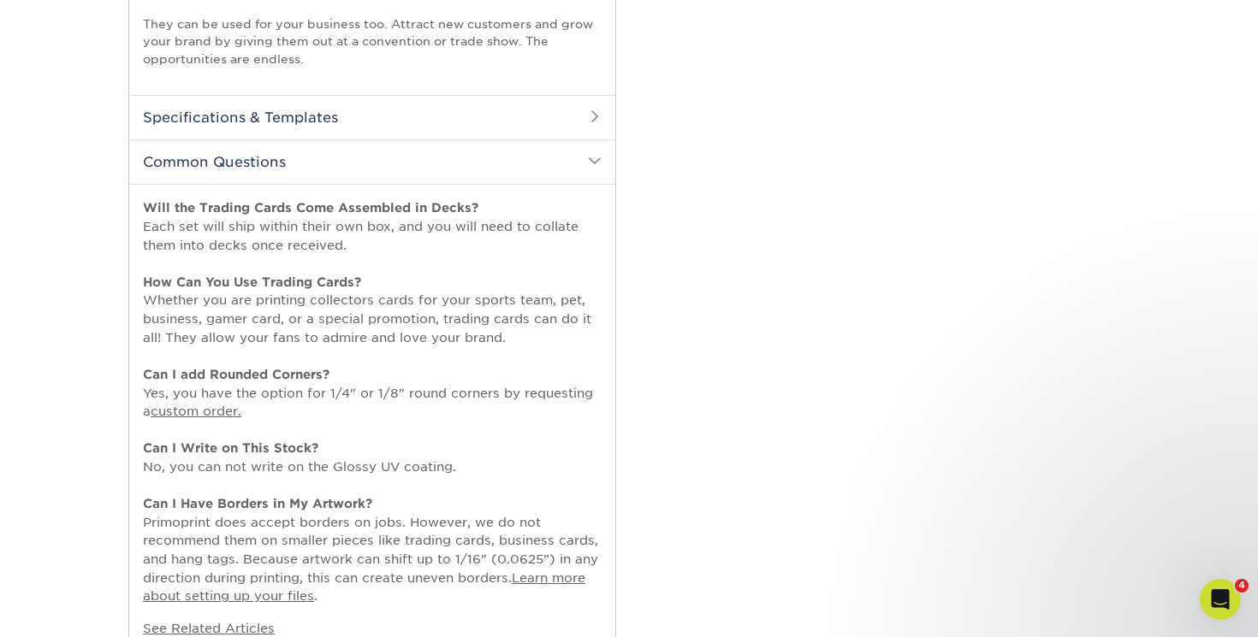
scroll to position [762, 0]
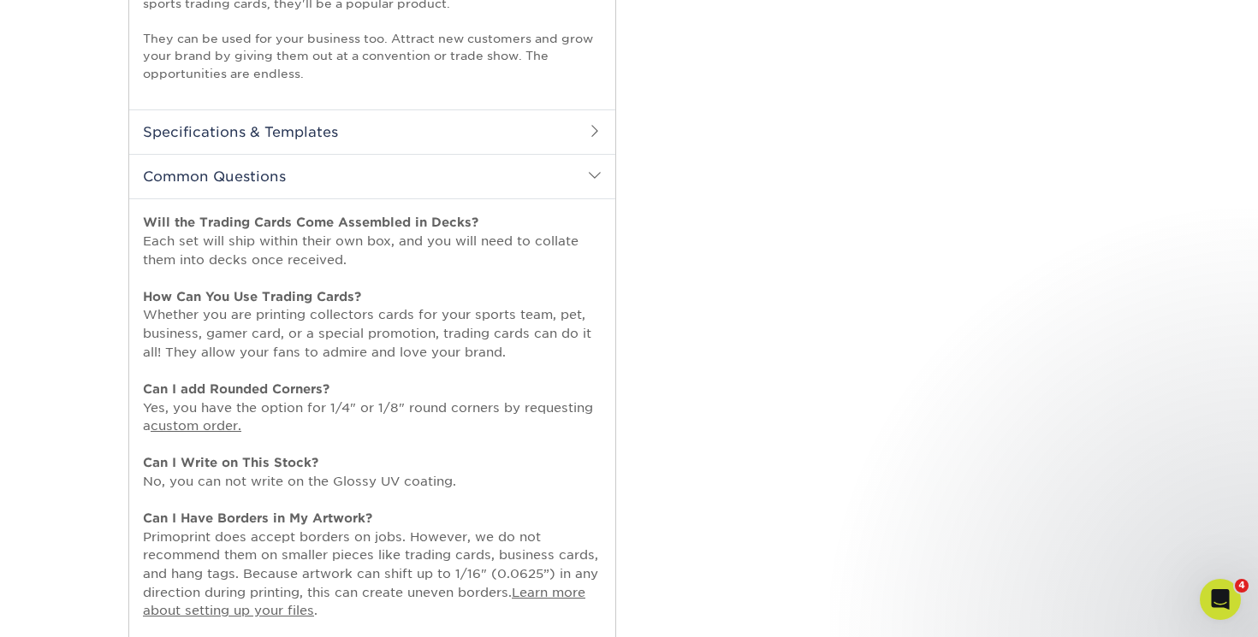
click at [520, 135] on h2 "Specifications & Templates" at bounding box center [372, 132] width 486 height 44
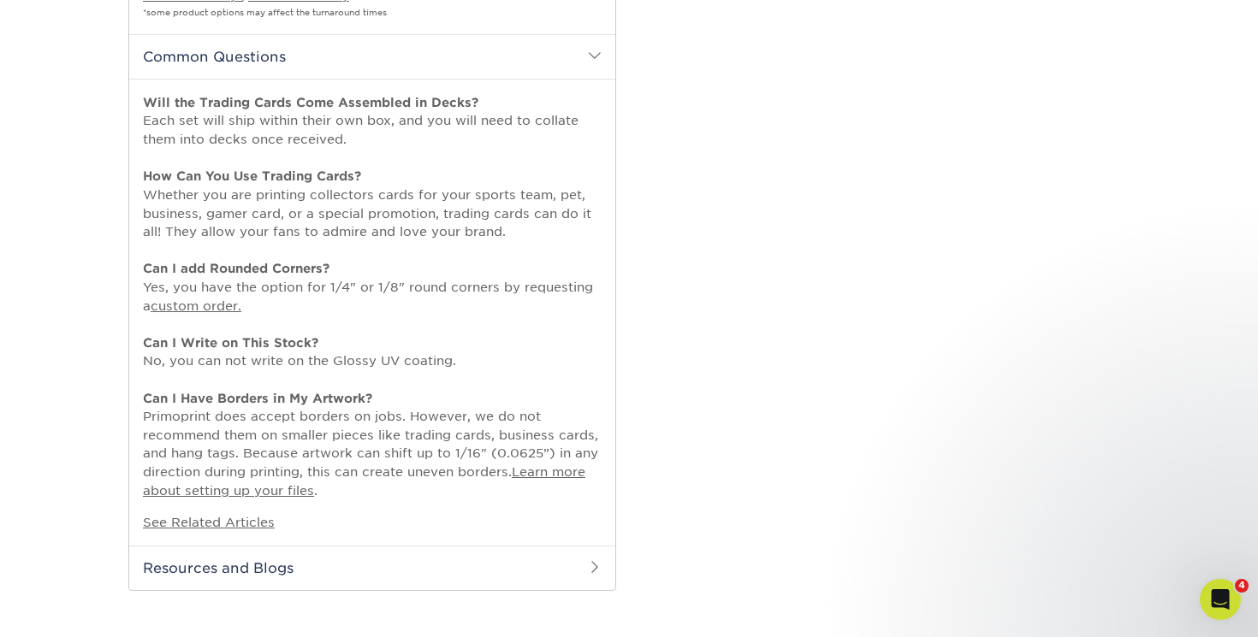
scroll to position [1218, 0]
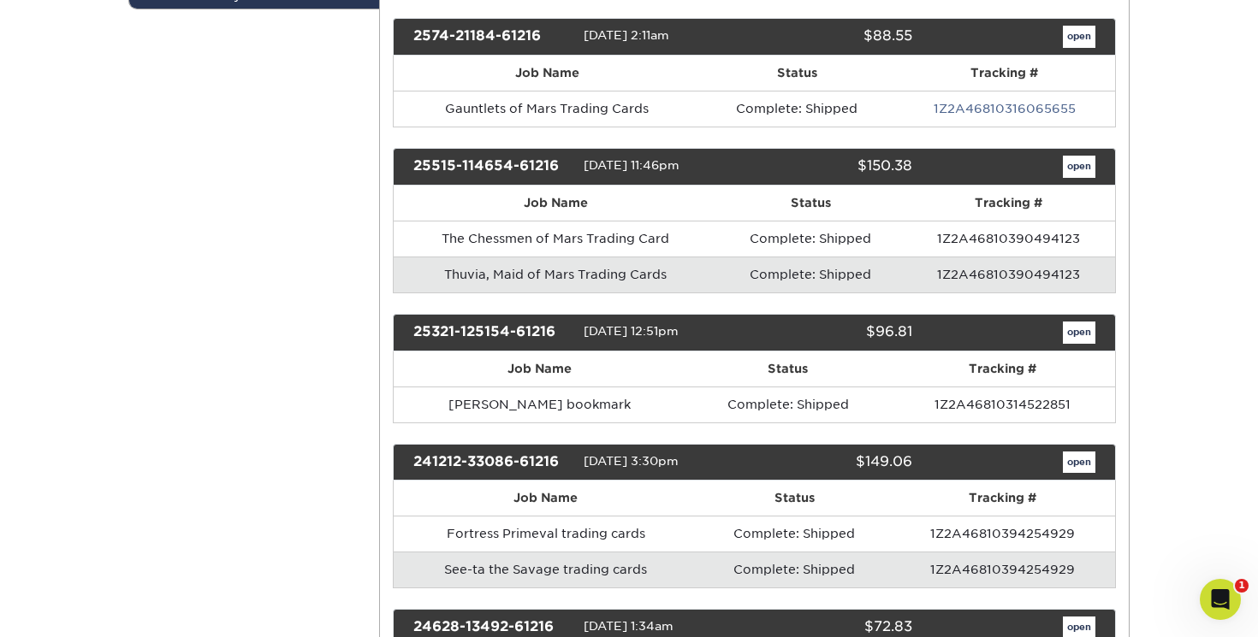
scroll to position [501, 0]
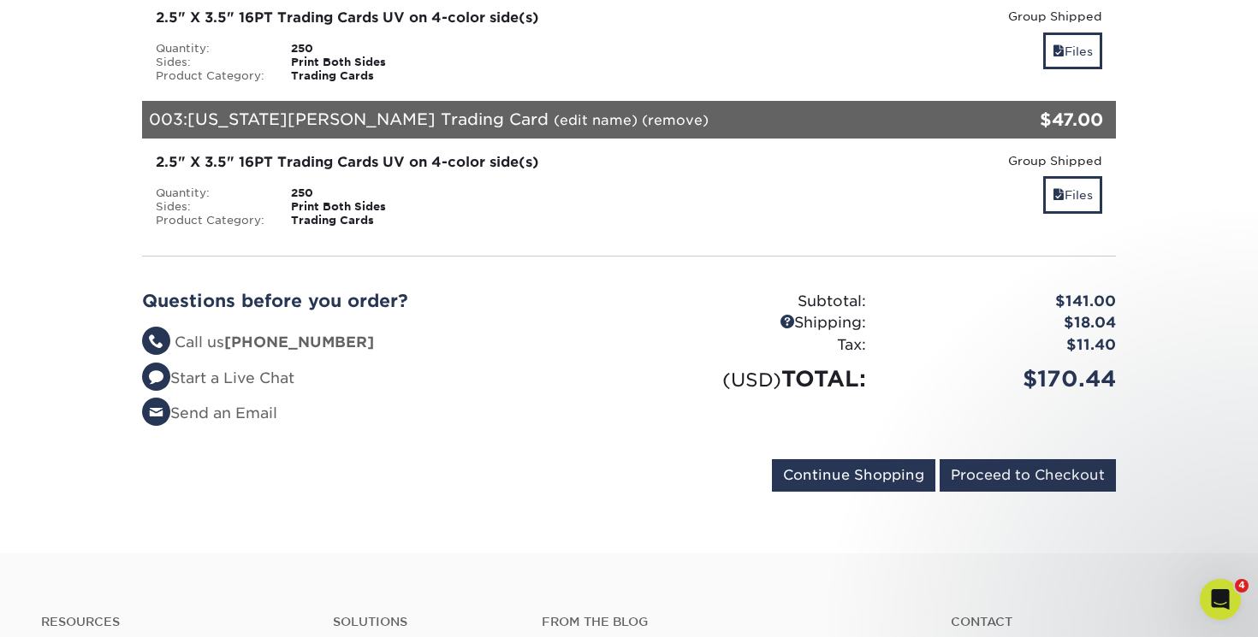
scroll to position [518, 0]
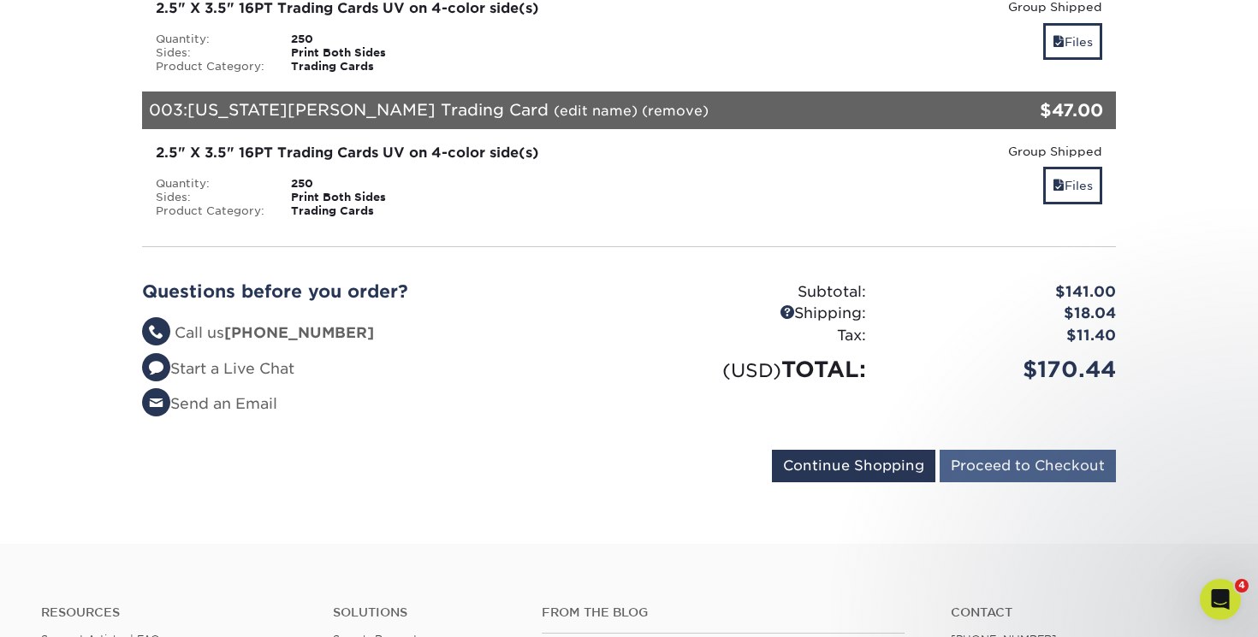
click at [1033, 468] on input "Proceed to Checkout" at bounding box center [1027, 466] width 176 height 33
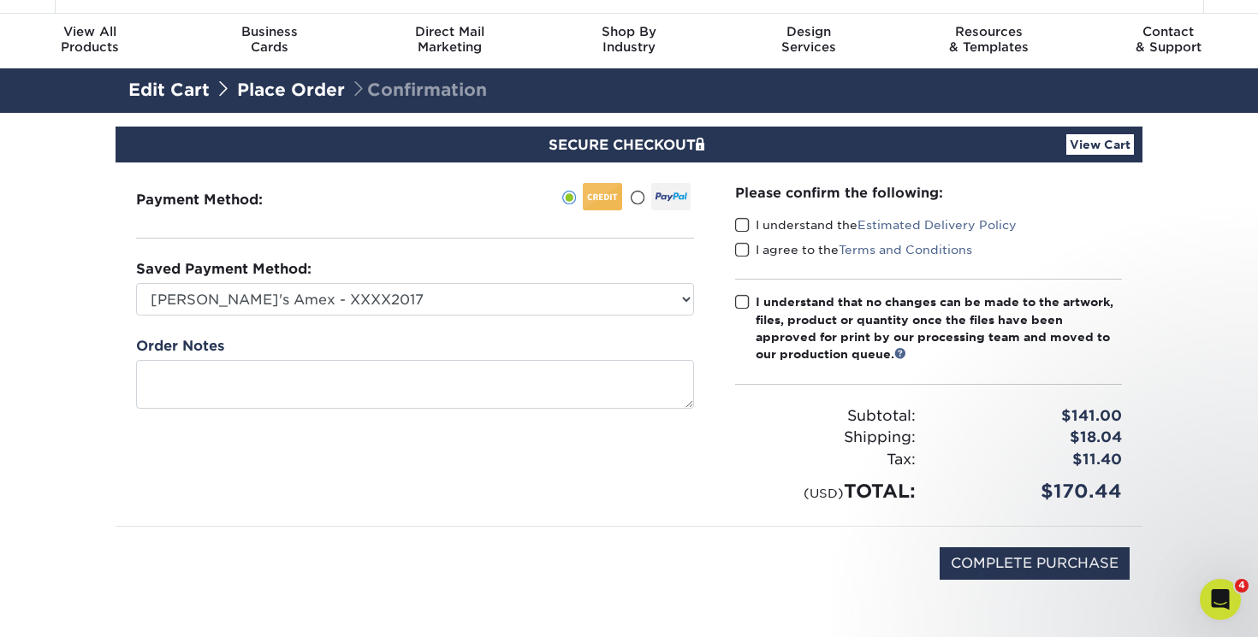
click at [736, 224] on span at bounding box center [742, 225] width 15 height 16
click at [0, 0] on input "I understand the Estimated Delivery Policy" at bounding box center [0, 0] width 0 height 0
click at [742, 247] on span at bounding box center [742, 250] width 15 height 16
click at [0, 0] on input "I agree to the Terms and Conditions" at bounding box center [0, 0] width 0 height 0
click at [743, 303] on span at bounding box center [742, 302] width 15 height 16
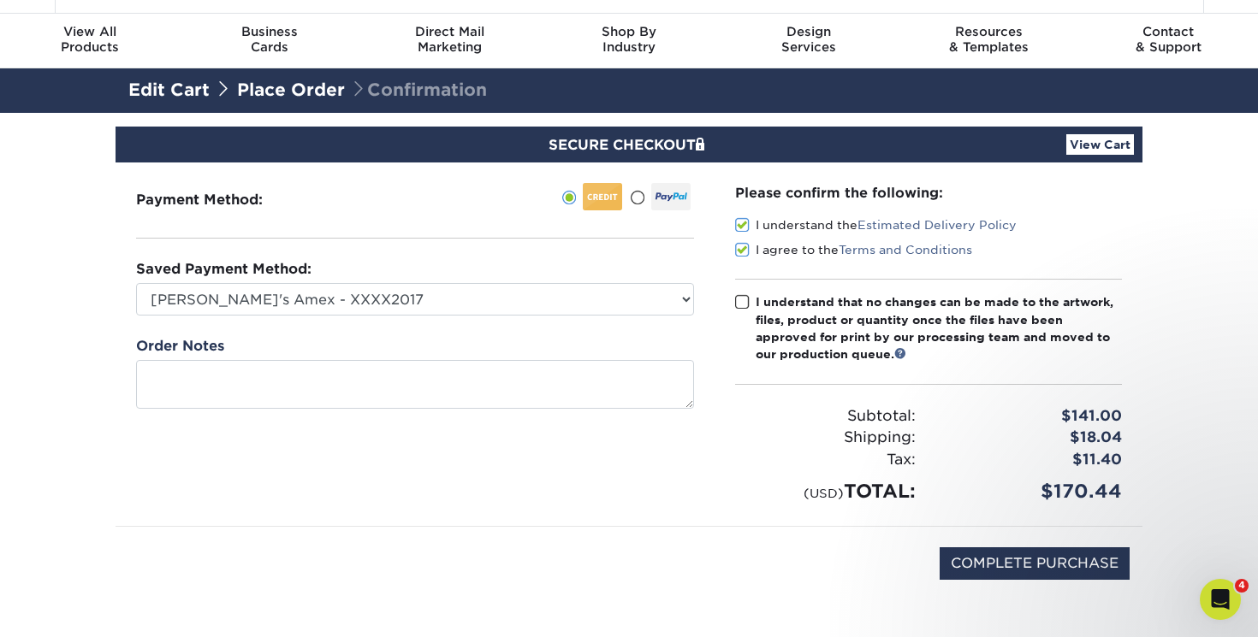
click at [0, 0] on input "I understand that no changes can be made to the artwork, files, product or quan…" at bounding box center [0, 0] width 0 height 0
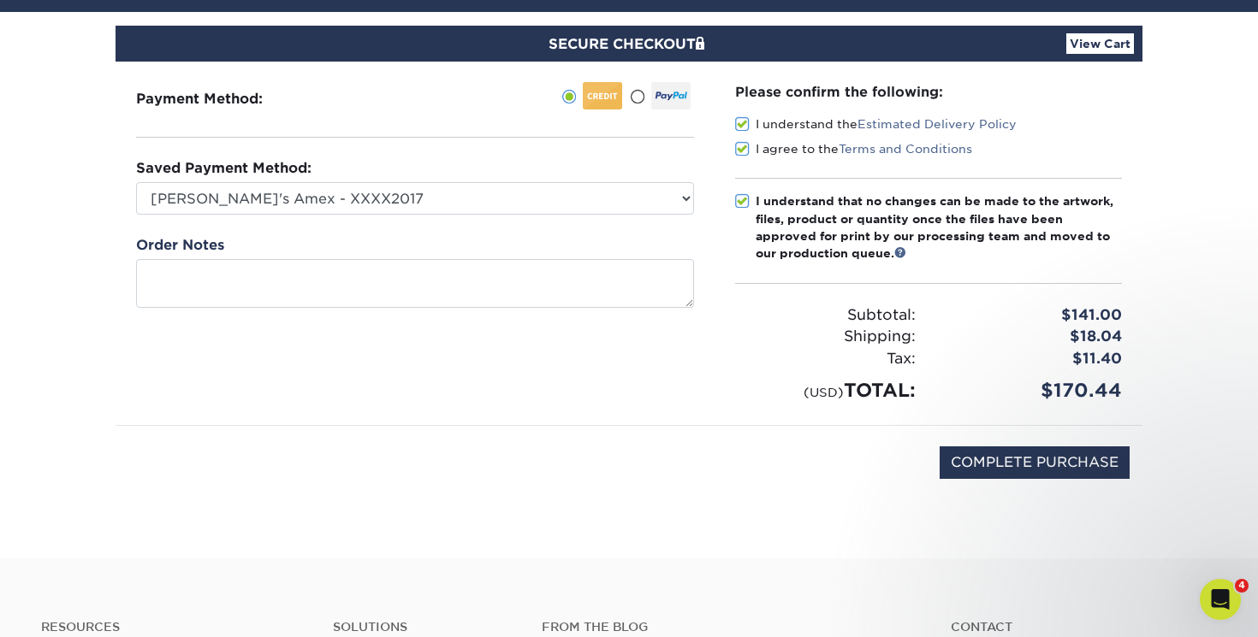
scroll to position [145, 0]
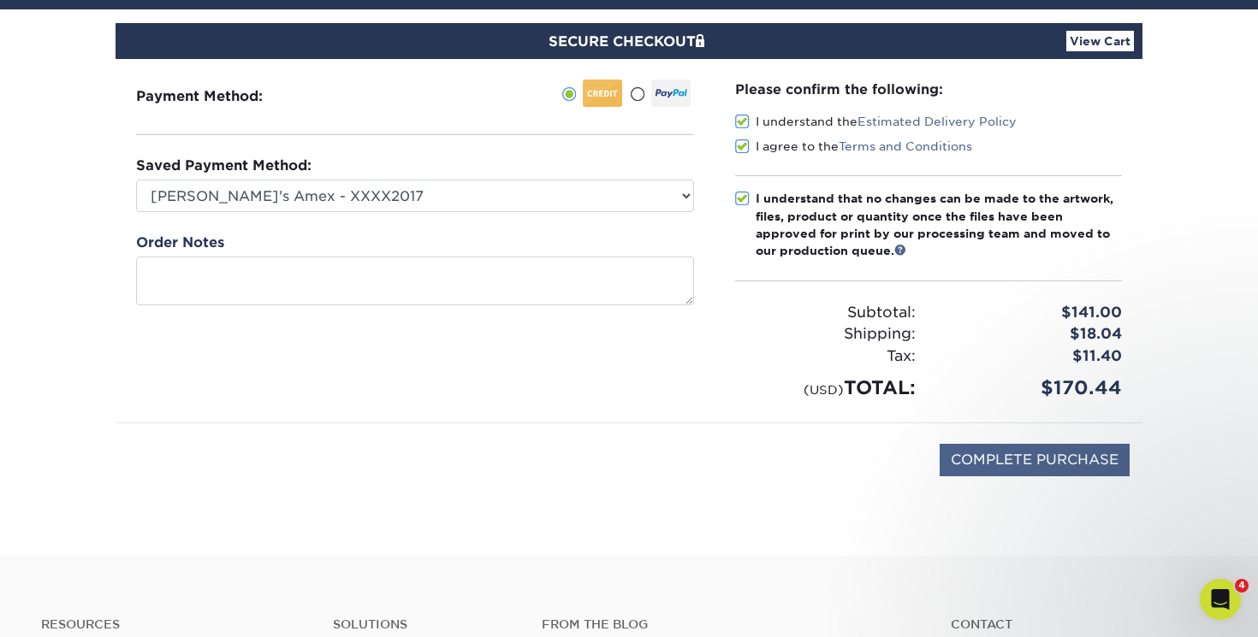
click at [1021, 457] on input "COMPLETE PURCHASE" at bounding box center [1034, 460] width 190 height 33
type input "PROCESSING, PLEASE WAIT..."
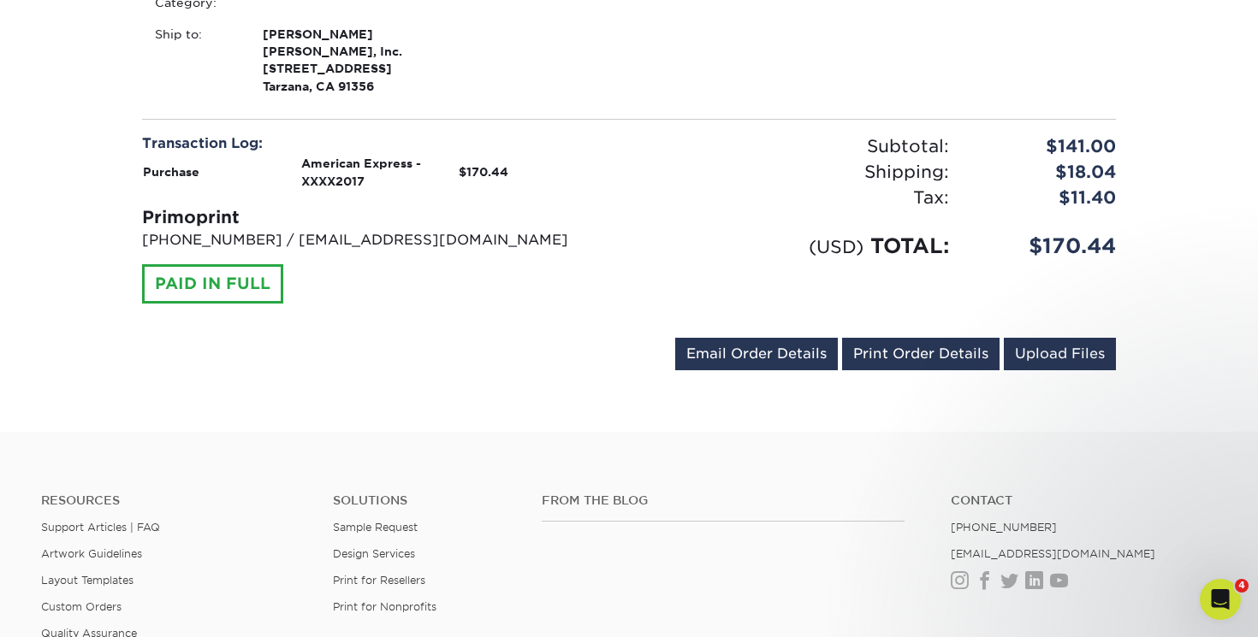
scroll to position [1122, 0]
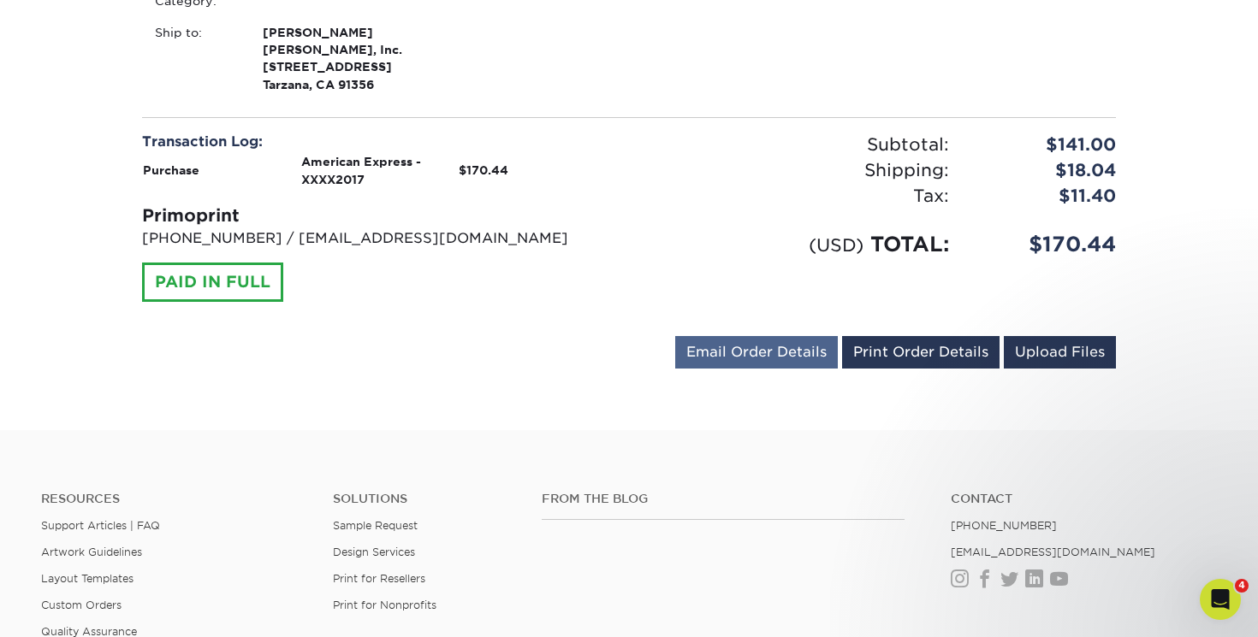
click at [782, 341] on link "Email Order Details" at bounding box center [756, 352] width 163 height 33
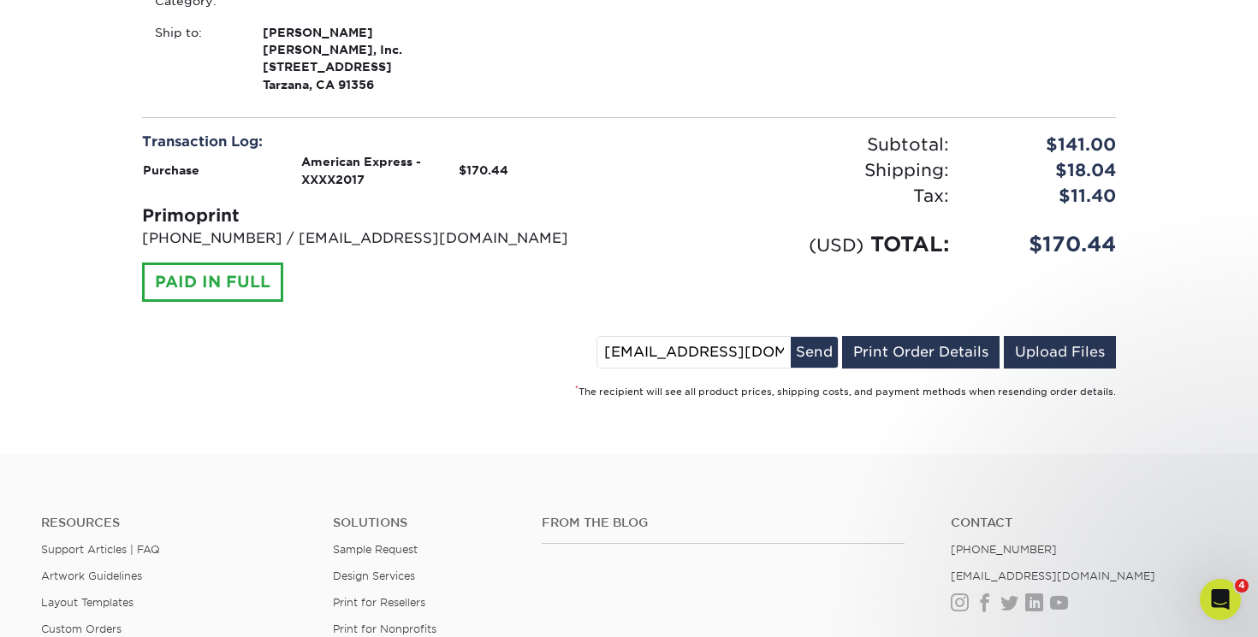
click at [680, 340] on input "[EMAIL_ADDRESS][DOMAIN_NAME]" at bounding box center [693, 352] width 193 height 31
click at [729, 340] on input "[EMAIL_ADDRESS][DOMAIN_NAME]" at bounding box center [693, 352] width 193 height 31
click at [816, 342] on button "Send" at bounding box center [814, 352] width 47 height 31
click at [615, 337] on input "[EMAIL_ADDRESS][DOMAIN_NAME]" at bounding box center [635, 352] width 193 height 31
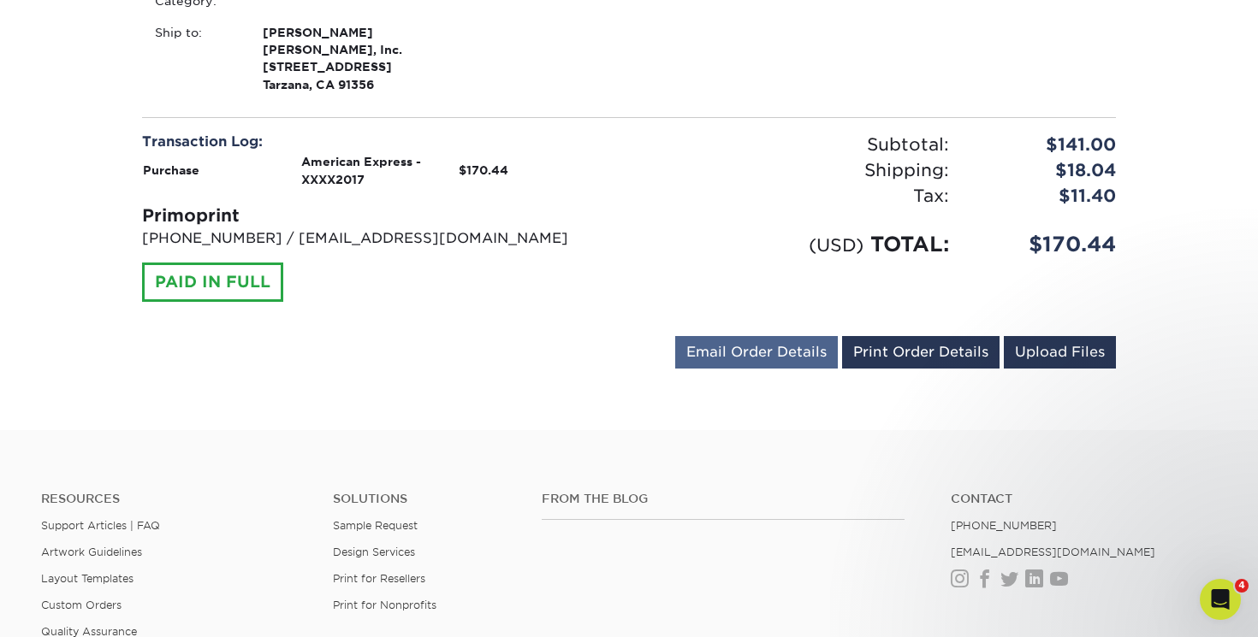
click at [728, 336] on link "Email Order Details" at bounding box center [756, 352] width 163 height 33
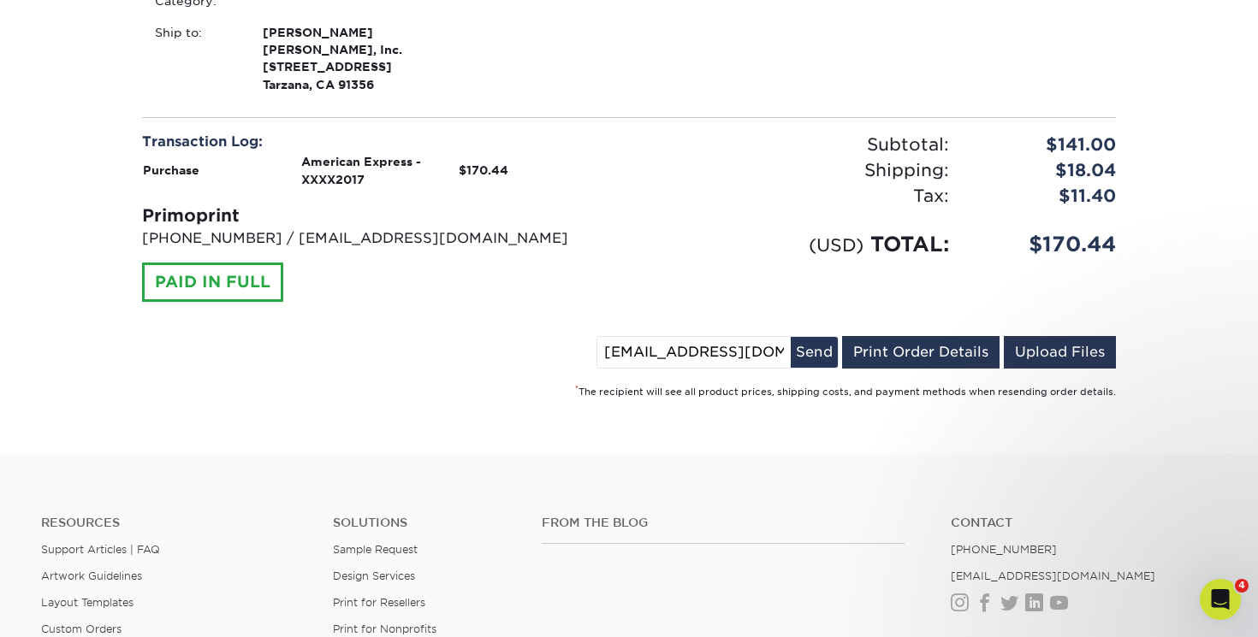
drag, startPoint x: 675, startPoint y: 340, endPoint x: 573, endPoint y: 335, distance: 101.9
click at [571, 340] on div "[EMAIL_ADDRESS][DOMAIN_NAME] Send Email Order Details Print Order Details Uploa…" at bounding box center [629, 355] width 974 height 39
click at [769, 337] on input "[EMAIL_ADDRESS][DOMAIN_NAME]" at bounding box center [693, 352] width 193 height 31
type input "[EMAIL_ADDRESS][DOMAIN_NAME]"
click at [816, 342] on button "Send" at bounding box center [814, 352] width 47 height 31
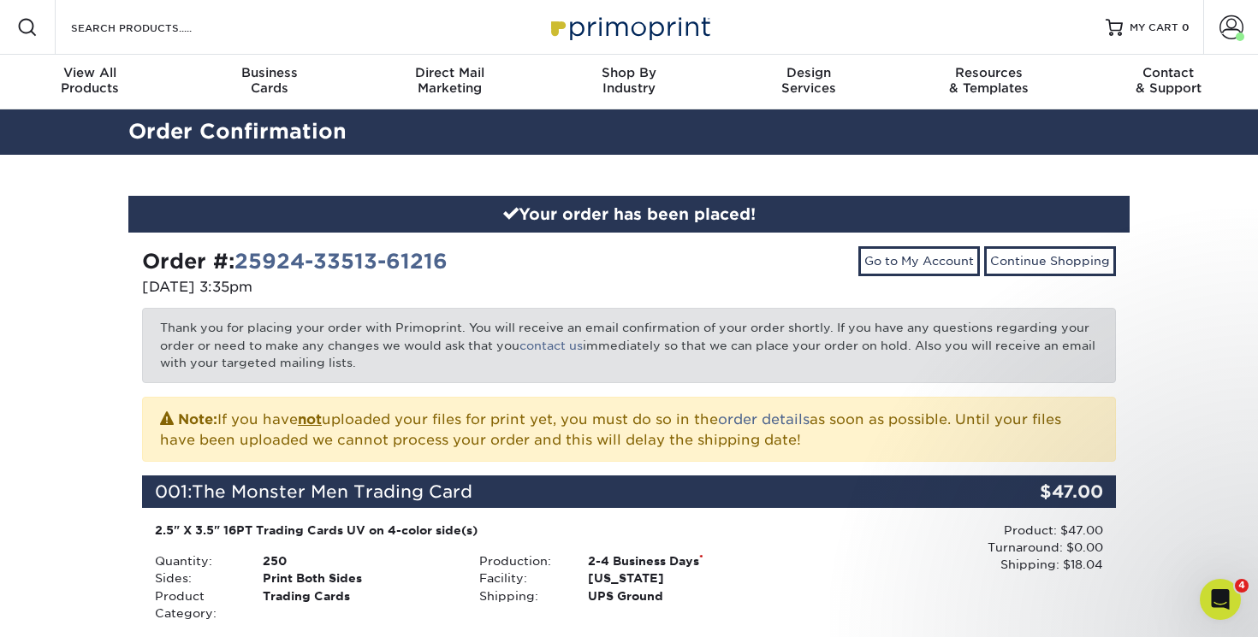
scroll to position [0, 0]
